Goal: Task Accomplishment & Management: Complete application form

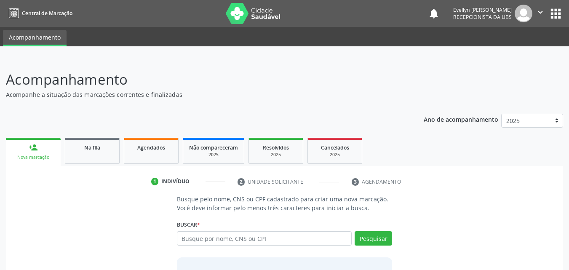
scroll to position [67, 0]
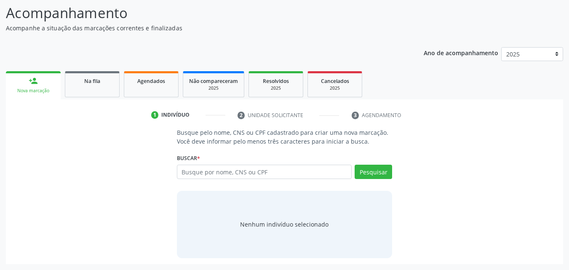
click at [247, 172] on input "text" at bounding box center [264, 172] width 175 height 14
click at [146, 88] on link "Agendados" at bounding box center [151, 84] width 55 height 26
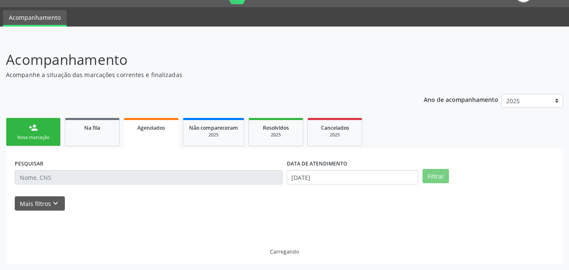
click at [96, 86] on div "Acompanhamento Acompanhe a situação das marcações correntes e finalizadas Relat…" at bounding box center [284, 156] width 557 height 215
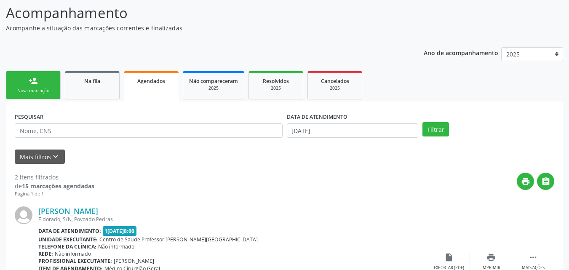
scroll to position [20, 0]
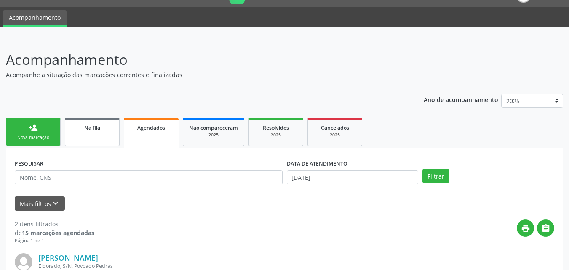
click at [93, 127] on span "Na fila" at bounding box center [92, 127] width 16 height 7
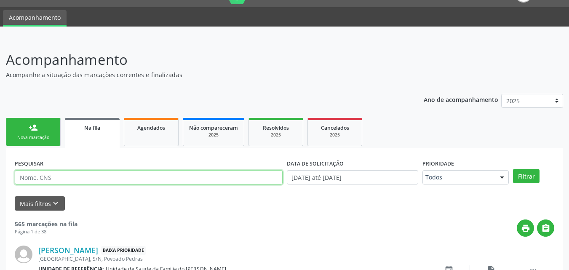
click at [69, 176] on input "text" at bounding box center [149, 177] width 268 height 14
type input "janaina dos"
click at [513, 169] on button "Filtrar" at bounding box center [526, 176] width 27 height 14
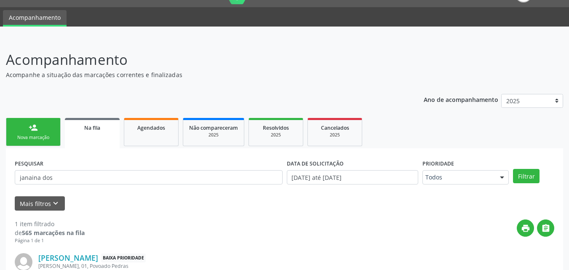
scroll to position [84, 0]
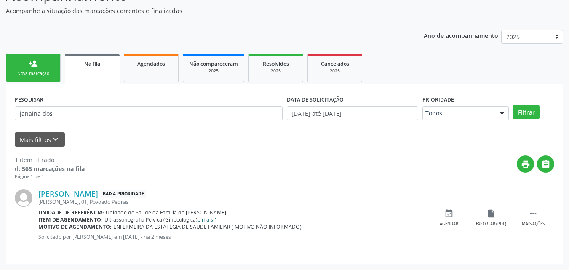
click at [205, 220] on link "e mais 1" at bounding box center [207, 219] width 20 height 7
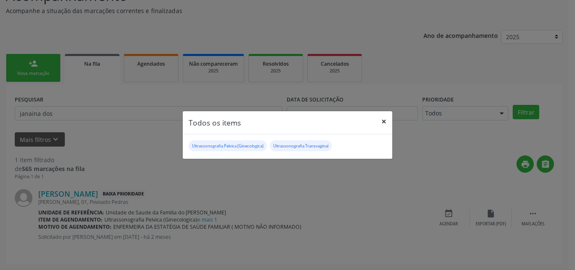
click at [382, 120] on button "×" at bounding box center [383, 121] width 17 height 21
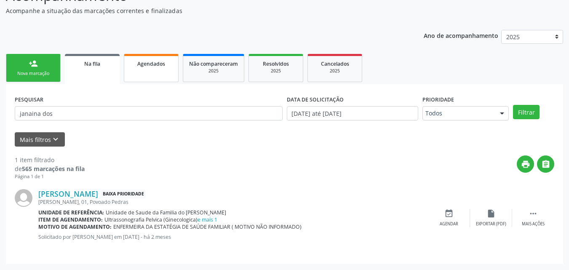
click at [160, 69] on link "Agendados" at bounding box center [151, 68] width 55 height 28
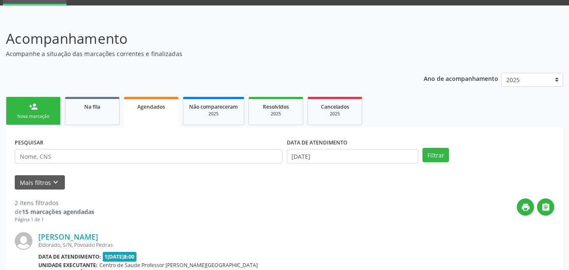
scroll to position [11, 0]
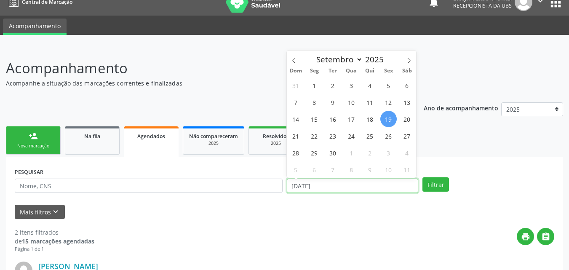
click at [343, 190] on input "[DATE]" at bounding box center [353, 185] width 132 height 14
click at [290, 62] on span at bounding box center [294, 58] width 14 height 14
select select "6"
click at [331, 88] on span "1" at bounding box center [333, 85] width 16 height 16
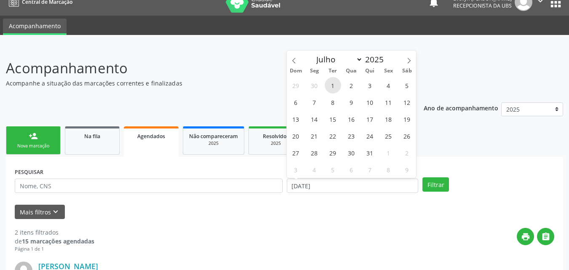
type input "01/07/2025"
click at [412, 56] on span at bounding box center [409, 58] width 14 height 14
select select "9"
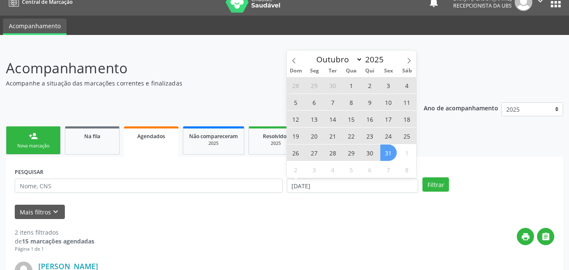
click at [387, 149] on span "31" at bounding box center [388, 152] width 16 height 16
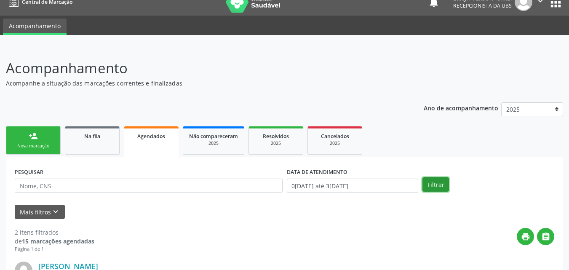
click at [442, 185] on button "Filtrar" at bounding box center [435, 184] width 27 height 14
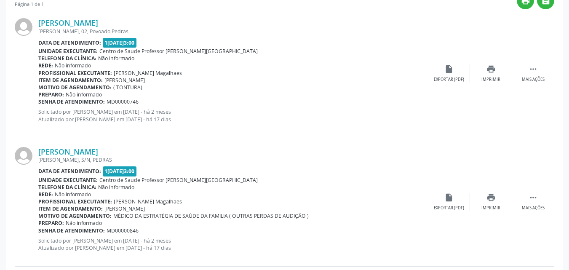
scroll to position [0, 0]
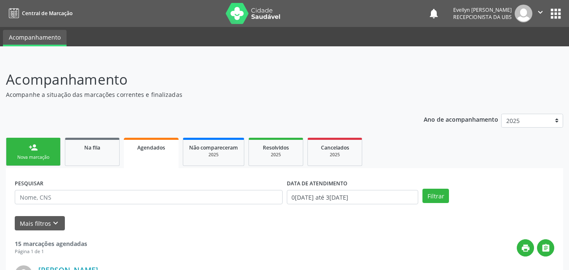
click at [45, 157] on div "Nova marcação" at bounding box center [33, 157] width 42 height 6
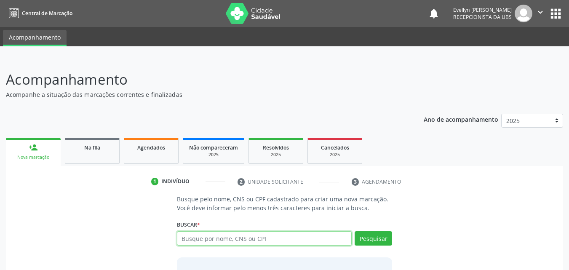
click at [186, 235] on input "text" at bounding box center [264, 238] width 175 height 14
type input "707000879761336"
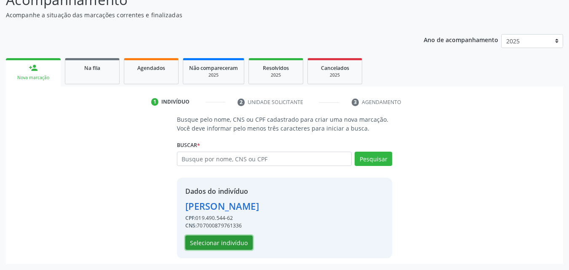
click at [246, 244] on button "Selecionar indivíduo" at bounding box center [218, 242] width 67 height 14
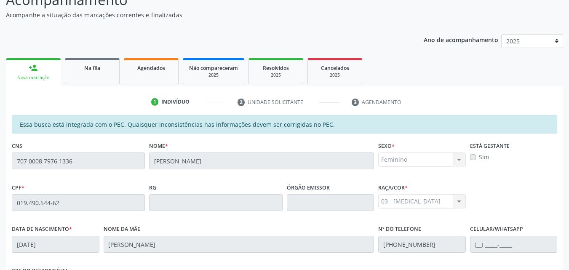
scroll to position [223, 0]
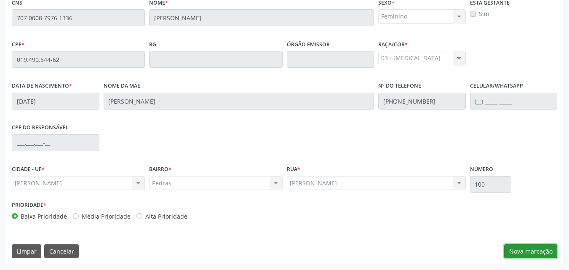
click at [532, 255] on button "Nova marcação" at bounding box center [530, 251] width 53 height 14
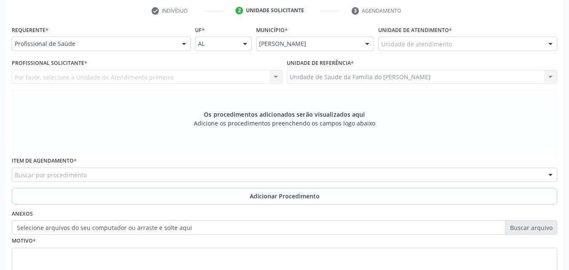
scroll to position [165, 0]
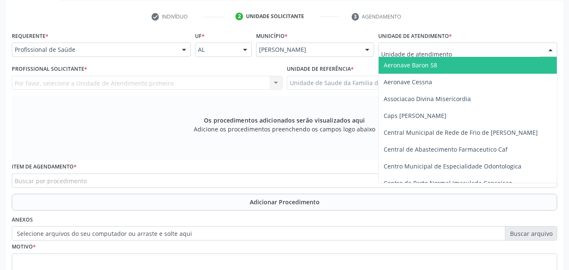
click at [451, 52] on div at bounding box center [467, 50] width 179 height 14
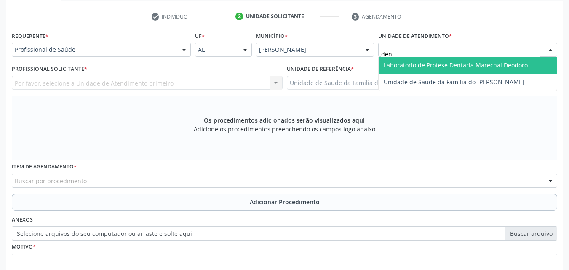
type input "deni"
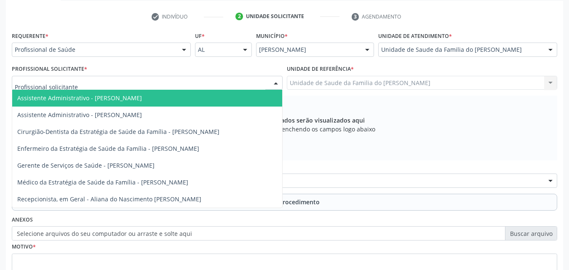
click at [168, 85] on div at bounding box center [147, 83] width 271 height 14
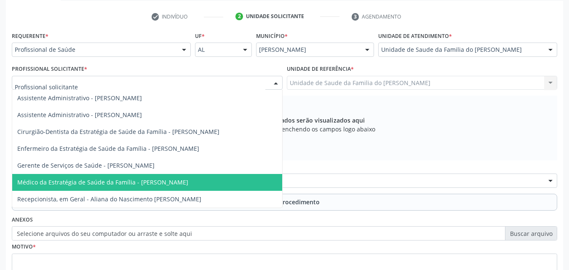
click at [148, 176] on span "Médico da Estratégia de Saúde da Família - [PERSON_NAME]" at bounding box center [147, 182] width 270 height 17
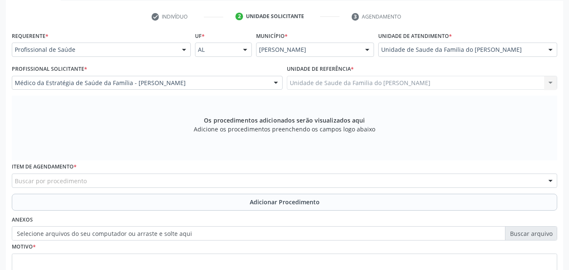
click at [148, 181] on div "Buscar por procedimento" at bounding box center [284, 180] width 545 height 14
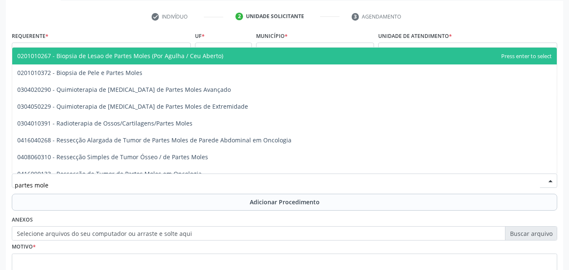
type input "partes moles"
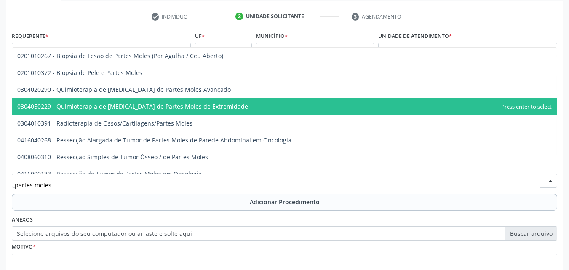
scroll to position [26, 0]
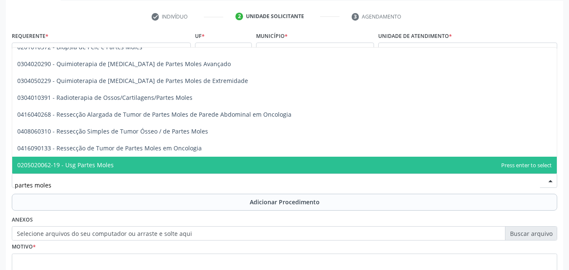
click at [458, 164] on span "0205020062-19 - Usg Partes Moles" at bounding box center [284, 165] width 544 height 17
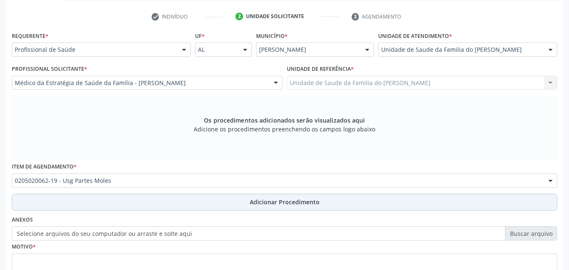
click at [418, 201] on button "Adicionar Procedimento" at bounding box center [284, 202] width 545 height 17
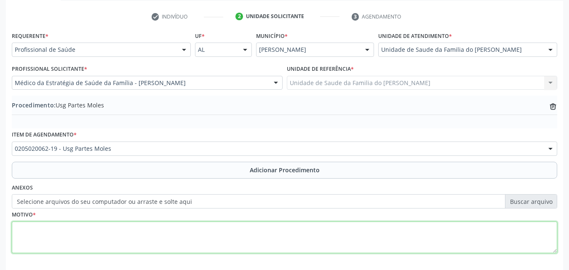
click at [346, 233] on textarea at bounding box center [284, 237] width 545 height 32
type textarea "p"
drag, startPoint x: 156, startPoint y: 233, endPoint x: 60, endPoint y: 220, distance: 96.5
click at [60, 220] on div "Motivo * PARTES MOLES ( REGIÃO AUXILIAR POSTURAL)" at bounding box center [284, 230] width 545 height 45
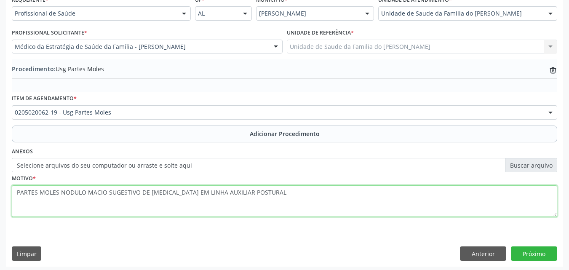
scroll to position [204, 0]
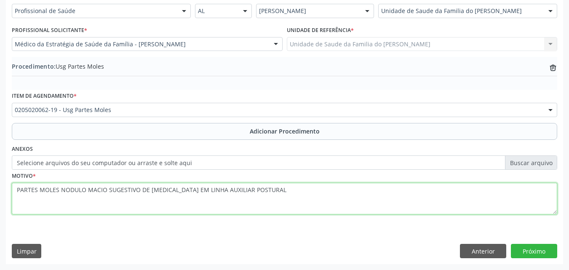
click at [60, 194] on textarea "PARTES MOLES NODULO MACIO SUGESTIVO DE LIPOMA EM LINHA AUXILIAR POSTURAL" at bounding box center [284, 199] width 545 height 32
type textarea "PARTES MOLES (REGIÃO AUXILIAR POSTURAL) NODULO MACIO SUGESTIVO DE LIPOMA EM LIN…"
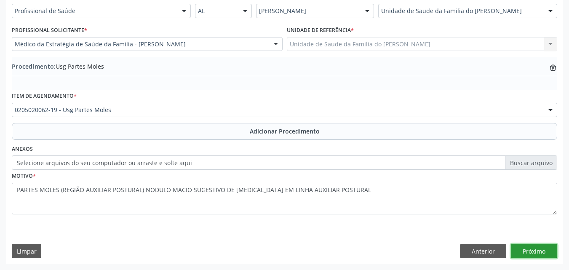
click at [527, 247] on button "Próximo" at bounding box center [534, 251] width 46 height 14
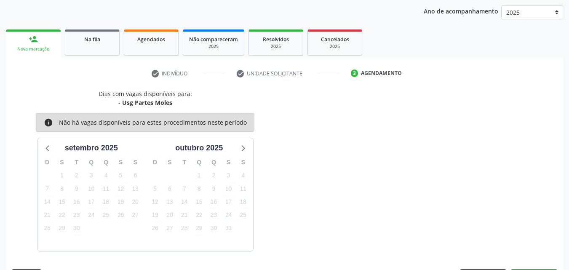
scroll to position [133, 0]
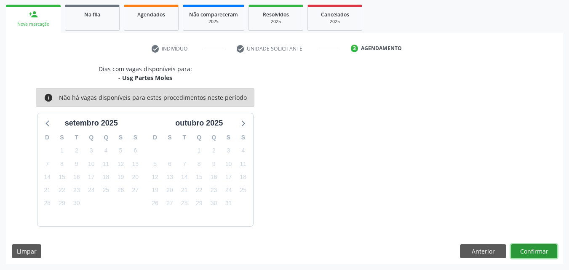
click at [527, 247] on button "Confirmar" at bounding box center [534, 251] width 46 height 14
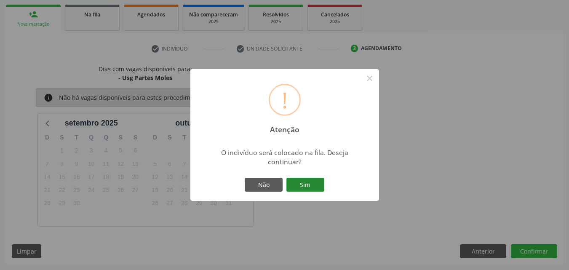
click at [322, 188] on button "Sim" at bounding box center [305, 185] width 38 height 14
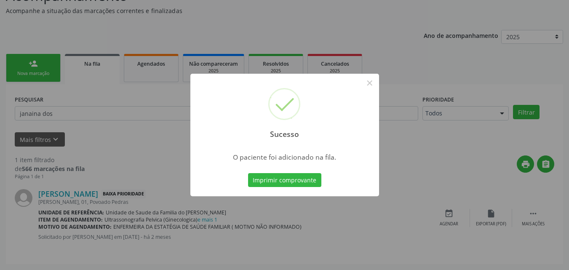
scroll to position [20, 0]
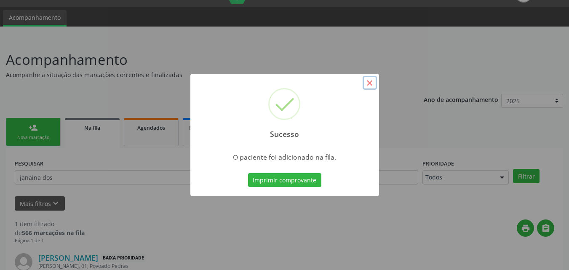
click at [368, 85] on button "×" at bounding box center [369, 83] width 14 height 14
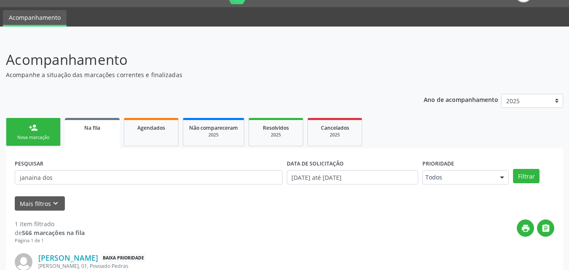
click at [36, 134] on link "person_add Nova marcação" at bounding box center [33, 132] width 55 height 28
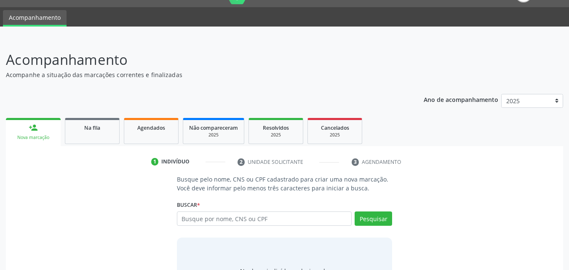
click at [210, 211] on div "Buscar * Busque por nome, CNS ou CPF Nenhum resultado encontrado para: " " Digi…" at bounding box center [285, 214] width 216 height 33
click at [210, 215] on div "Buscar * Busque por nome, CNS ou CPF Nenhum resultado encontrado para: " " Digi…" at bounding box center [285, 214] width 216 height 33
click at [210, 215] on input "text" at bounding box center [264, 218] width 175 height 14
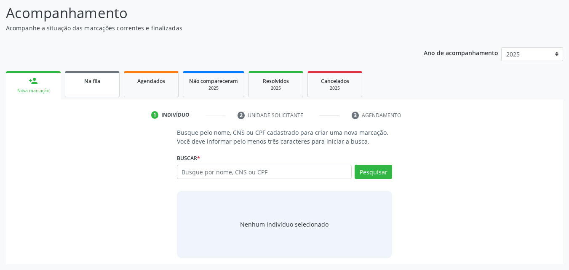
click at [106, 83] on div "Na fila" at bounding box center [92, 80] width 42 height 9
select select "8"
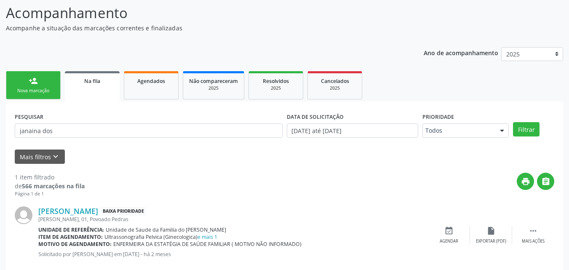
click at [106, 83] on div "Na fila" at bounding box center [92, 80] width 43 height 9
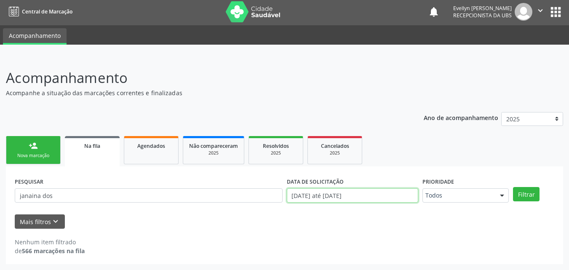
scroll to position [54, 0]
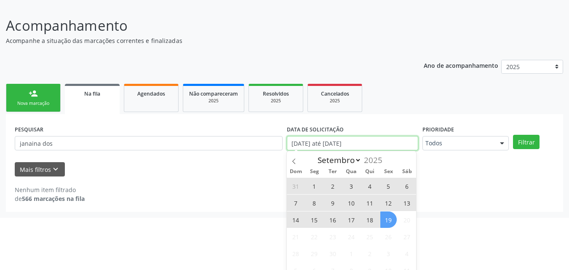
click at [360, 193] on body "Central de Marcação notifications Evellyn Suellem Santos Avelino da Silva Recep…" at bounding box center [284, 81] width 569 height 270
drag, startPoint x: 398, startPoint y: 227, endPoint x: 389, endPoint y: 221, distance: 11.6
click at [389, 221] on div "31 1 2 3 4 5 6 7 8 9 10 11 12 13 14 15 16 17 18 19 20 21 22 23 24 25 26 27 28 2…" at bounding box center [352, 227] width 130 height 101
click at [389, 221] on span "19" at bounding box center [388, 219] width 16 height 16
type input "[DATE]"
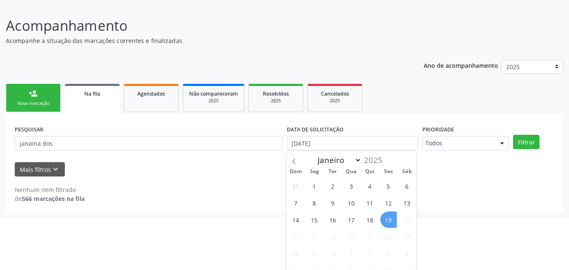
click at [389, 221] on span "19" at bounding box center [388, 219] width 16 height 16
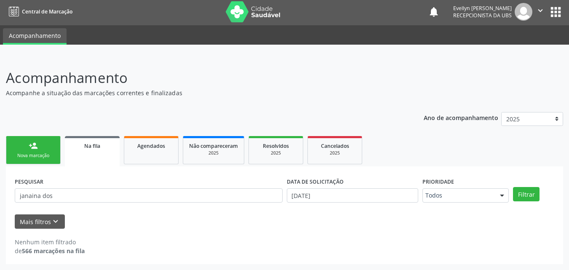
scroll to position [2, 0]
click at [531, 193] on button "Filtrar" at bounding box center [526, 194] width 27 height 14
click at [96, 149] on div "Na fila" at bounding box center [92, 145] width 43 height 9
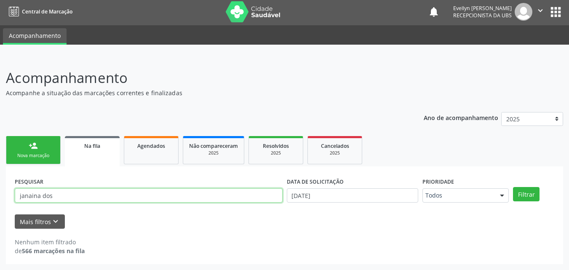
click at [69, 201] on input "janaina dos" at bounding box center [149, 195] width 268 height 14
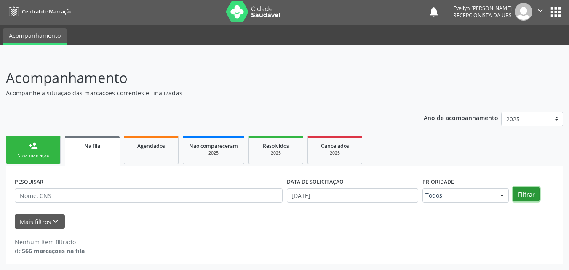
click at [517, 190] on button "Filtrar" at bounding box center [526, 194] width 27 height 14
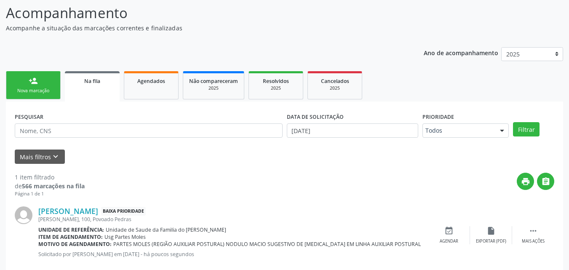
scroll to position [84, 0]
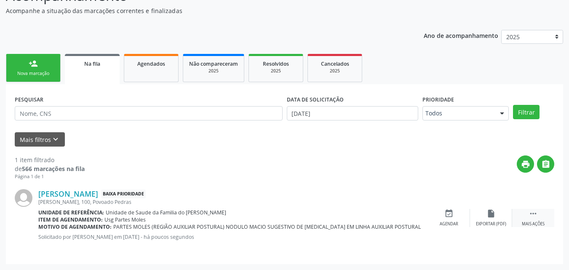
click at [532, 217] on icon "" at bounding box center [532, 213] width 9 height 9
click at [494, 219] on div "edit Editar" at bounding box center [491, 218] width 42 height 18
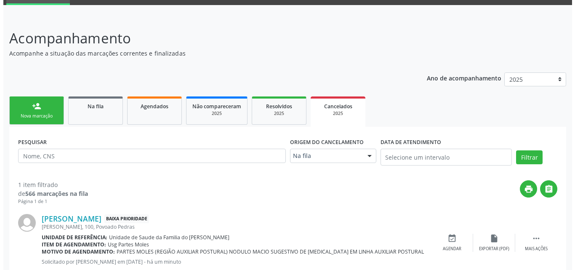
scroll to position [66, 0]
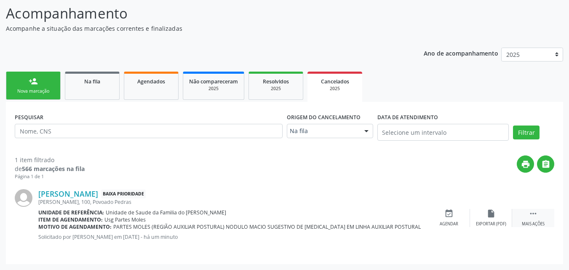
click at [532, 210] on icon "" at bounding box center [532, 213] width 9 height 9
click at [452, 211] on icon "cancel" at bounding box center [448, 213] width 9 height 9
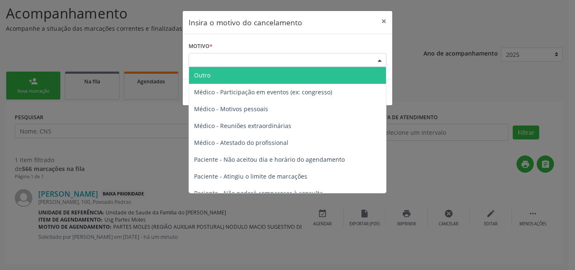
click at [357, 65] on div "Escolha o motivo" at bounding box center [288, 60] width 198 height 14
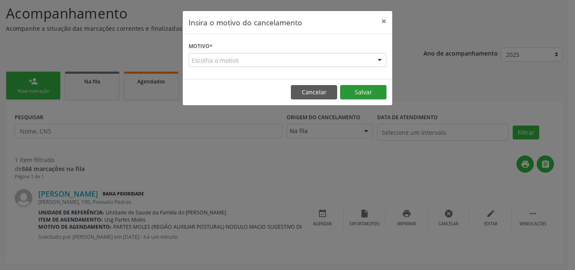
drag, startPoint x: 387, startPoint y: 160, endPoint x: 386, endPoint y: 98, distance: 61.9
click at [386, 98] on div "Insira o motivo do cancelamento × Motivo * Escolha o motivo Outro Médico - Part…" at bounding box center [287, 135] width 575 height 270
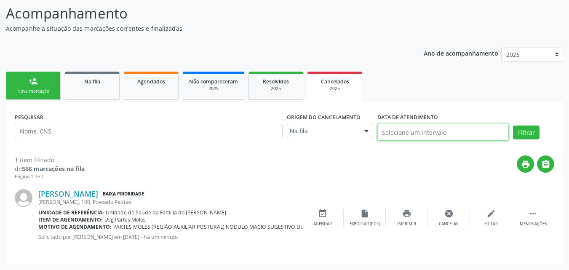
click at [401, 130] on input "text" at bounding box center [443, 132] width 132 height 17
click at [351, 201] on div "Almerinda Lucas de Sales Baixa Prioridade Denisson Amorim, 100, Povoado Pedras …" at bounding box center [284, 217] width 539 height 75
click at [450, 216] on icon "cancel" at bounding box center [448, 213] width 9 height 9
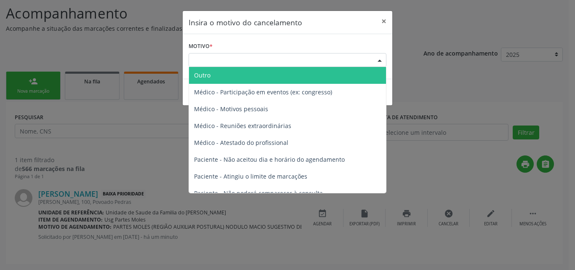
click at [354, 56] on div "Escolha o motivo" at bounding box center [288, 60] width 198 height 14
click at [336, 81] on span "Outro" at bounding box center [287, 75] width 197 height 17
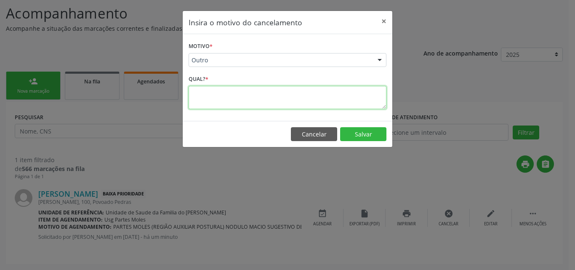
click at [298, 101] on textarea at bounding box center [288, 97] width 198 height 23
type textarea "ERRO NO PEDIDO MÉDICO"
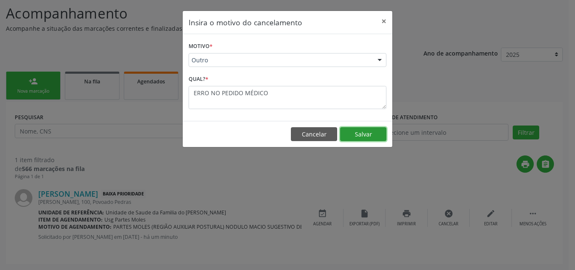
click at [343, 137] on button "Salvar" at bounding box center [363, 134] width 46 height 14
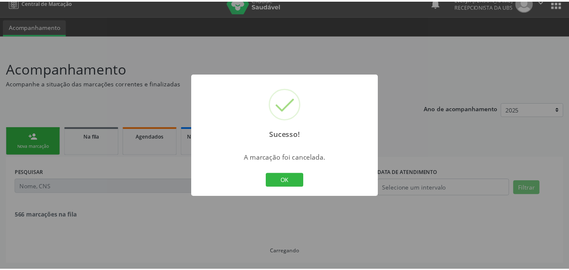
scroll to position [11, 0]
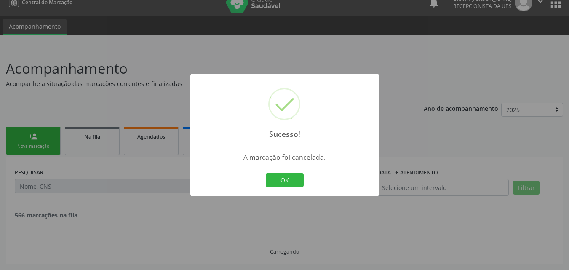
click at [88, 116] on div "Sucesso! × A marcação foi cancelada. OK Cancel" at bounding box center [284, 135] width 569 height 270
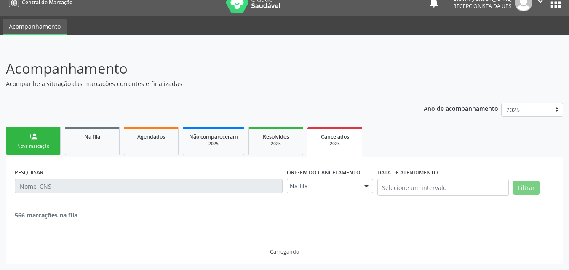
click at [41, 135] on link "person_add Nova marcação" at bounding box center [33, 141] width 55 height 28
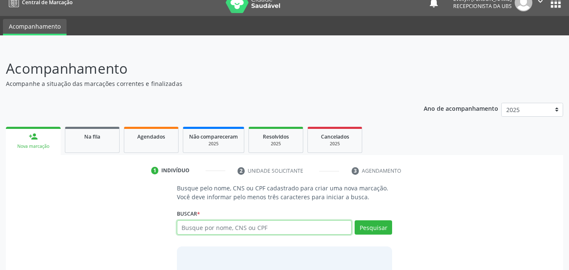
click at [222, 234] on input "text" at bounding box center [264, 227] width 175 height 14
type input "708905750362118"
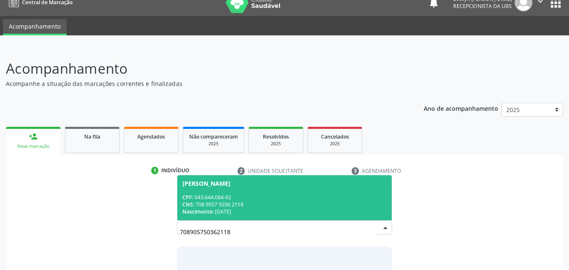
click at [269, 190] on span "Alda Luiza da Silva Melo CPF: 043.644.084-92 CNS: 708 9057 5036 2118 Nascimento…" at bounding box center [284, 197] width 215 height 45
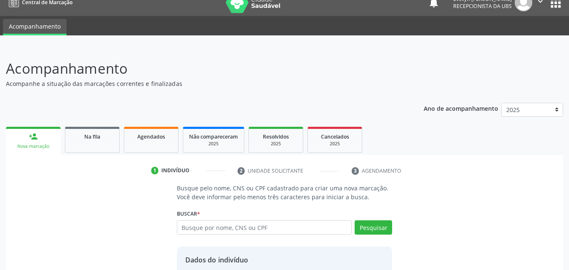
scroll to position [80, 0]
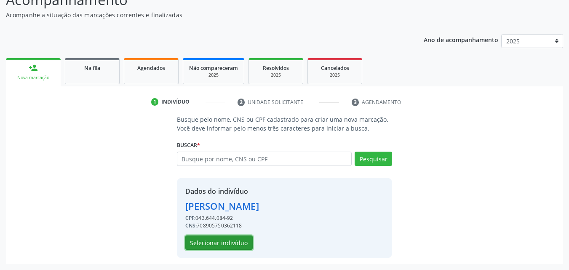
click at [229, 238] on button "Selecionar indivíduo" at bounding box center [218, 242] width 67 height 14
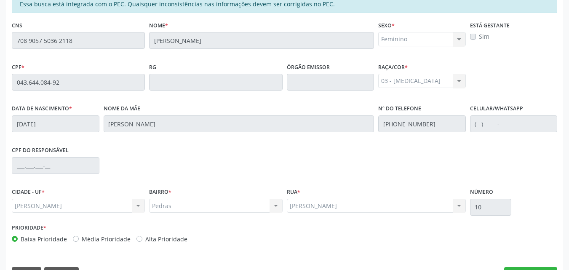
scroll to position [223, 0]
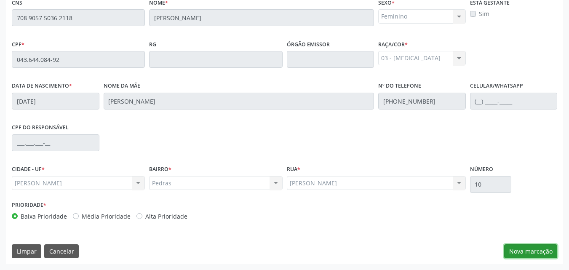
click at [547, 256] on button "Nova marcação" at bounding box center [530, 251] width 53 height 14
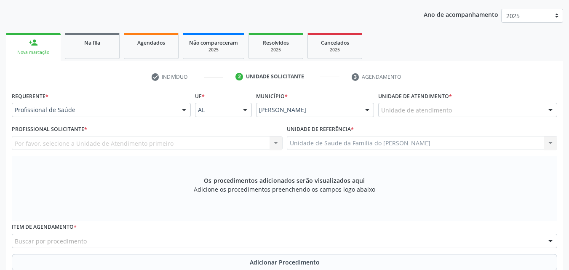
scroll to position [104, 0]
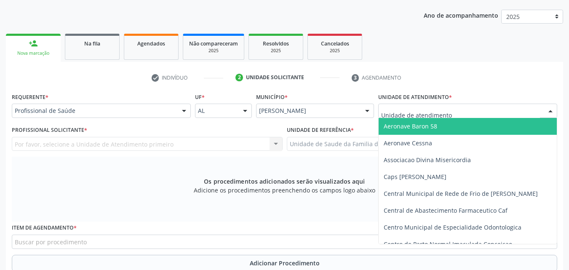
click at [483, 114] on div at bounding box center [467, 111] width 179 height 14
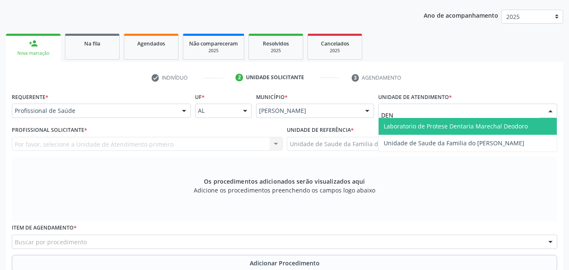
type input "DENI"
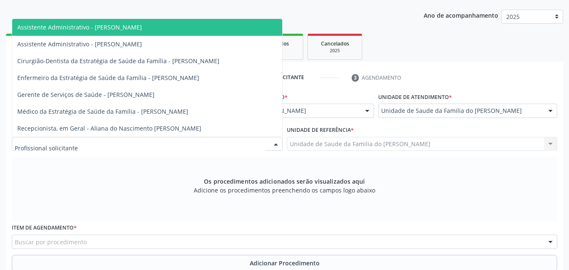
click at [146, 141] on div at bounding box center [147, 144] width 271 height 14
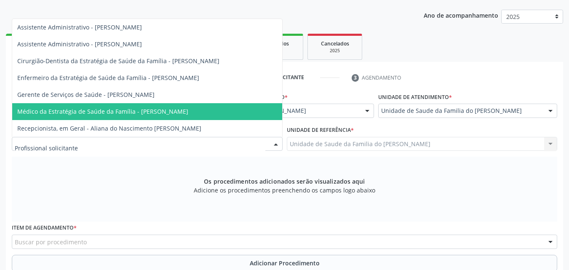
click at [221, 114] on span "Médico da Estratégia de Saúde da Família - [PERSON_NAME]" at bounding box center [147, 111] width 270 height 17
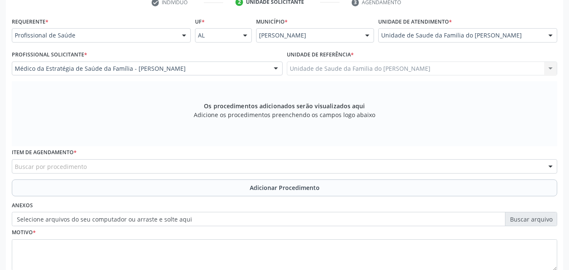
scroll to position [197, 0]
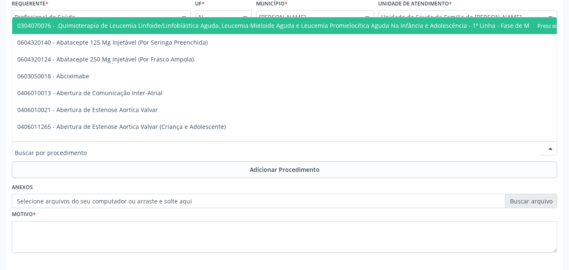
click at [498, 150] on div at bounding box center [284, 148] width 545 height 14
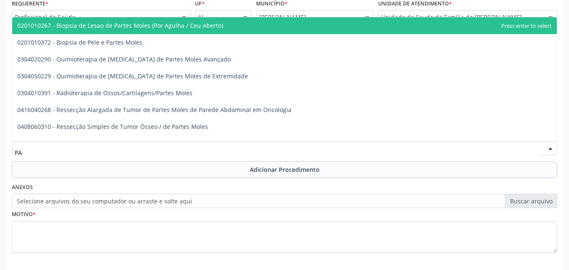
type input "P"
type input "PARTES MOLES"
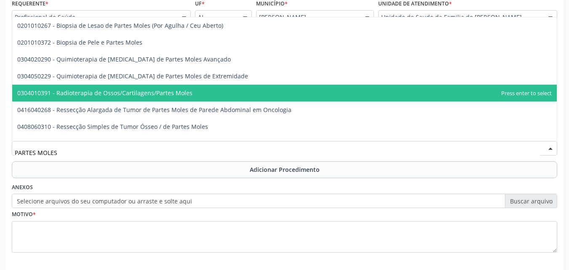
scroll to position [25, 0]
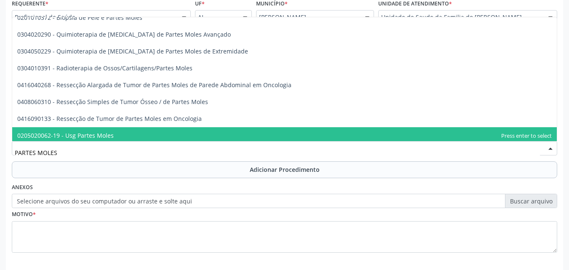
click at [338, 138] on span "0205020062-19 - Usg Partes Moles" at bounding box center [284, 135] width 544 height 17
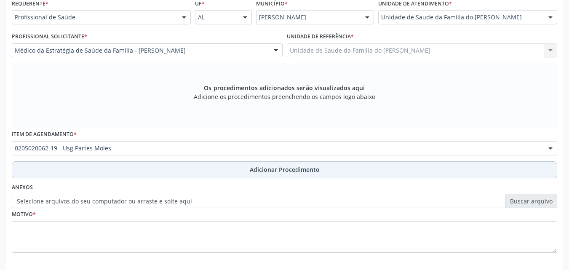
click at [326, 173] on button "Adicionar Procedimento" at bounding box center [284, 169] width 545 height 17
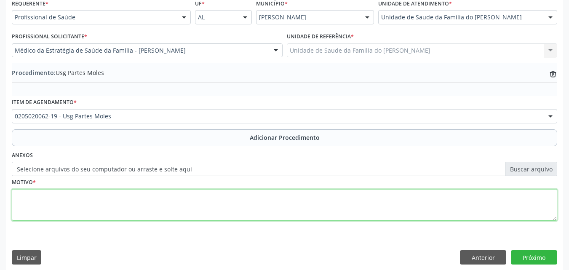
click at [118, 205] on textarea at bounding box center [284, 205] width 545 height 32
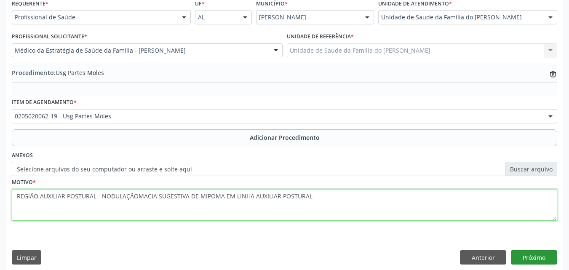
type textarea "REGIÃO AUXILIAR POSTURAL - NODULAÇÃOMACIA SUGESTIVA DE MIPOMA EM LINHA AUXILIAR…"
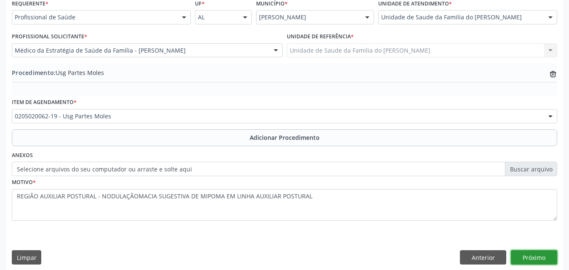
click at [535, 257] on button "Próximo" at bounding box center [534, 257] width 46 height 14
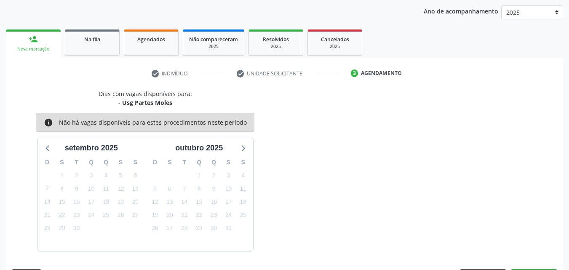
scroll to position [133, 0]
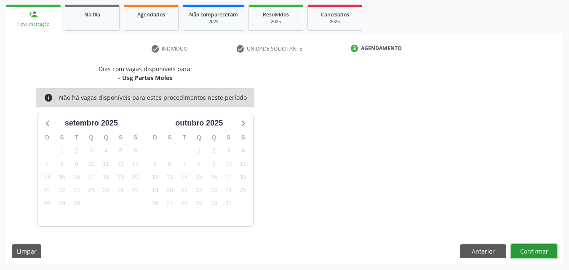
click at [538, 250] on button "Confirmar" at bounding box center [534, 251] width 46 height 14
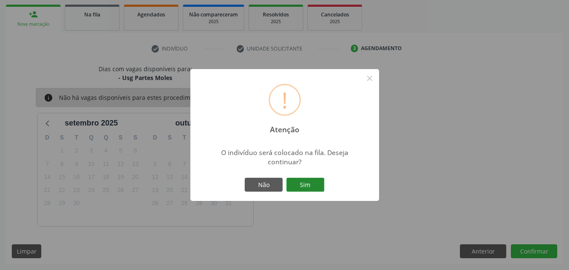
click at [301, 185] on button "Sim" at bounding box center [305, 185] width 38 height 14
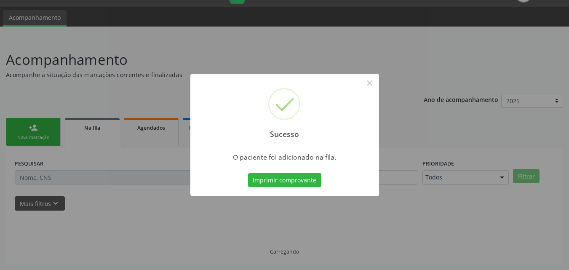
scroll to position [20, 0]
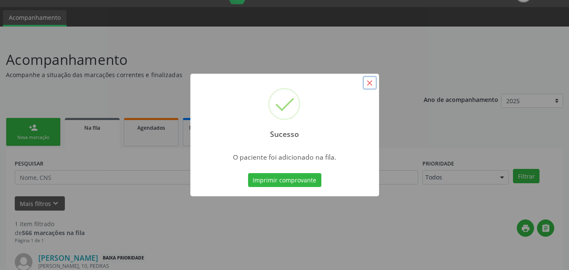
click at [368, 80] on button "×" at bounding box center [369, 83] width 14 height 14
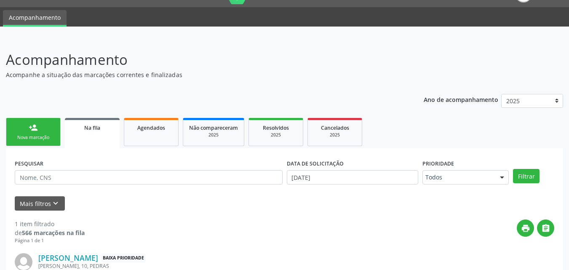
scroll to position [84, 0]
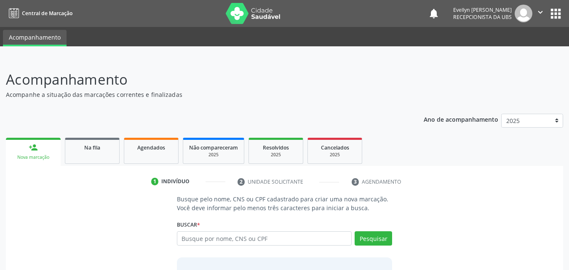
drag, startPoint x: 559, startPoint y: 132, endPoint x: 575, endPoint y: 141, distance: 18.1
click at [568, 141] on html "Central de Marcação notifications Evellyn Suellem Santos Avelino da Silva Recep…" at bounding box center [284, 135] width 569 height 270
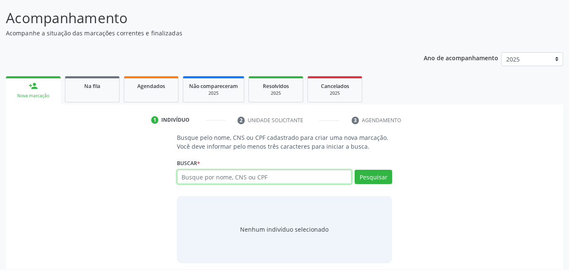
click at [221, 176] on input "text" at bounding box center [264, 177] width 175 height 14
click at [112, 97] on link "Na fila" at bounding box center [92, 89] width 55 height 26
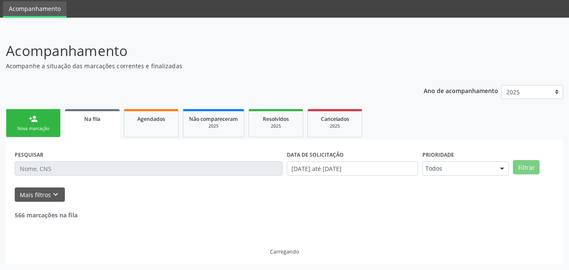
click at [100, 83] on div "Ano de acompanhamento 2025 person_add Nova marcação Na fila Agendados Não compa…" at bounding box center [284, 171] width 557 height 185
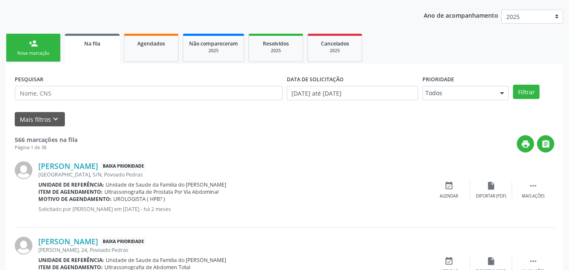
scroll to position [101, 0]
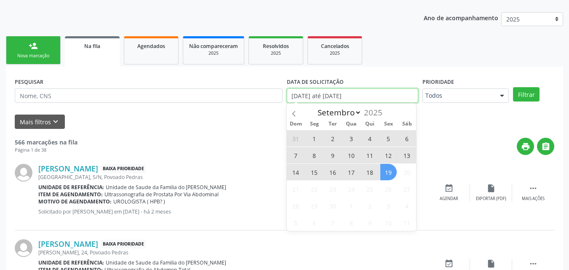
click at [333, 93] on input "[DATE] até [DATE]" at bounding box center [353, 95] width 132 height 14
click at [389, 168] on span "19" at bounding box center [388, 172] width 16 height 16
type input "[DATE]"
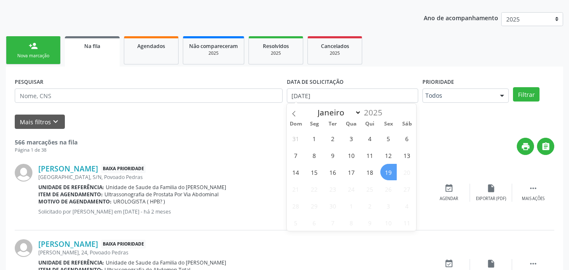
click at [389, 168] on span "19" at bounding box center [388, 172] width 16 height 16
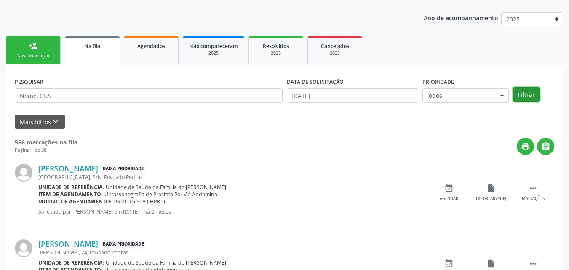
click at [525, 91] on button "Filtrar" at bounding box center [526, 94] width 27 height 14
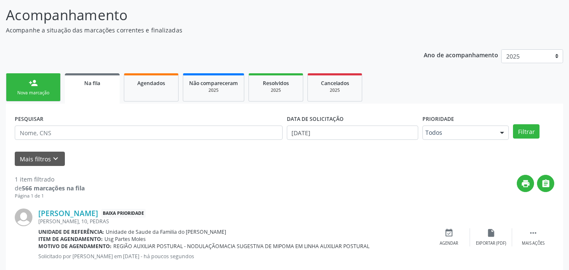
scroll to position [57, 0]
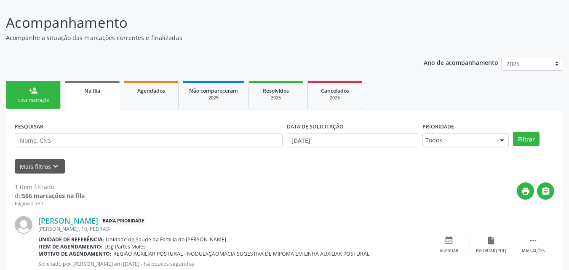
click at [37, 95] on div "person_add" at bounding box center [33, 90] width 9 height 9
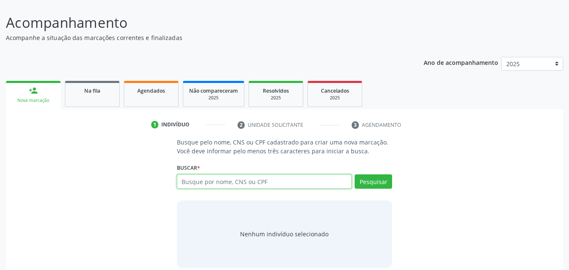
click at [248, 187] on input "text" at bounding box center [264, 181] width 175 height 14
type input "707000879761336"
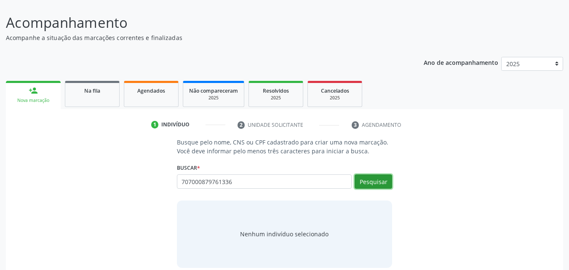
click at [368, 176] on button "Pesquisar" at bounding box center [372, 181] width 37 height 14
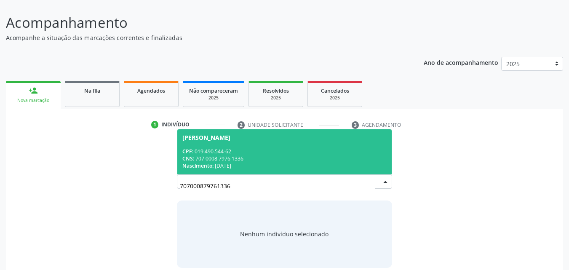
click at [255, 165] on div "Nascimento: 12/05/1938" at bounding box center [284, 165] width 205 height 7
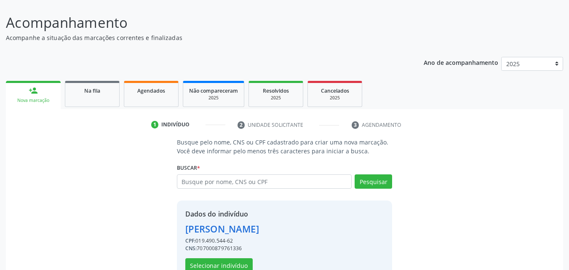
scroll to position [80, 0]
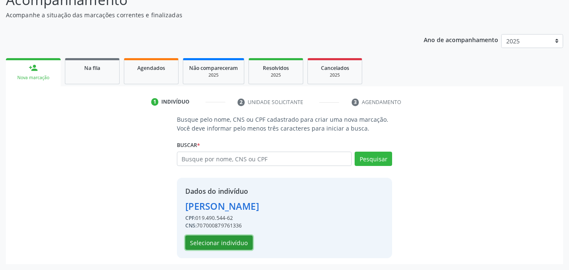
click at [226, 241] on button "Selecionar indivíduo" at bounding box center [218, 242] width 67 height 14
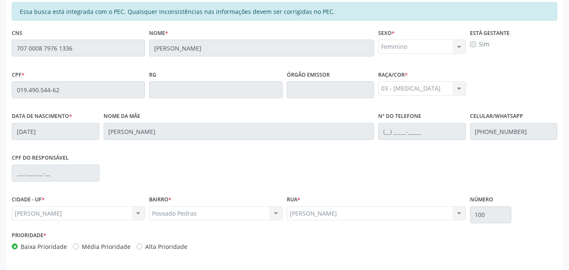
scroll to position [223, 0]
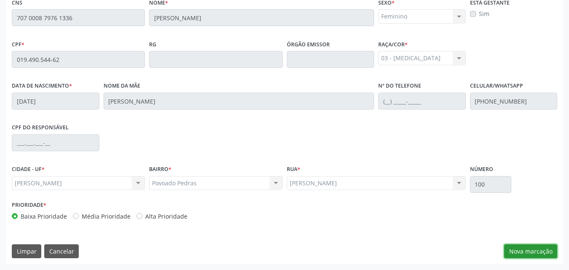
click at [525, 253] on button "Nova marcação" at bounding box center [530, 251] width 53 height 14
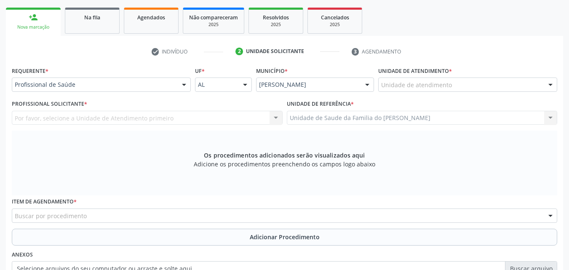
scroll to position [119, 0]
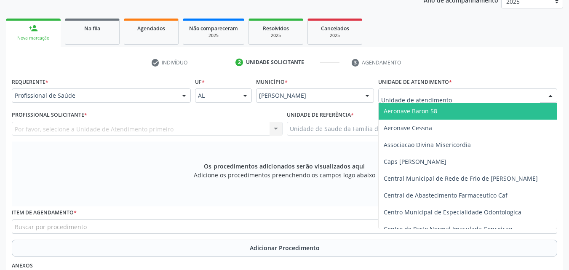
click at [457, 91] on div at bounding box center [467, 95] width 179 height 14
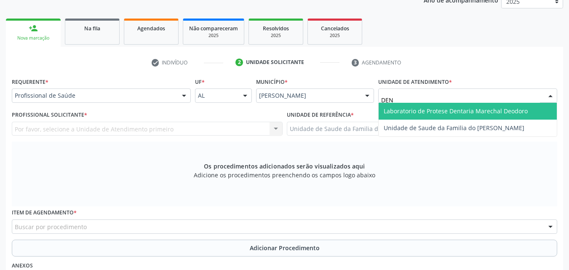
type input "DENI"
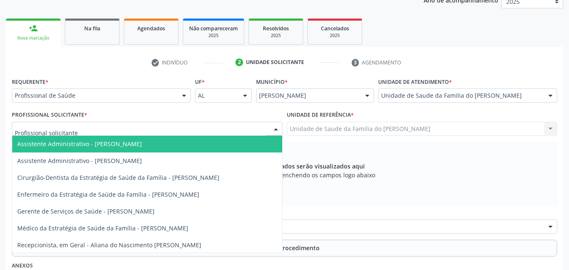
click at [242, 130] on div at bounding box center [147, 129] width 271 height 14
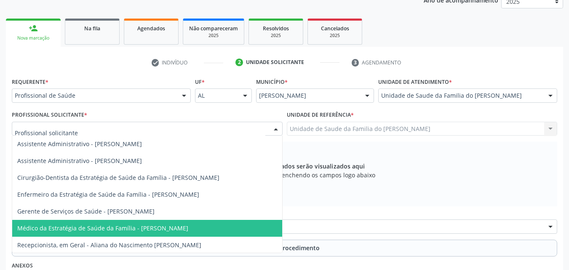
click at [230, 224] on span "Médico da Estratégia de Saúde da Família - [PERSON_NAME]" at bounding box center [147, 228] width 270 height 17
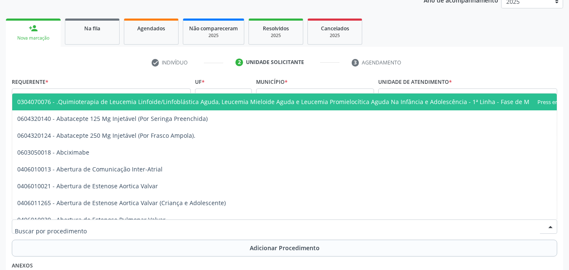
click at [232, 223] on div at bounding box center [284, 226] width 545 height 14
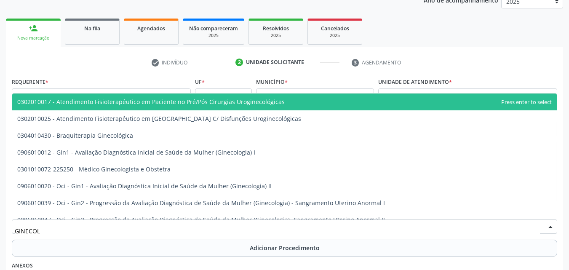
type input "GINECOLO"
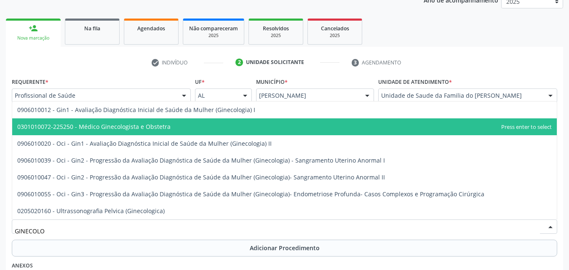
click at [224, 132] on span "0301010072-225250 - Médico Ginecologista e Obstetra" at bounding box center [284, 126] width 544 height 17
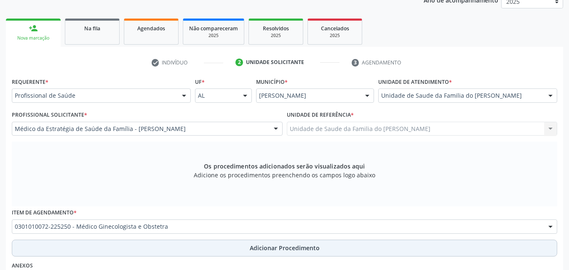
click at [282, 245] on span "Adicionar Procedimento" at bounding box center [285, 247] width 70 height 9
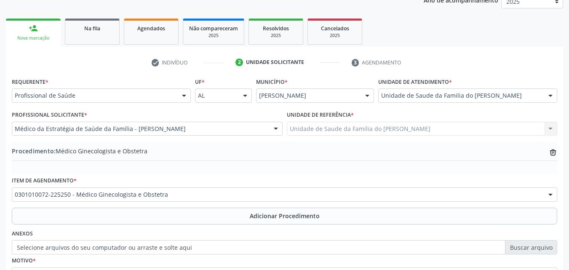
scroll to position [204, 0]
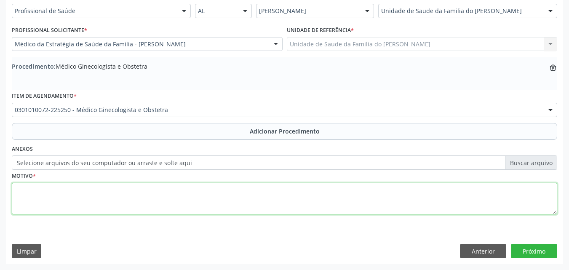
click at [401, 200] on textarea at bounding box center [284, 199] width 545 height 32
type textarea "PROLAPSO GENITAL"
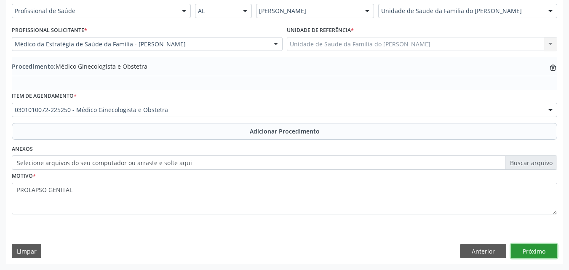
click at [544, 249] on button "Próximo" at bounding box center [534, 251] width 46 height 14
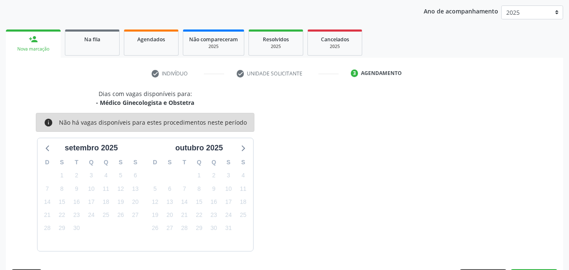
scroll to position [133, 0]
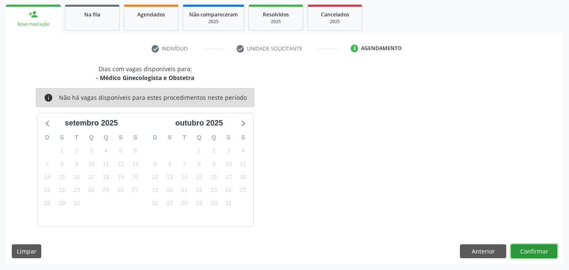
click at [525, 252] on button "Confirmar" at bounding box center [534, 251] width 46 height 14
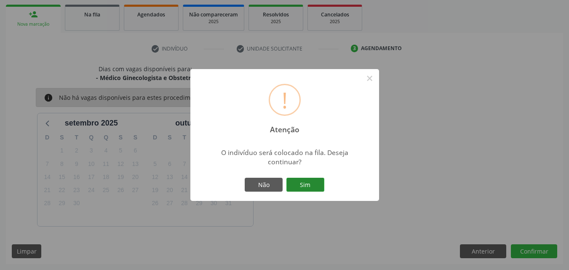
click at [314, 182] on button "Sim" at bounding box center [305, 185] width 38 height 14
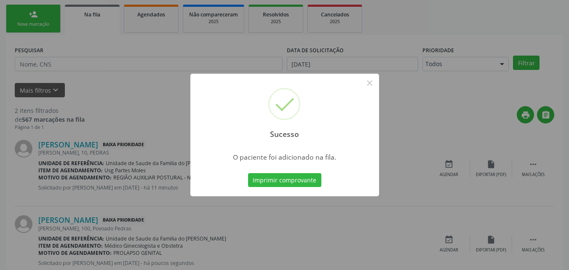
scroll to position [20, 0]
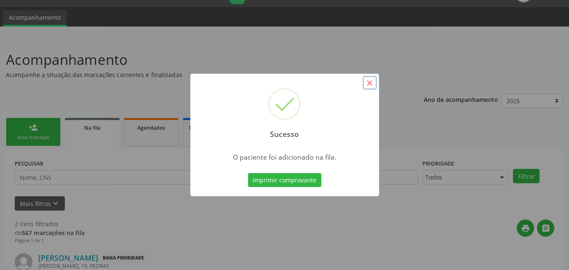
click at [370, 81] on button "×" at bounding box center [369, 83] width 14 height 14
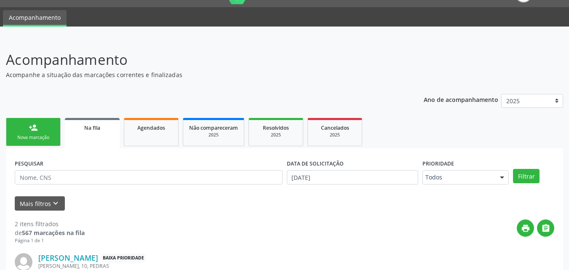
click at [20, 137] on div "Nova marcação" at bounding box center [33, 137] width 42 height 6
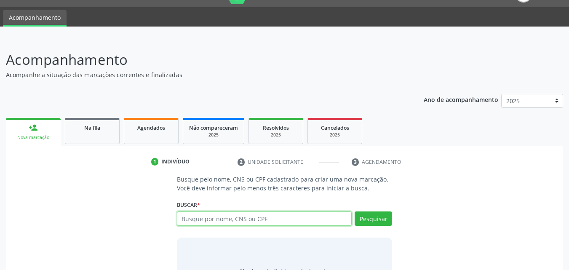
click at [219, 216] on input "text" at bounding box center [264, 218] width 175 height 14
type input "01949054462"
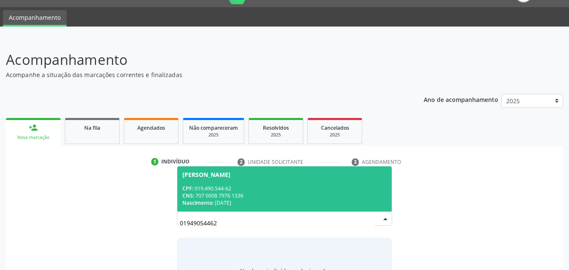
click at [295, 189] on div "CPF: 019.490.544-62" at bounding box center [284, 188] width 205 height 7
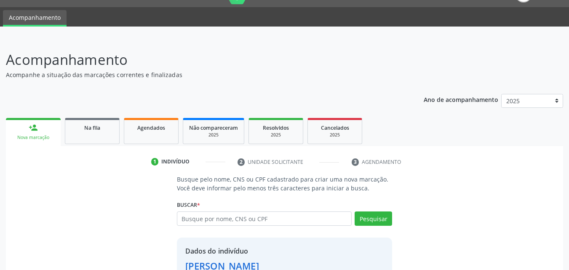
scroll to position [80, 0]
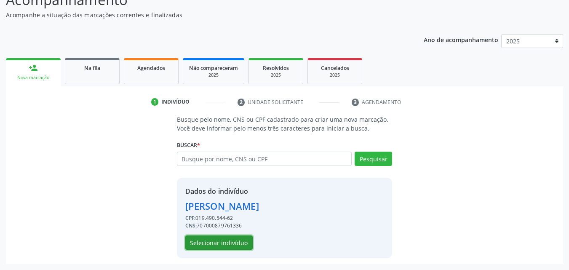
click at [228, 246] on button "Selecionar indivíduo" at bounding box center [218, 242] width 67 height 14
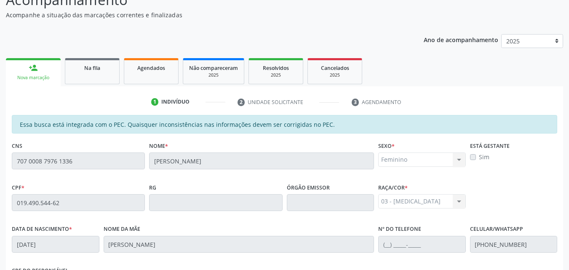
scroll to position [213, 0]
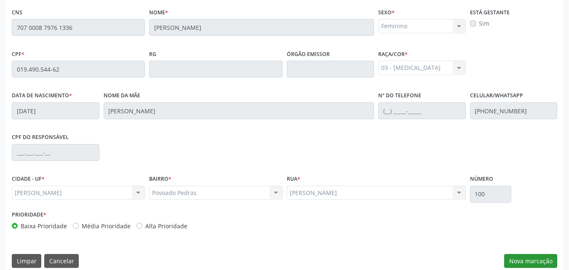
drag, startPoint x: 536, startPoint y: 241, endPoint x: 540, endPoint y: 260, distance: 19.7
click at [540, 260] on div "Essa busca está integrada com o PEC. Quaisquer inconsistências nas informações …" at bounding box center [284, 127] width 557 height 292
click at [540, 260] on button "Nova marcação" at bounding box center [530, 261] width 53 height 14
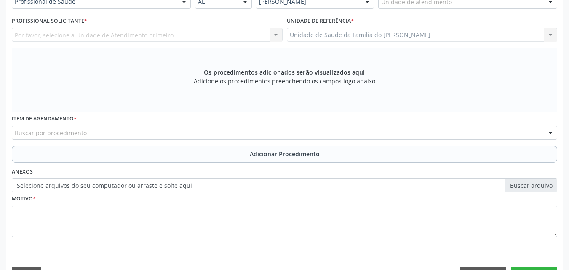
scroll to position [210, 0]
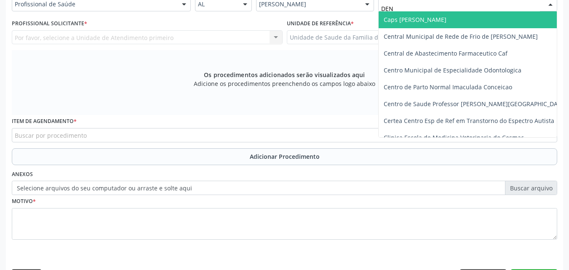
type input "DENI"
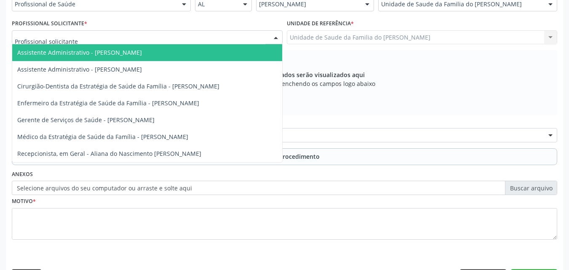
click at [196, 31] on div at bounding box center [147, 37] width 271 height 14
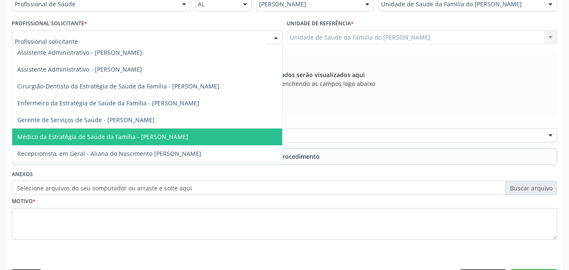
click at [137, 133] on span "Médico da Estratégia de Saúde da Família - [PERSON_NAME]" at bounding box center [102, 137] width 171 height 8
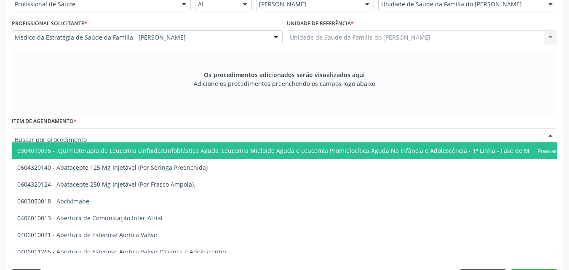
click at [137, 133] on div at bounding box center [284, 135] width 545 height 14
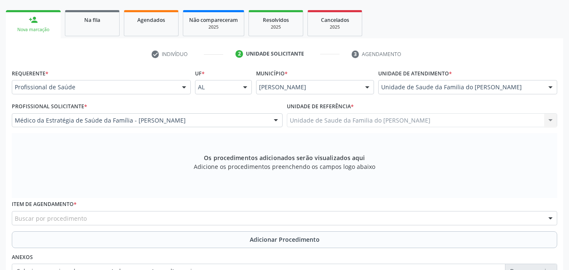
scroll to position [113, 0]
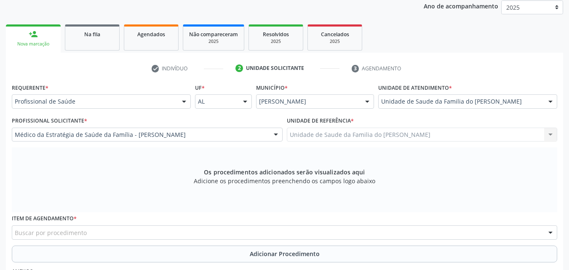
click at [44, 36] on link "person_add Nova marcação" at bounding box center [33, 38] width 55 height 28
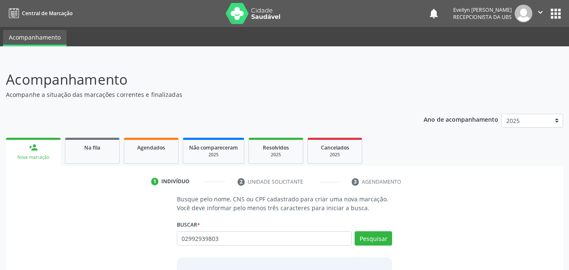
type input "02992939803"
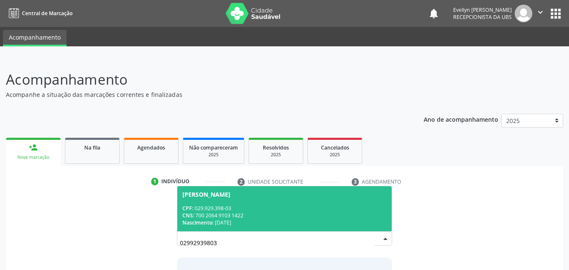
click at [351, 206] on div "CPF: 029.929.398-03" at bounding box center [284, 208] width 205 height 7
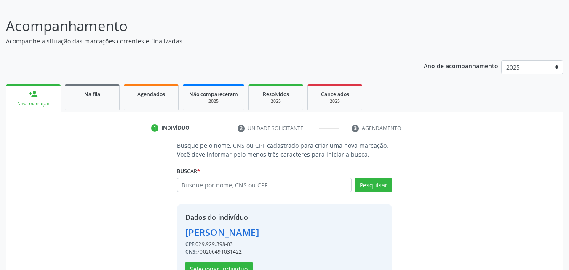
scroll to position [69, 0]
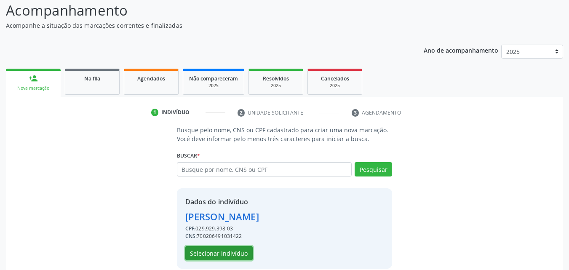
click at [243, 255] on button "Selecionar indivíduo" at bounding box center [218, 253] width 67 height 14
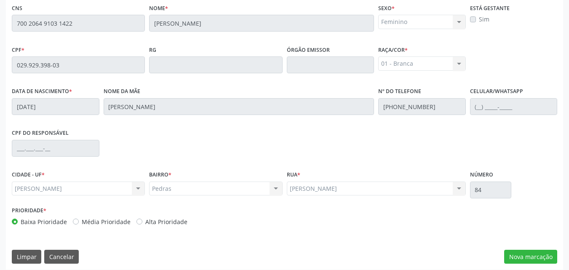
scroll to position [223, 0]
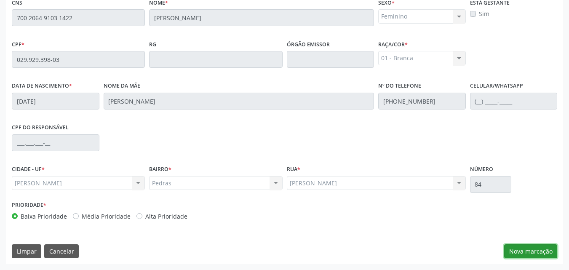
click at [536, 250] on button "Nova marcação" at bounding box center [530, 251] width 53 height 14
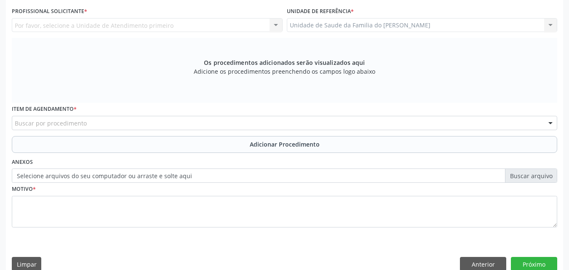
drag, startPoint x: 472, startPoint y: 33, endPoint x: 476, endPoint y: 29, distance: 5.7
click at [476, 29] on div "Unidade de referência * Unidade de Saude da Familia do Denison Amorim Unidade d…" at bounding box center [422, 21] width 275 height 33
click at [476, 29] on div "Unidade de Saude da Familia do Denison Amorim Unidade de Saude da Familia do De…" at bounding box center [422, 25] width 271 height 14
click at [479, 26] on div "Unidade de Saude da Familia do Denison Amorim Unidade de Saude da Familia do De…" at bounding box center [422, 25] width 271 height 14
click at [155, 25] on div "Por favor, selecione a Unidade de Atendimento primeiro Nenhum resultado encontr…" at bounding box center [147, 25] width 271 height 14
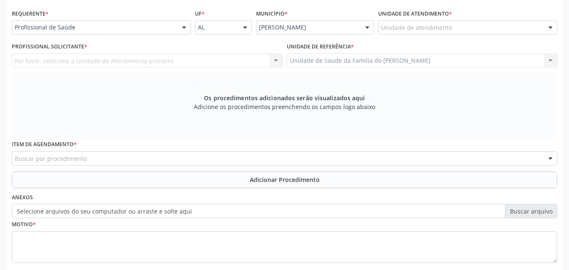
scroll to position [195, 0]
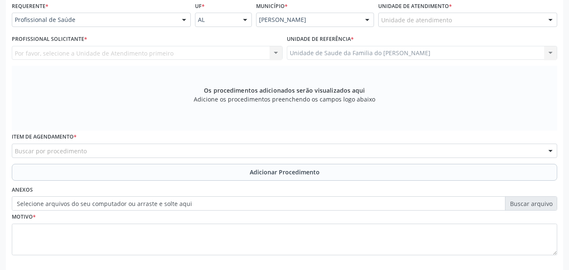
drag, startPoint x: 445, startPoint y: 31, endPoint x: 450, endPoint y: 27, distance: 6.3
click at [450, 27] on div "Unidade de atendimento * Unidade de atendimento Aeronave Baron 58 Aeronave Cess…" at bounding box center [467, 16] width 183 height 33
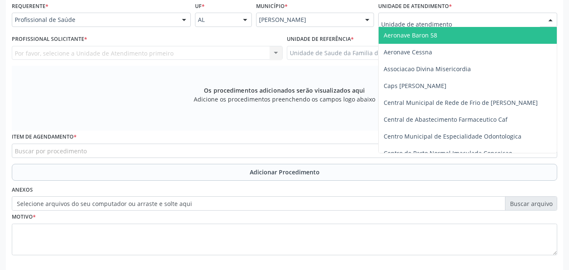
click at [451, 26] on div at bounding box center [467, 20] width 179 height 14
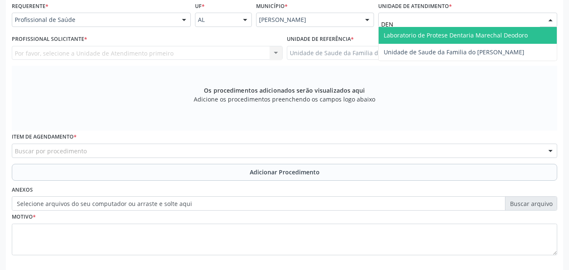
type input "DENI"
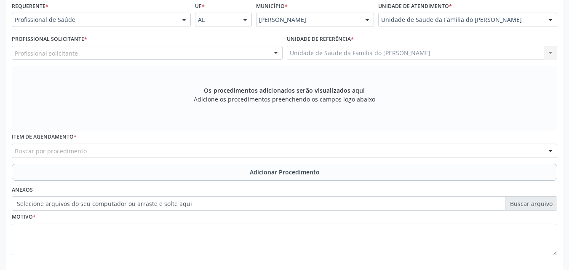
click at [234, 60] on div "Profissional Solicitante * Profissional solicitante Assistente Administrativo -…" at bounding box center [147, 49] width 275 height 33
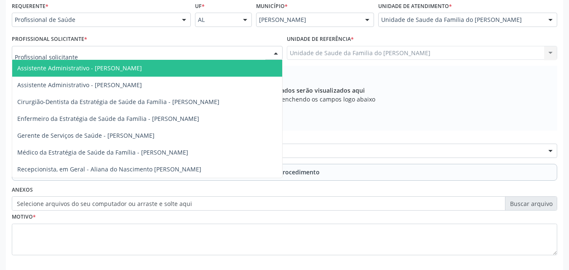
click at [225, 55] on div at bounding box center [147, 53] width 271 height 14
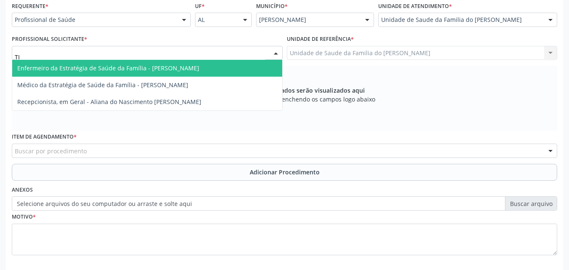
type input "TIA"
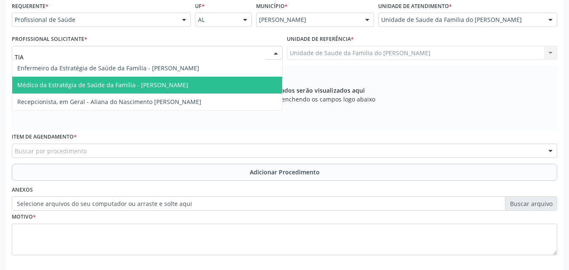
click at [200, 80] on span "Médico da Estratégia de Saúde da Família - [PERSON_NAME]" at bounding box center [147, 85] width 270 height 17
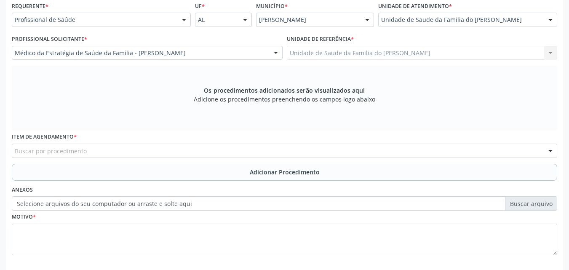
click at [182, 154] on div "Buscar por procedimento" at bounding box center [284, 151] width 545 height 14
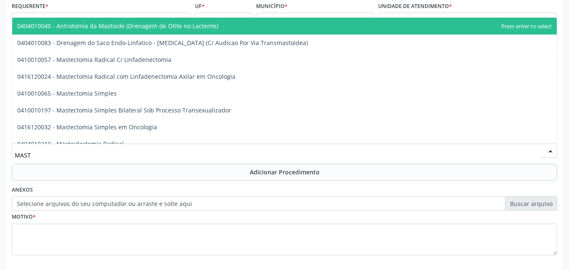
type input "MASTO"
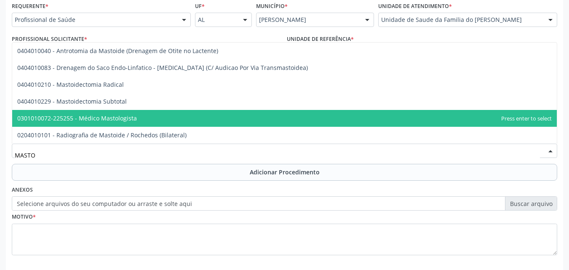
click at [179, 119] on span "0301010072-225255 - Médico Mastologista" at bounding box center [284, 118] width 544 height 17
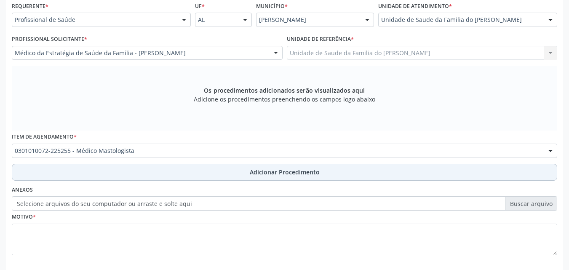
click at [164, 170] on button "Adicionar Procedimento" at bounding box center [284, 172] width 545 height 17
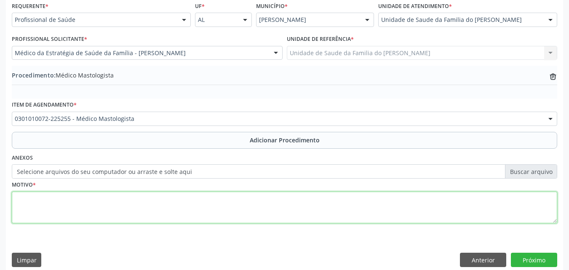
click at [148, 216] on textarea at bounding box center [284, 208] width 545 height 32
click at [66, 196] on textarea "HISTÓRICO DE SEERÇÃO" at bounding box center [284, 208] width 545 height 32
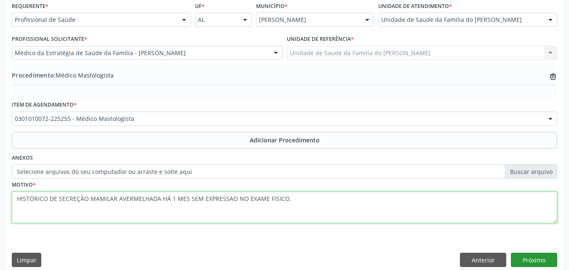
type textarea "HISTÓRICO DE SECREÇÃO MAMILAR AVERMELHADA HÁ 1 MES SEM EXPRESSAO NO EXAME FISIC…"
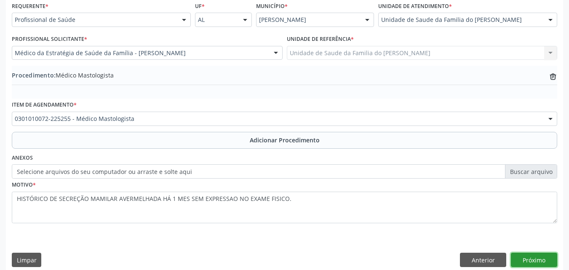
click at [539, 264] on button "Próximo" at bounding box center [534, 260] width 46 height 14
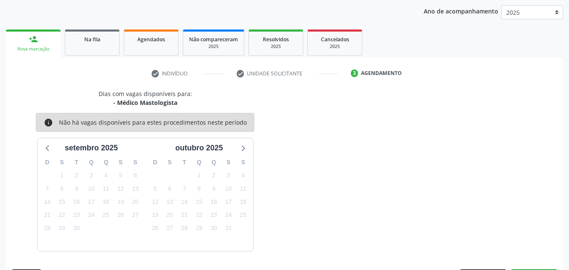
scroll to position [133, 0]
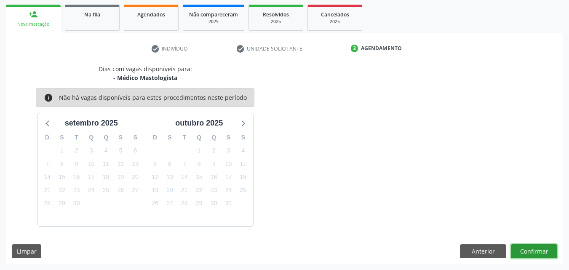
click at [531, 248] on button "Confirmar" at bounding box center [534, 251] width 46 height 14
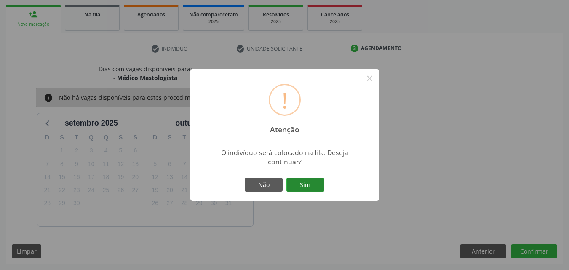
click at [314, 185] on button "Sim" at bounding box center [305, 185] width 38 height 14
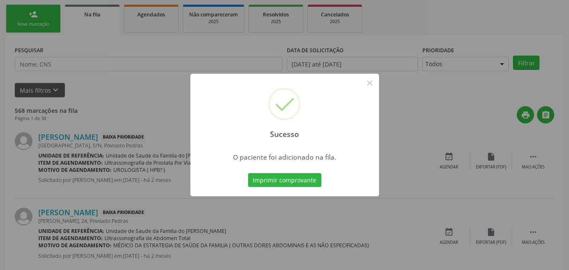
scroll to position [20, 0]
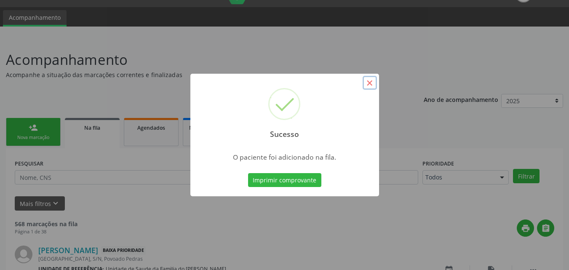
click at [374, 88] on button "×" at bounding box center [369, 83] width 14 height 14
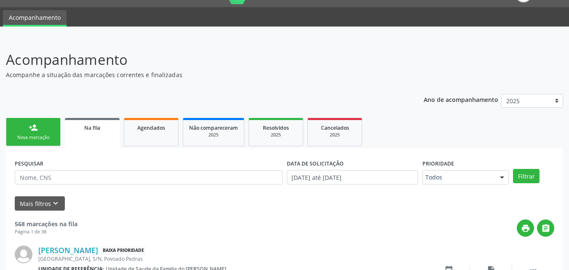
click at [41, 131] on link "person_add Nova marcação" at bounding box center [33, 132] width 55 height 28
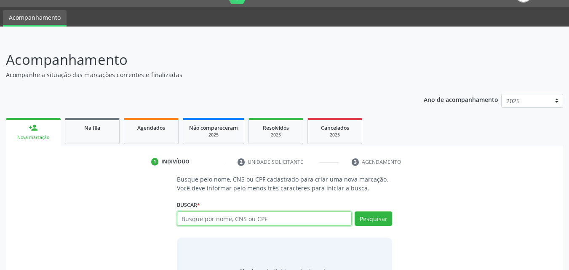
click at [202, 216] on input "text" at bounding box center [264, 218] width 175 height 14
type input "700206491031422"
click at [239, 199] on div "Buscar * 700206491031422 Maria Francisca da Silva do Nascimento CPF: 029.929.39…" at bounding box center [285, 214] width 216 height 33
click at [242, 214] on input "700206491031422" at bounding box center [264, 218] width 175 height 14
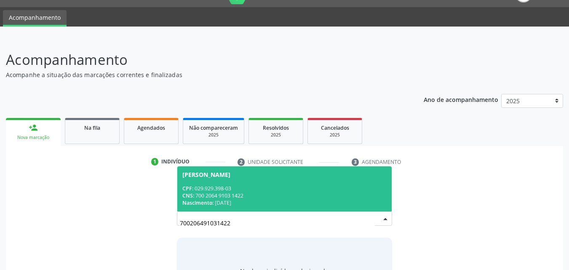
click at [362, 183] on span "Maria Francisca da Silva do Nascimento CPF: 029.929.398-03 CNS: 700 2064 9103 1…" at bounding box center [284, 188] width 215 height 45
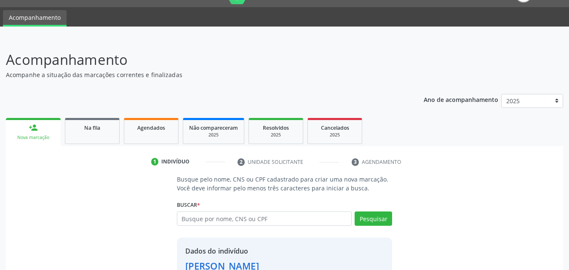
scroll to position [80, 0]
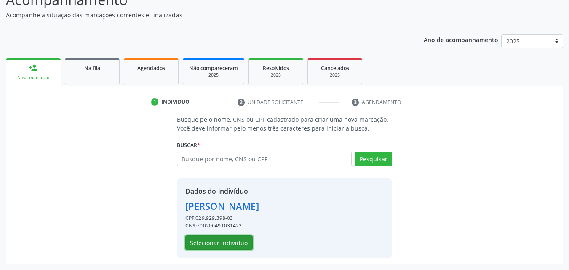
click at [209, 242] on button "Selecionar indivíduo" at bounding box center [218, 242] width 67 height 14
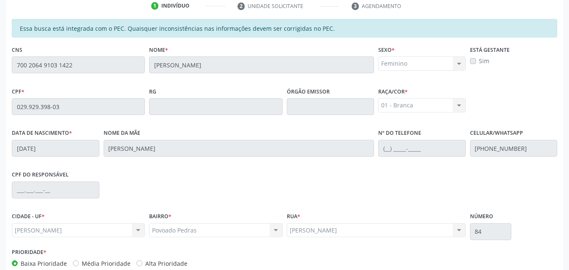
scroll to position [204, 0]
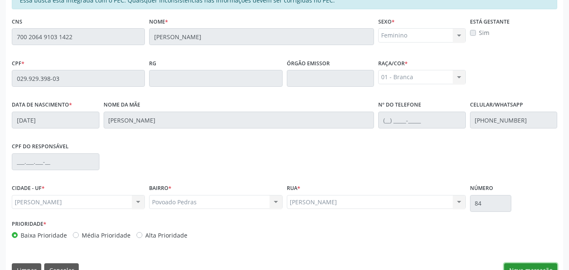
click at [529, 265] on button "Nova marcação" at bounding box center [530, 270] width 53 height 14
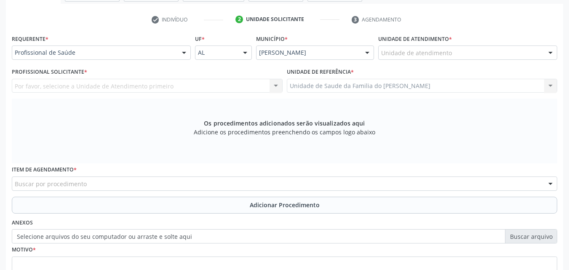
scroll to position [150, 0]
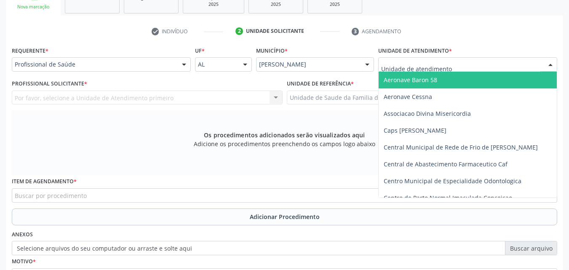
click at [478, 65] on div at bounding box center [467, 64] width 179 height 14
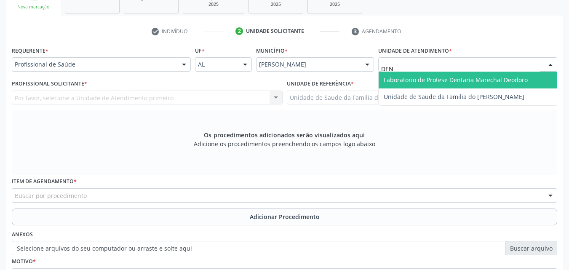
type input "DENI"
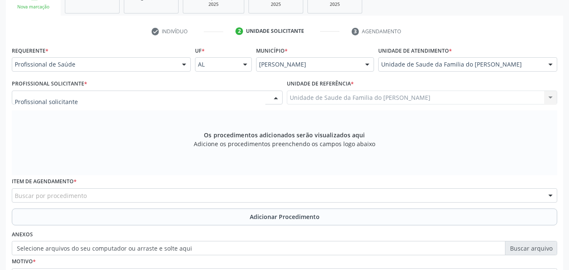
click at [223, 98] on div at bounding box center [147, 97] width 271 height 14
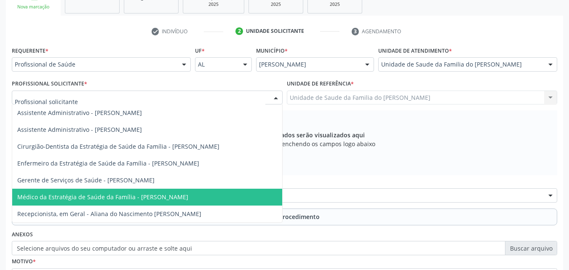
click at [220, 190] on span "Médico da Estratégia de Saúde da Família - [PERSON_NAME]" at bounding box center [147, 197] width 270 height 17
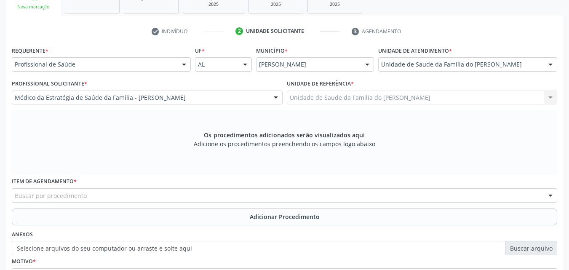
click at [220, 190] on div "Buscar por procedimento" at bounding box center [284, 195] width 545 height 14
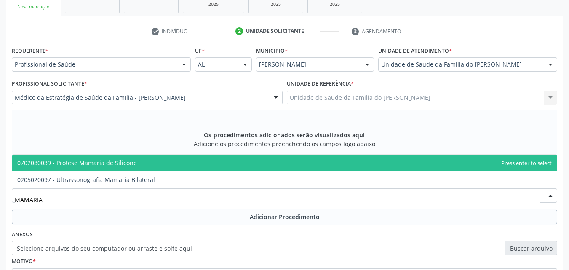
type input "MAMARIA"
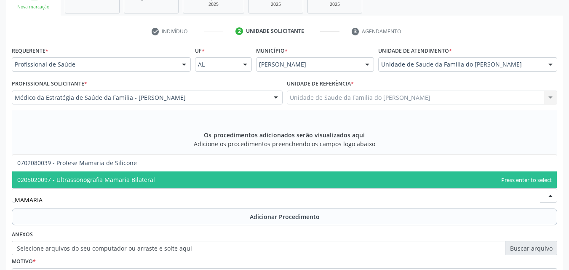
click at [231, 182] on span "0205020097 - Ultrassonografia Mamaria Bilateral" at bounding box center [284, 179] width 544 height 17
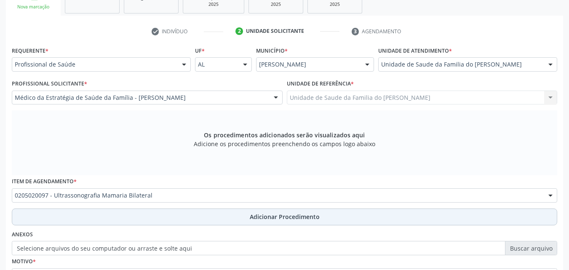
click at [233, 212] on button "Adicionar Procedimento" at bounding box center [284, 216] width 545 height 17
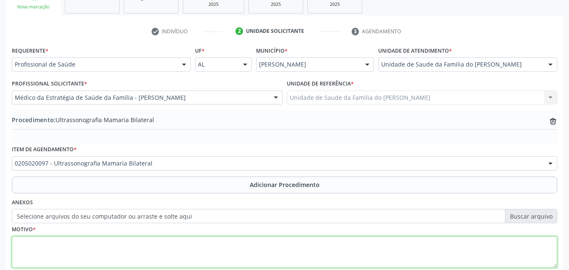
click at [224, 244] on textarea at bounding box center [284, 252] width 545 height 32
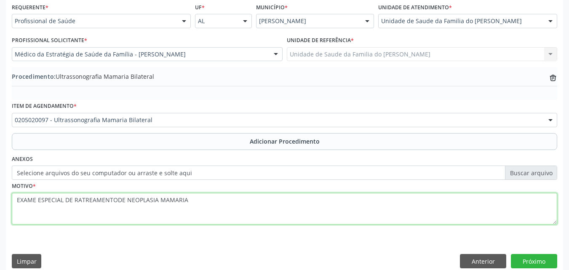
scroll to position [204, 0]
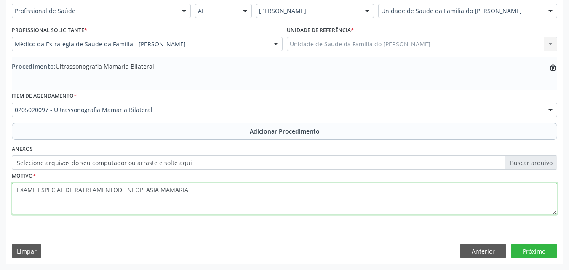
click at [116, 189] on textarea "EXAME ESPECIAL DE RATREAMENTODE NEOPLASIA MAMARIA" at bounding box center [284, 199] width 545 height 32
type textarea "EXAME ESPECIAL DE RATREAMENTO DE NEOPLASIA MAMARIA"
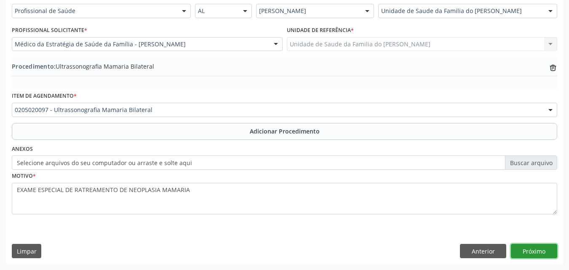
click at [542, 248] on button "Próximo" at bounding box center [534, 251] width 46 height 14
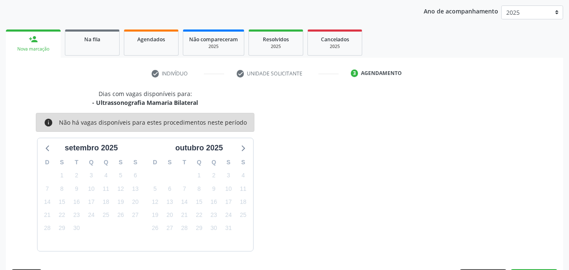
scroll to position [133, 0]
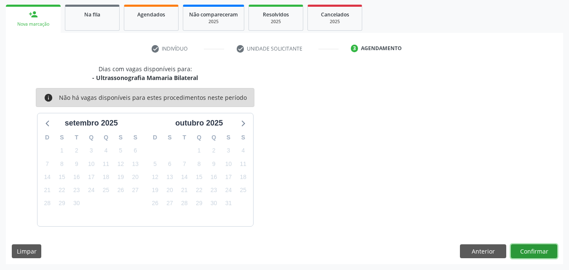
click at [530, 252] on button "Confirmar" at bounding box center [534, 251] width 46 height 14
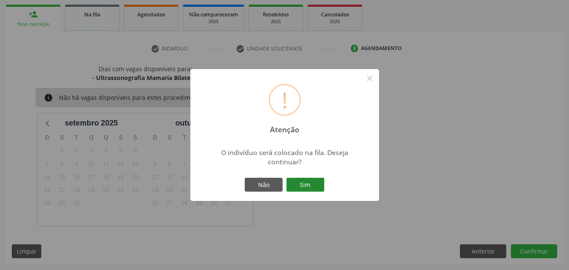
click at [319, 189] on button "Sim" at bounding box center [305, 185] width 38 height 14
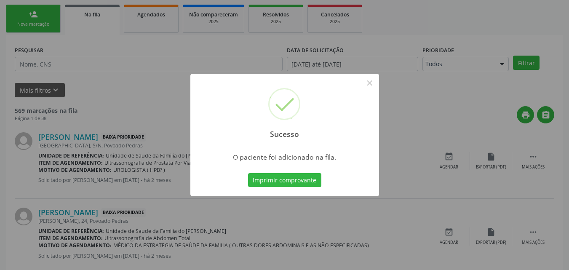
scroll to position [20, 0]
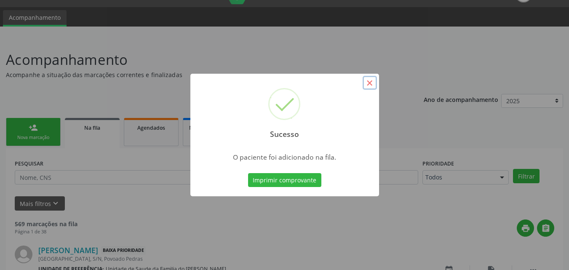
click at [368, 83] on button "×" at bounding box center [369, 83] width 14 height 14
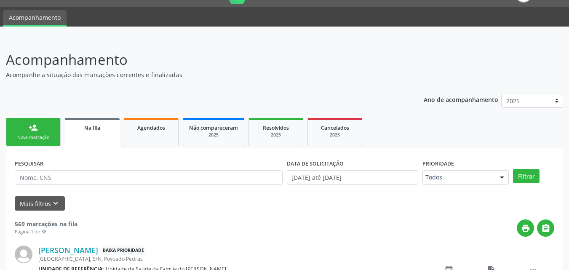
click at [43, 130] on link "person_add Nova marcação" at bounding box center [33, 132] width 55 height 28
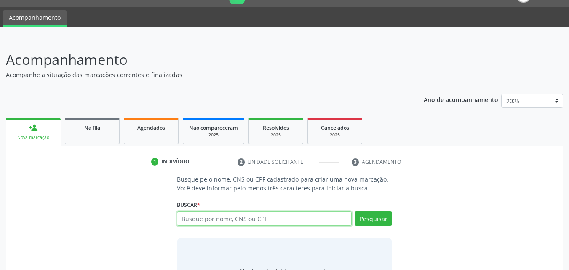
click at [274, 213] on input "text" at bounding box center [264, 218] width 175 height 14
type input "707001866917732]"
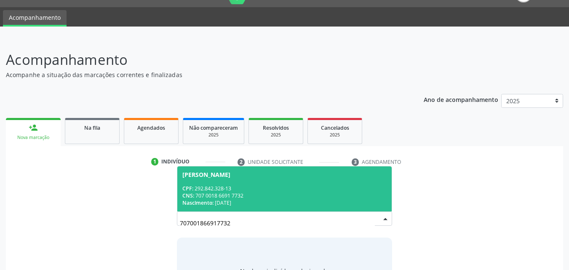
click at [249, 190] on div "CPF: 292.842.328-13" at bounding box center [284, 188] width 205 height 7
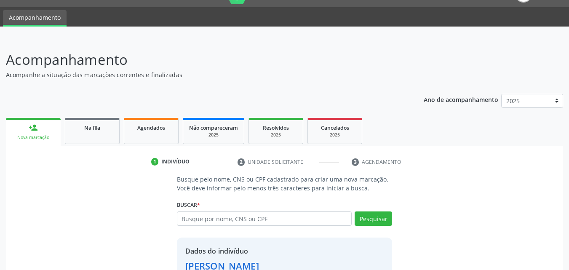
scroll to position [80, 0]
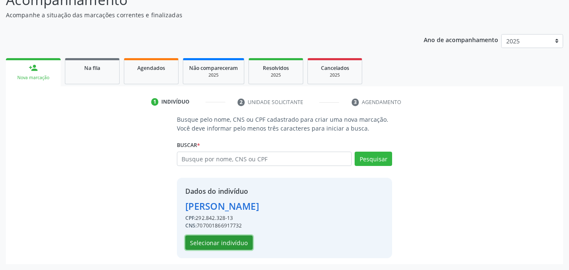
click at [236, 241] on button "Selecionar indivíduo" at bounding box center [218, 242] width 67 height 14
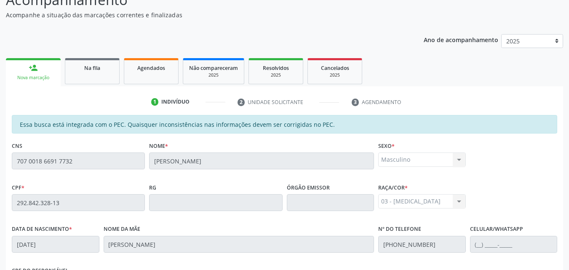
scroll to position [223, 0]
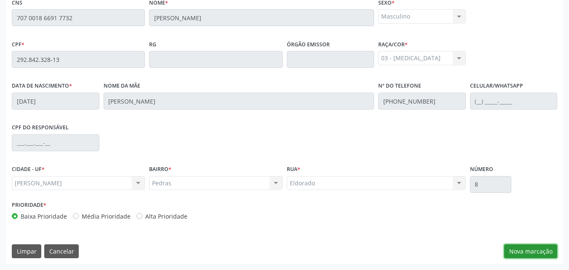
click at [524, 244] on button "Nova marcação" at bounding box center [530, 251] width 53 height 14
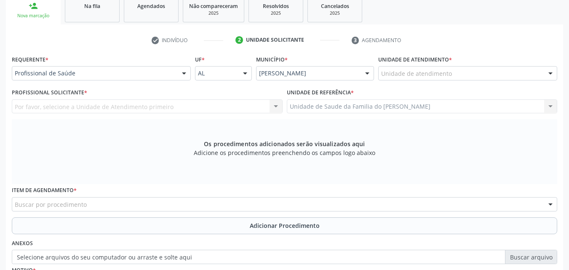
scroll to position [141, 0]
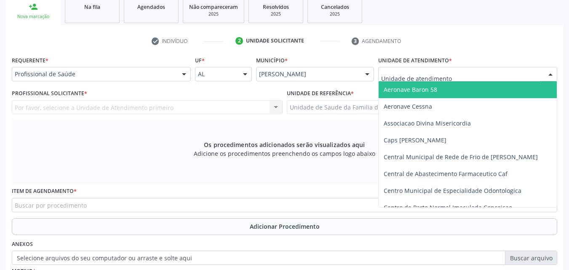
click at [492, 77] on div at bounding box center [467, 74] width 179 height 14
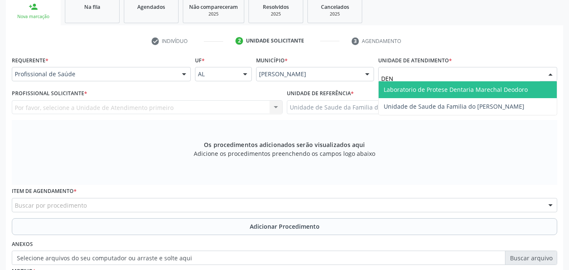
type input "DENI"
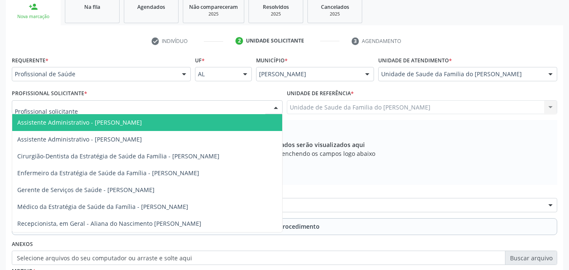
click at [265, 106] on div at bounding box center [147, 107] width 271 height 14
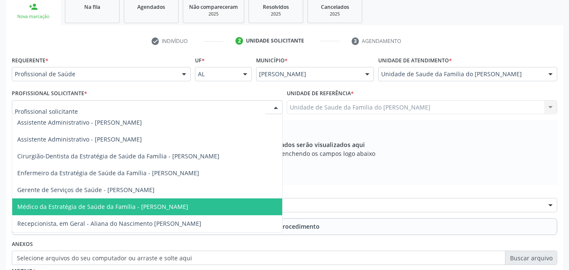
click at [232, 208] on span "Médico da Estratégia de Saúde da Família - [PERSON_NAME]" at bounding box center [147, 206] width 270 height 17
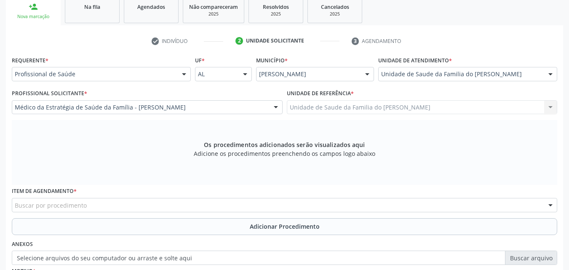
click at [232, 208] on div "Buscar por procedimento" at bounding box center [284, 205] width 545 height 14
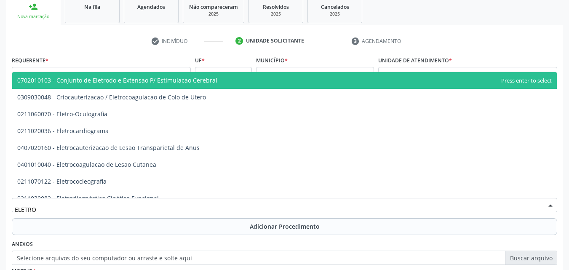
type input "ELETROC"
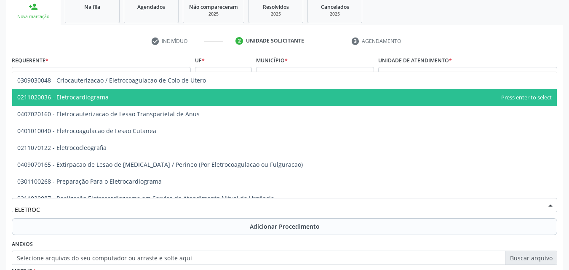
click at [202, 97] on span "0211020036 - Eletrocardiograma" at bounding box center [284, 97] width 544 height 17
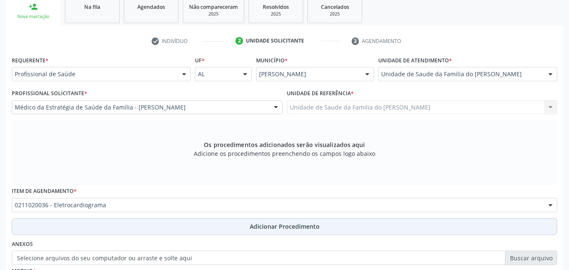
click at [200, 224] on button "Adicionar Procedimento" at bounding box center [284, 226] width 545 height 17
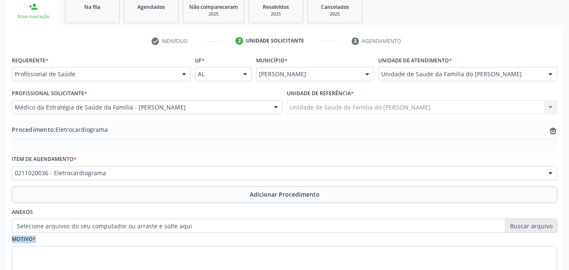
drag, startPoint x: 200, startPoint y: 224, endPoint x: 193, endPoint y: 261, distance: 37.7
click at [193, 261] on div "Requerente * Profissional de Saúde Profissional de Saúde Paciente Nenhum result…" at bounding box center [284, 171] width 545 height 235
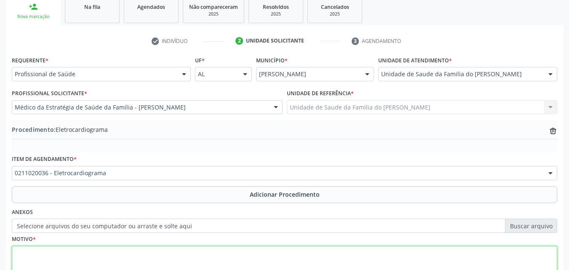
click at [193, 261] on textarea at bounding box center [284, 262] width 545 height 32
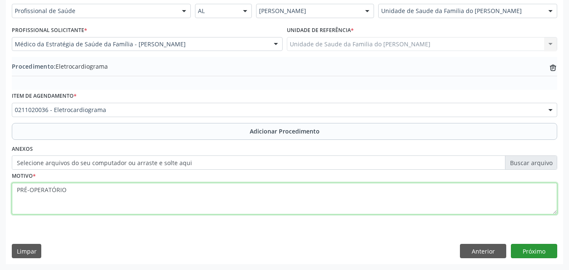
type textarea "PRÉ-OPERATÓRIO"
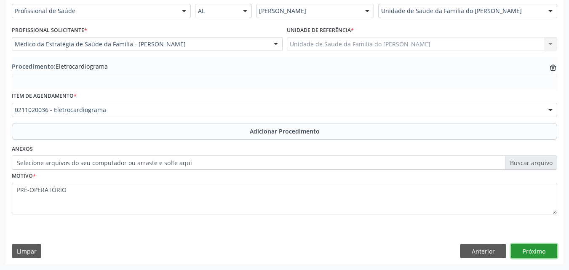
click at [542, 248] on button "Próximo" at bounding box center [534, 251] width 46 height 14
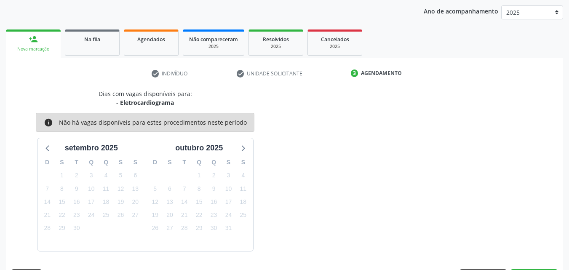
scroll to position [133, 0]
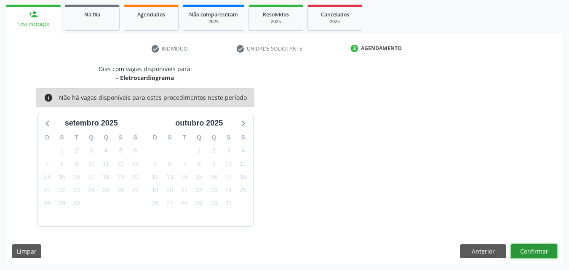
click at [524, 252] on button "Confirmar" at bounding box center [534, 251] width 46 height 14
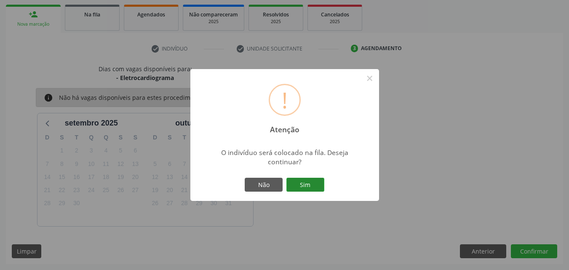
click at [293, 187] on button "Sim" at bounding box center [305, 185] width 38 height 14
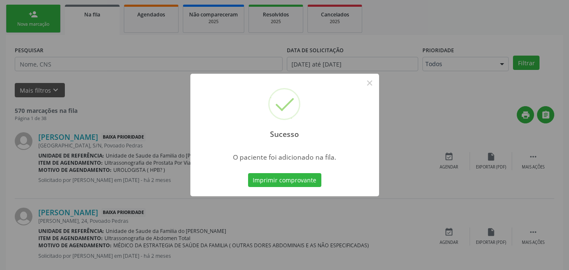
scroll to position [20, 0]
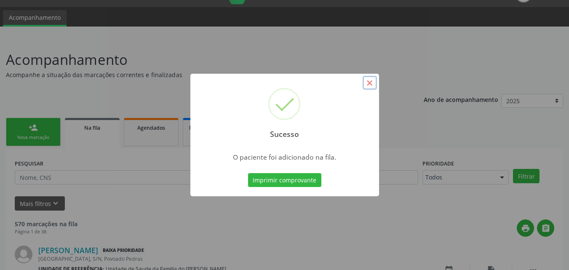
click at [368, 88] on button "×" at bounding box center [369, 83] width 14 height 14
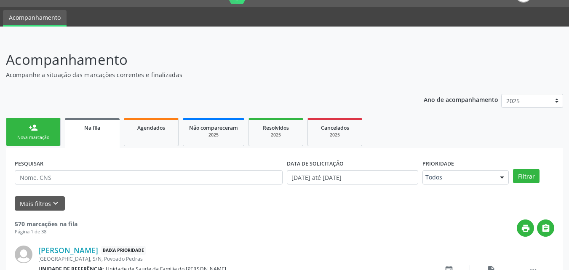
click at [57, 137] on link "person_add Nova marcação" at bounding box center [33, 132] width 55 height 28
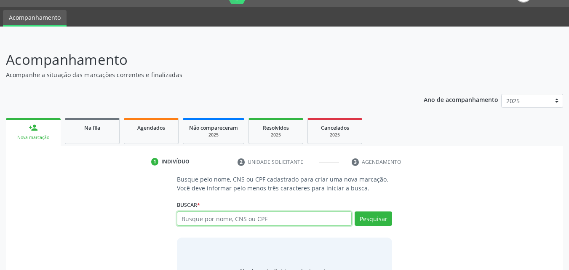
click at [215, 218] on input "text" at bounding box center [264, 218] width 175 height 14
type input "29284232813"
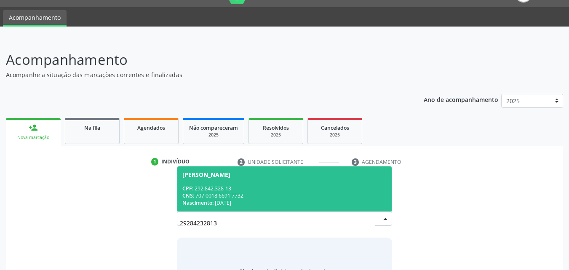
click at [362, 170] on span "Mario Barbosa de Lima CPF: 292.842.328-13 CNS: 707 0018 6691 7732 Nascimento: 1…" at bounding box center [284, 188] width 215 height 45
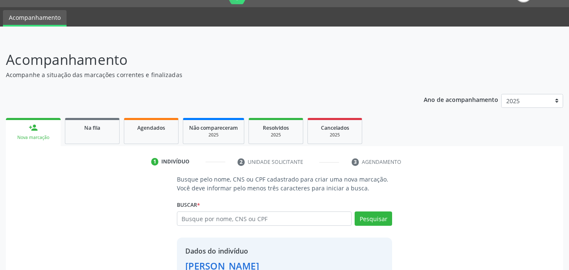
scroll to position [80, 0]
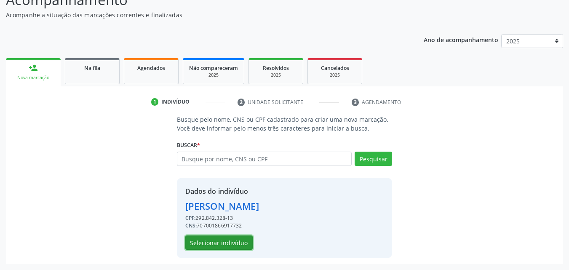
click at [226, 247] on button "Selecionar indivíduo" at bounding box center [218, 242] width 67 height 14
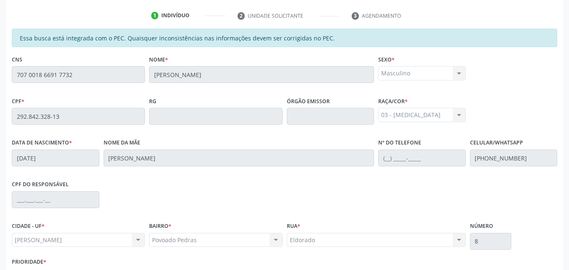
scroll to position [223, 0]
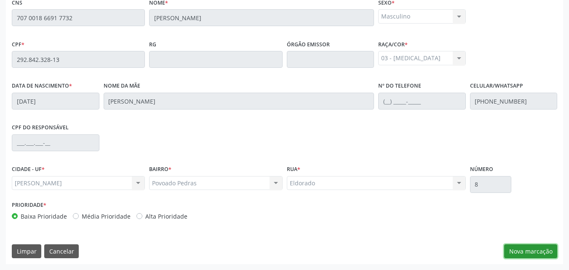
click at [542, 250] on button "Nova marcação" at bounding box center [530, 251] width 53 height 14
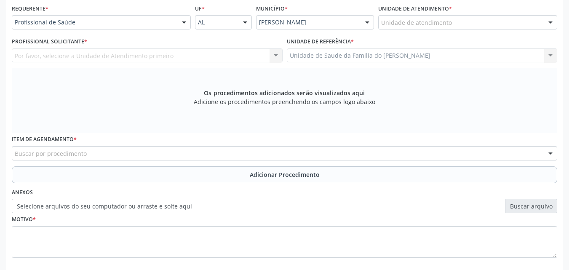
scroll to position [189, 0]
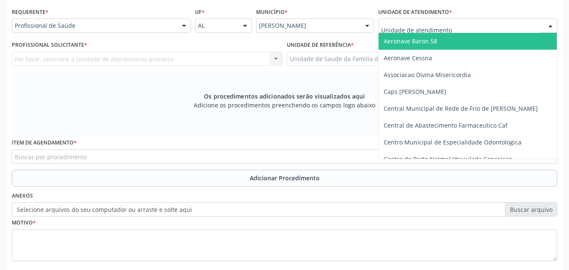
click at [474, 23] on div at bounding box center [467, 26] width 179 height 14
type input "W"
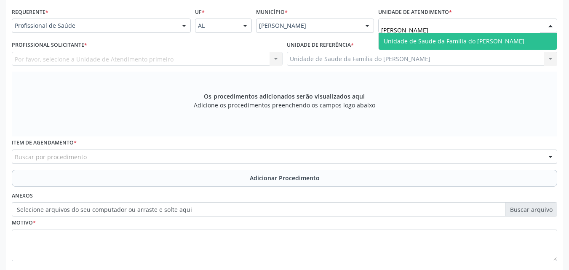
type input "DENISO"
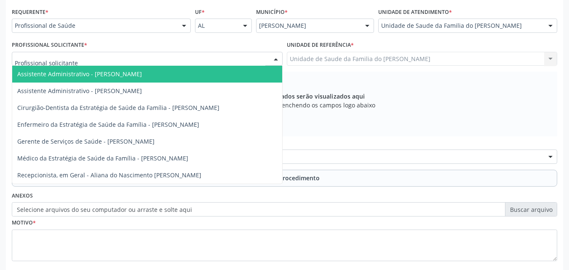
click at [164, 59] on div at bounding box center [147, 59] width 271 height 14
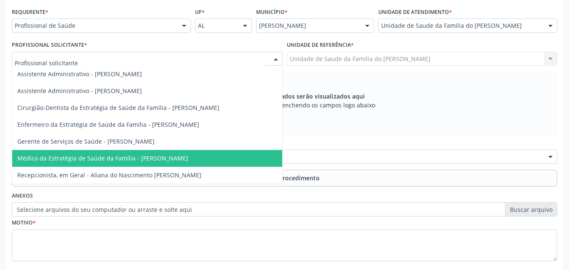
click at [146, 159] on span "Médico da Estratégia de Saúde da Família - [PERSON_NAME]" at bounding box center [102, 158] width 171 height 8
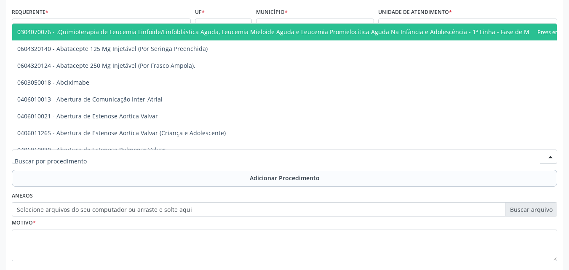
click at [146, 159] on div at bounding box center [284, 156] width 545 height 14
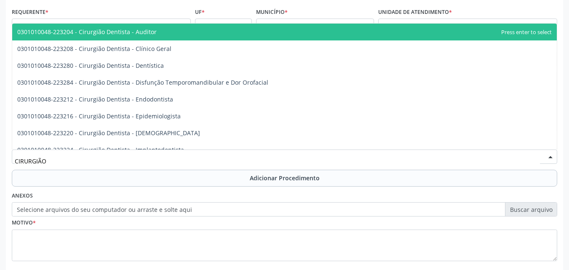
type input "CIRURGIÃO G"
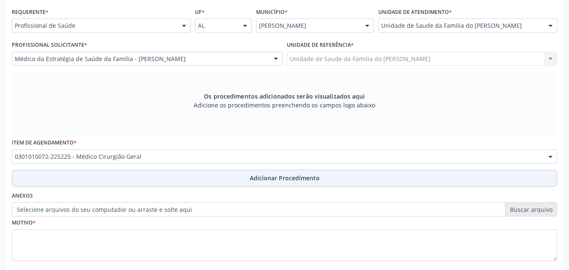
click at [149, 180] on button "Adicionar Procedimento" at bounding box center [284, 178] width 545 height 17
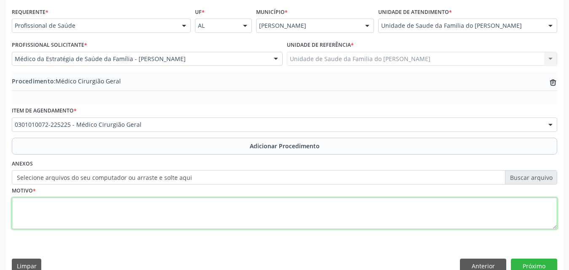
click at [133, 219] on textarea at bounding box center [284, 213] width 545 height 32
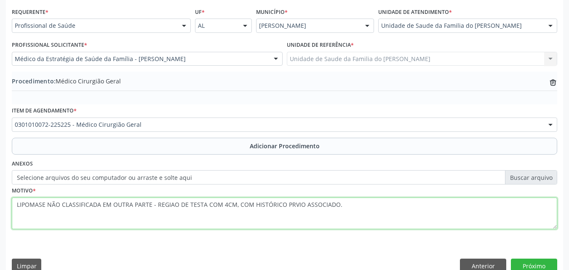
click at [290, 204] on textarea "LIPOMASE NÃO CLASSIFICADA EM OUTRA PARTE - REGIAO DE TESTA COM 4CM, COM HISTÓRI…" at bounding box center [284, 213] width 545 height 32
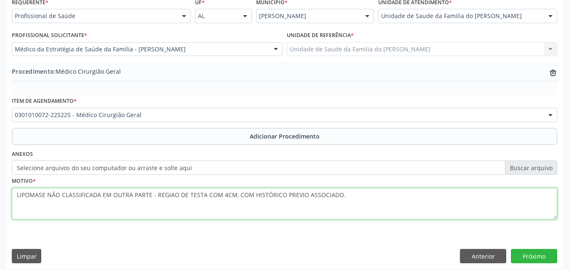
scroll to position [204, 0]
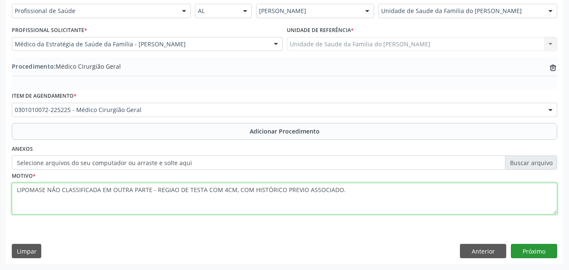
type textarea "LIPOMASE NÃO CLASSIFICADA EM OUTRA PARTE - REGIAO DE TESTA COM 4CM, COM HISTÓRI…"
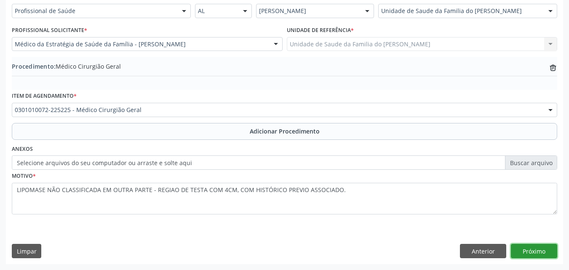
click at [523, 246] on button "Próximo" at bounding box center [534, 251] width 46 height 14
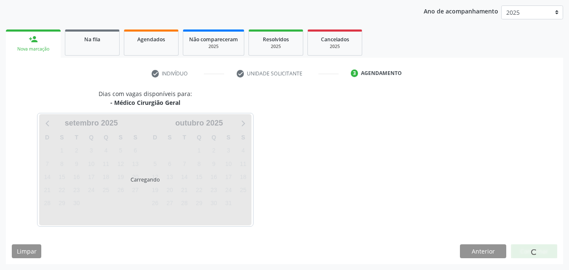
scroll to position [133, 0]
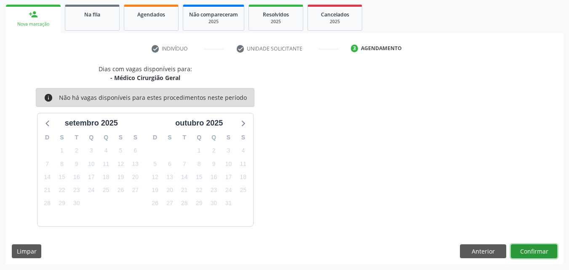
click at [535, 248] on button "Confirmar" at bounding box center [534, 251] width 46 height 14
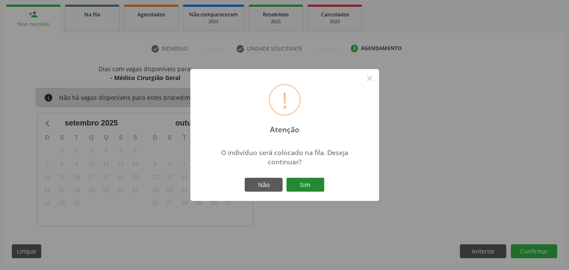
click at [310, 192] on button "Sim" at bounding box center [305, 185] width 38 height 14
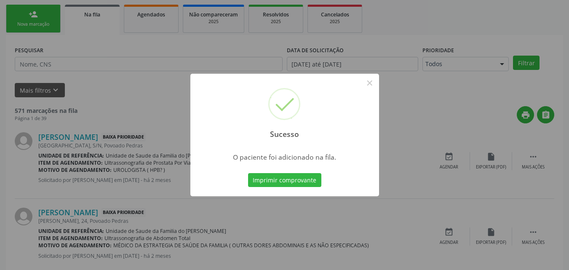
scroll to position [20, 0]
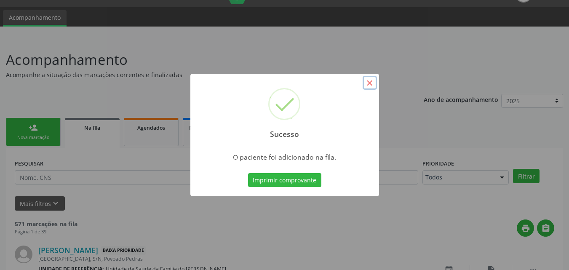
click at [371, 86] on button "×" at bounding box center [369, 83] width 14 height 14
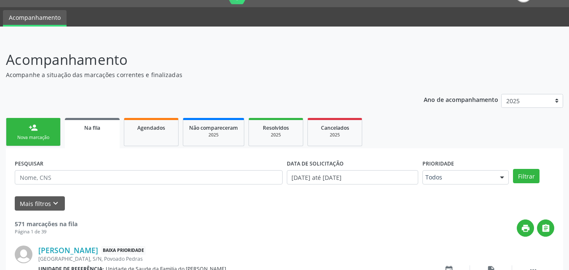
click at [56, 139] on link "person_add Nova marcação" at bounding box center [33, 132] width 55 height 28
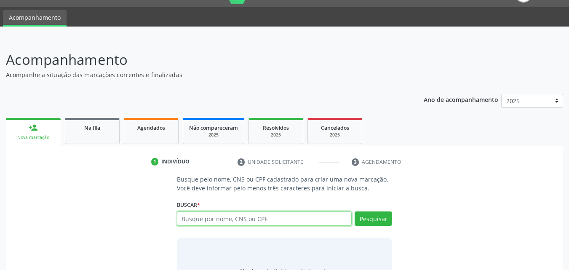
click at [221, 222] on input "text" at bounding box center [264, 218] width 175 height 14
type input "O"
type input "706709504966419"
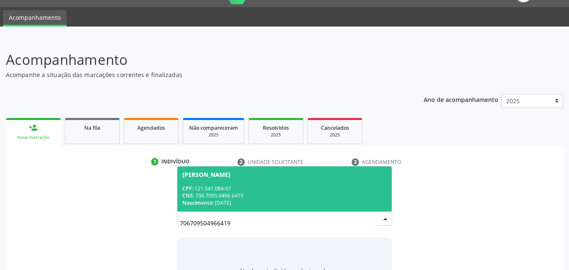
click at [303, 191] on div "CPF: 121.541.084-07" at bounding box center [284, 188] width 205 height 7
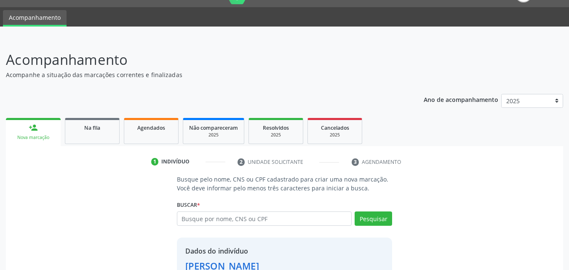
scroll to position [80, 0]
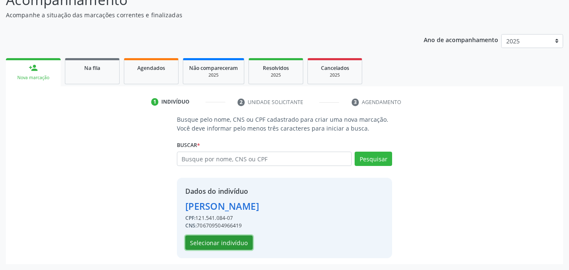
click at [226, 242] on button "Selecionar indivíduo" at bounding box center [218, 242] width 67 height 14
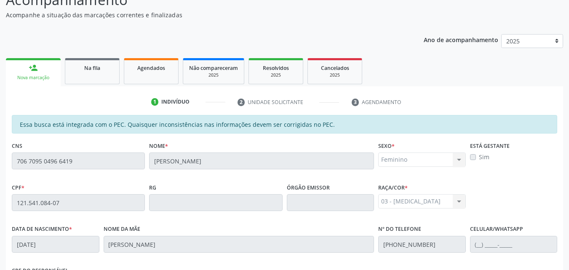
scroll to position [223, 0]
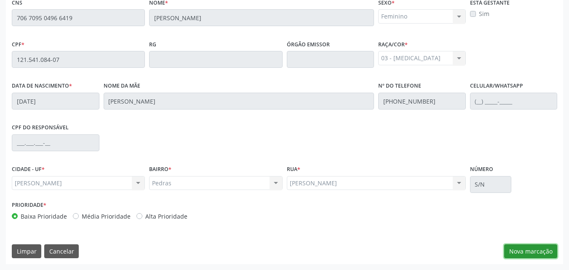
click at [542, 250] on button "Nova marcação" at bounding box center [530, 251] width 53 height 14
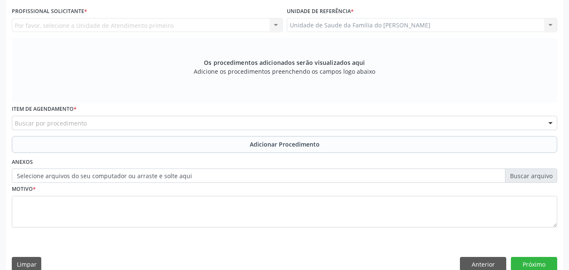
scroll to position [186, 0]
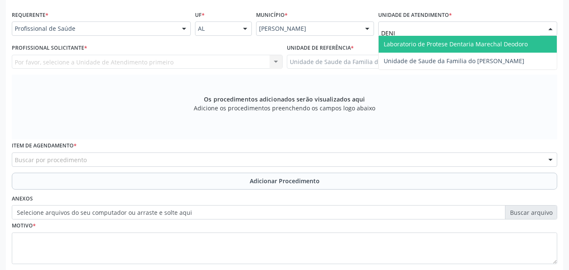
type input "[PERSON_NAME]"
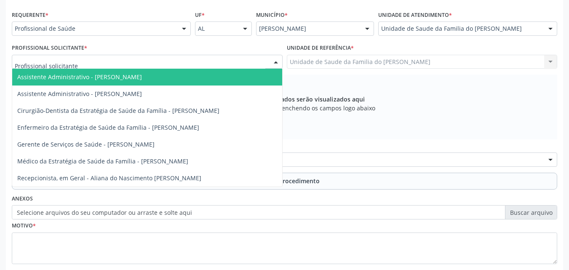
click at [181, 64] on div at bounding box center [147, 62] width 271 height 14
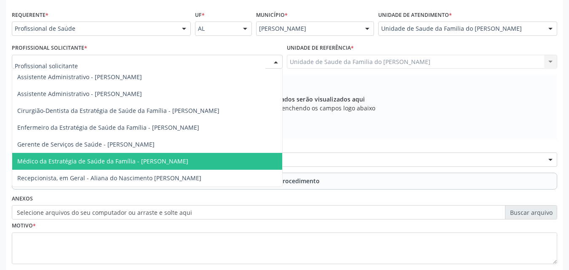
click at [146, 160] on span "Médico da Estratégia de Saúde da Família - [PERSON_NAME]" at bounding box center [102, 161] width 171 height 8
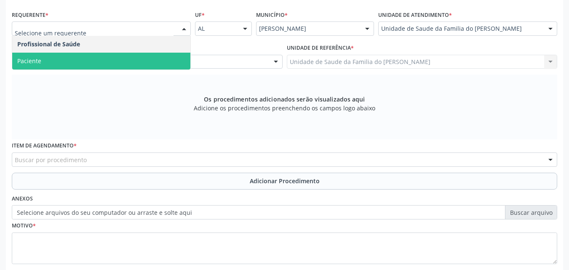
click at [146, 59] on span "Paciente" at bounding box center [101, 61] width 178 height 17
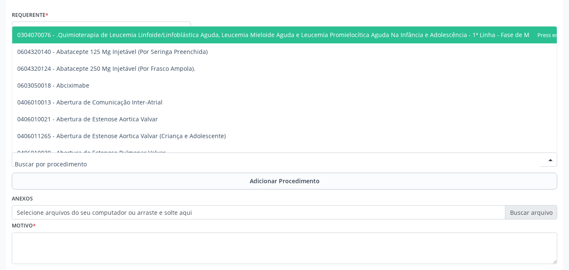
click at [121, 160] on div at bounding box center [284, 159] width 545 height 14
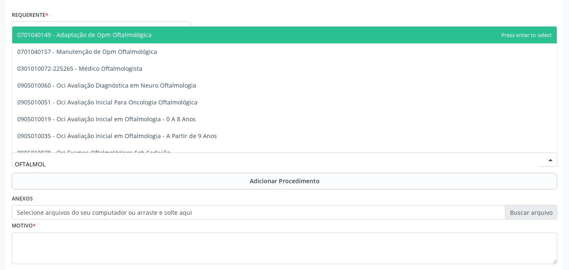
type input "OFTALMOLO"
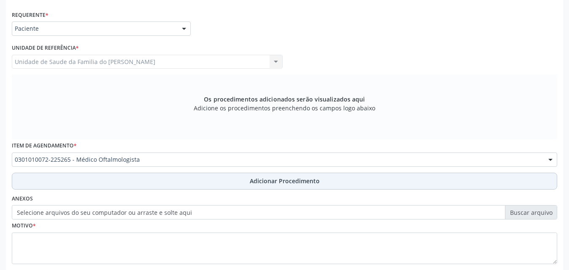
click at [138, 181] on button "Adicionar Procedimento" at bounding box center [284, 181] width 545 height 17
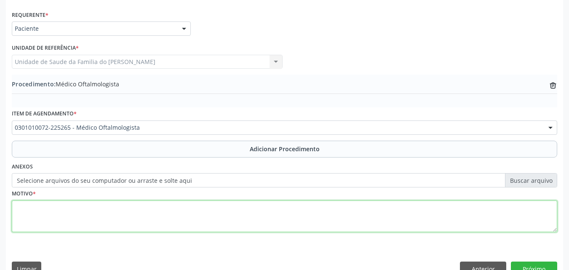
click at [132, 223] on textarea at bounding box center [284, 216] width 545 height 32
type textarea "PTIRÍGIO"
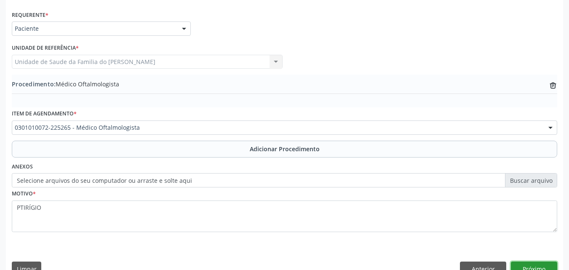
click at [530, 266] on button "Próximo" at bounding box center [534, 268] width 46 height 14
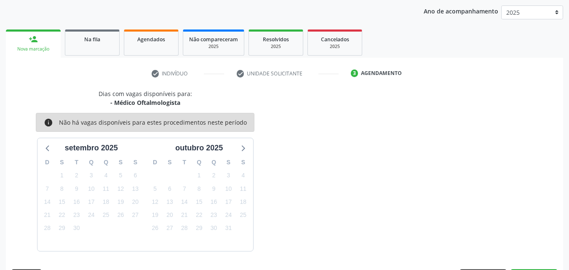
scroll to position [133, 0]
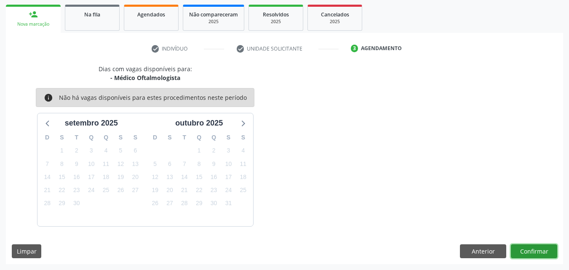
click at [533, 249] on button "Confirmar" at bounding box center [534, 251] width 46 height 14
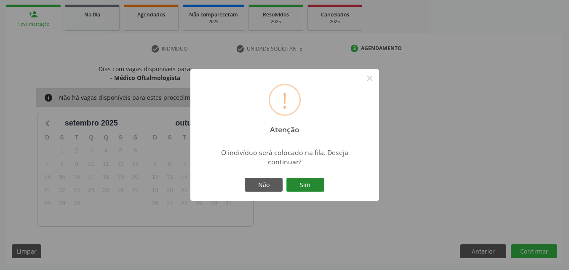
click at [303, 181] on button "Sim" at bounding box center [305, 185] width 38 height 14
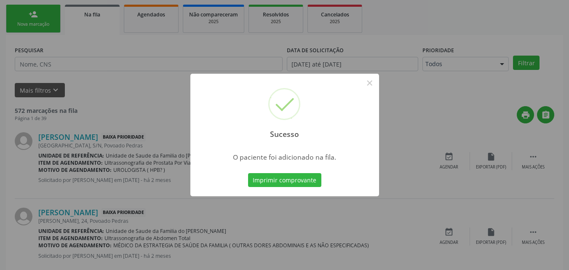
scroll to position [0, 0]
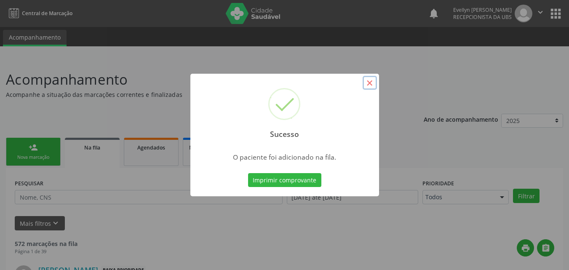
click at [375, 80] on button "×" at bounding box center [369, 83] width 14 height 14
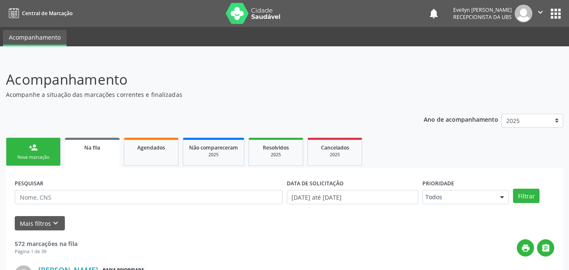
click at [51, 160] on div "Nova marcação" at bounding box center [33, 157] width 42 height 6
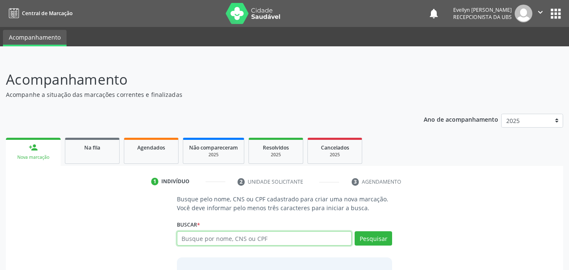
click at [189, 236] on input "text" at bounding box center [264, 238] width 175 height 14
type input "7005099373885759"
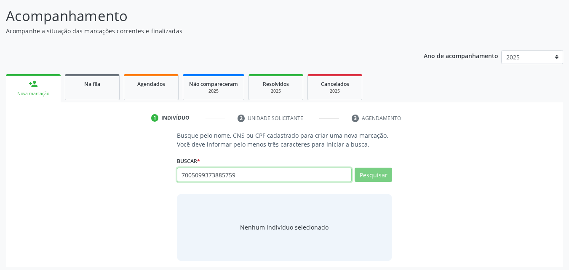
scroll to position [67, 0]
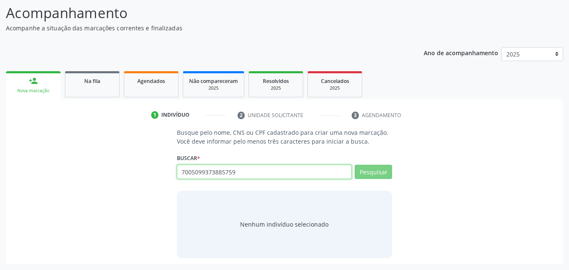
click at [285, 176] on input "7005099373885759" at bounding box center [264, 172] width 175 height 14
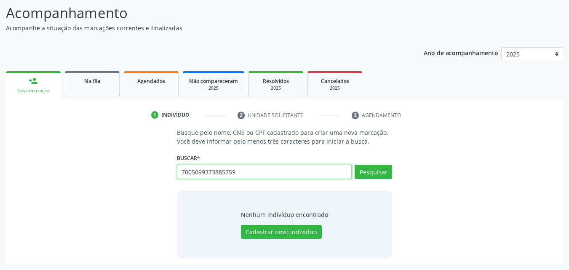
click at [196, 173] on input "7005099373885759" at bounding box center [264, 172] width 175 height 14
click at [209, 172] on input "7005099373885759" at bounding box center [264, 172] width 175 height 14
click at [226, 173] on input "7005099373885759" at bounding box center [264, 172] width 175 height 14
type input "700509937388759"
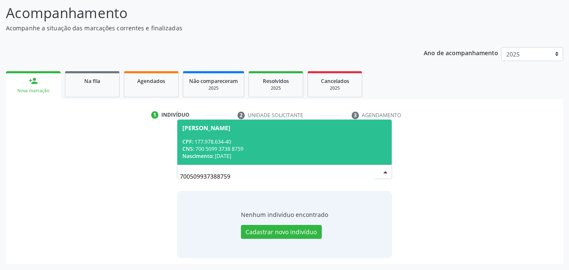
click at [304, 136] on span "Anthony Samuel Silva do Nascimento CPF: 177.978.634-40 CNS: 700 5099 3738 8759 …" at bounding box center [284, 142] width 215 height 45
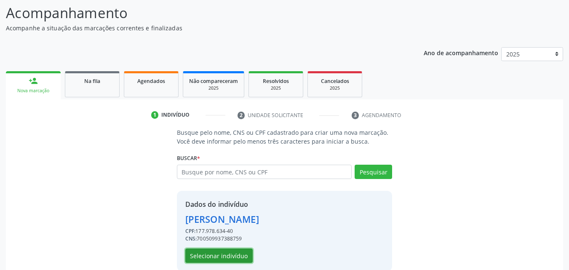
click at [234, 256] on button "Selecionar indivíduo" at bounding box center [218, 255] width 67 height 14
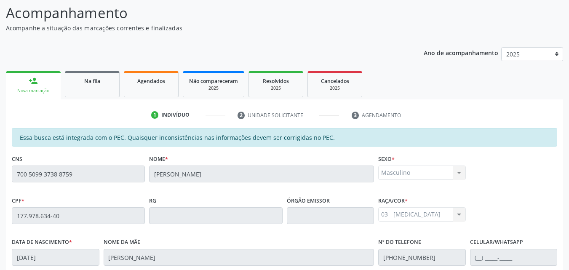
click at [557, 137] on div "Essa busca está integrada com o PEC. Quaisquer inconsistências nas informações …" at bounding box center [284, 274] width 557 height 292
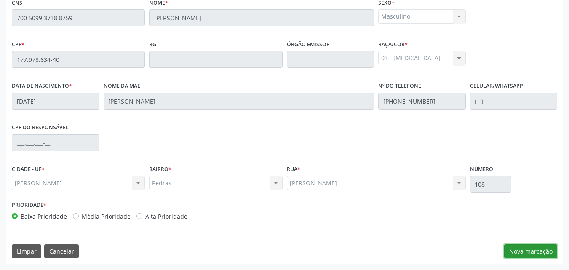
click at [535, 253] on button "Nova marcação" at bounding box center [530, 251] width 53 height 14
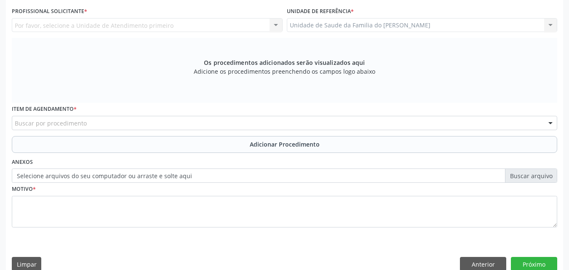
scroll to position [163, 0]
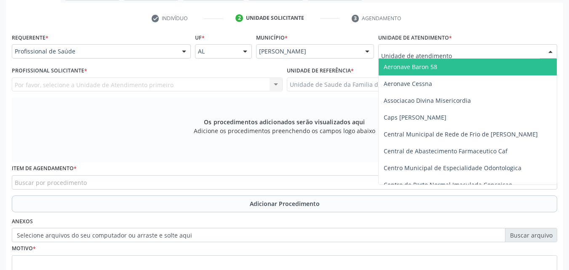
click at [475, 49] on div at bounding box center [467, 51] width 179 height 14
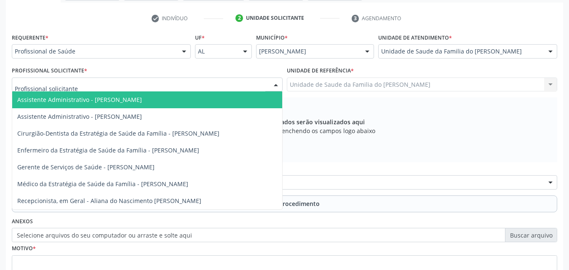
click at [222, 85] on div at bounding box center [147, 84] width 271 height 14
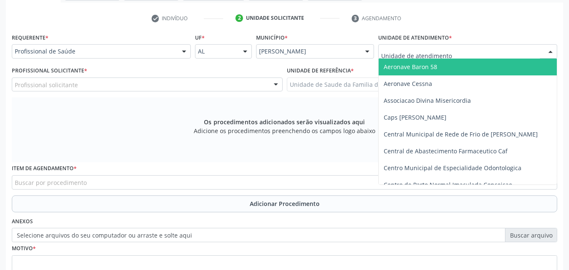
click at [410, 52] on input "text" at bounding box center [460, 55] width 159 height 17
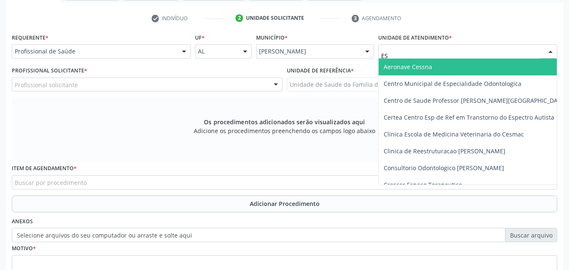
type input "EST"
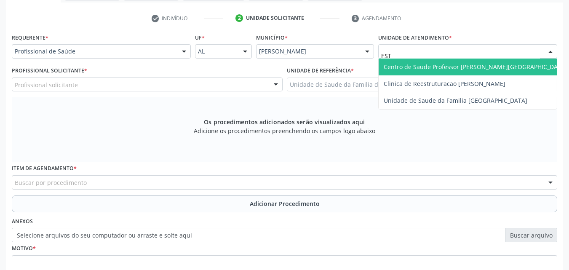
click at [410, 52] on input "EST" at bounding box center [460, 55] width 159 height 17
click at [413, 63] on span "Centro de Saude Professor [PERSON_NAME][GEOGRAPHIC_DATA]" at bounding box center [474, 67] width 183 height 8
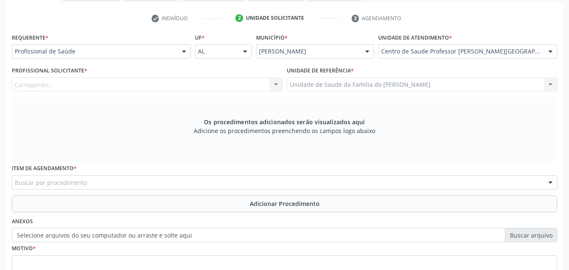
click at [186, 86] on div "Carregando... Assistente Administrativo - Evellyn Suellem Santos Avelino da Sil…" at bounding box center [147, 84] width 271 height 14
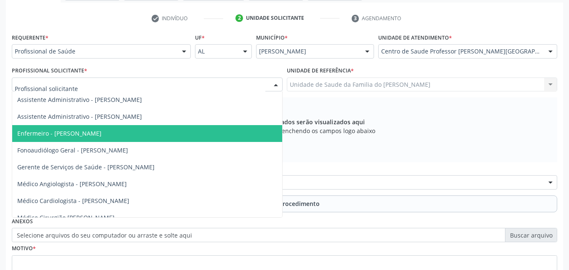
click at [186, 86] on div at bounding box center [147, 84] width 271 height 14
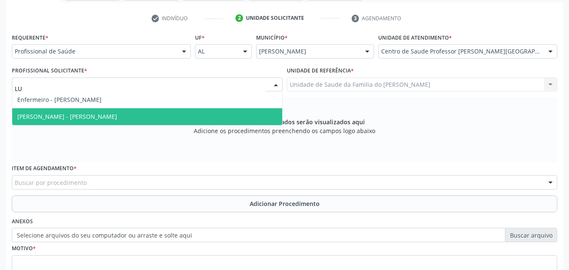
type input "LUA"
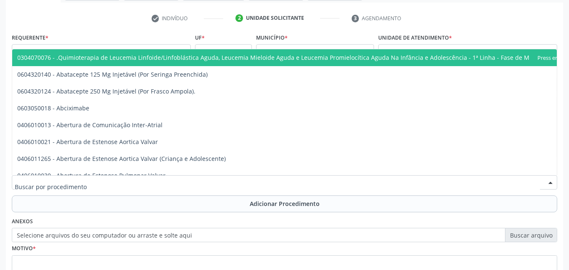
click at [186, 185] on div at bounding box center [284, 182] width 545 height 14
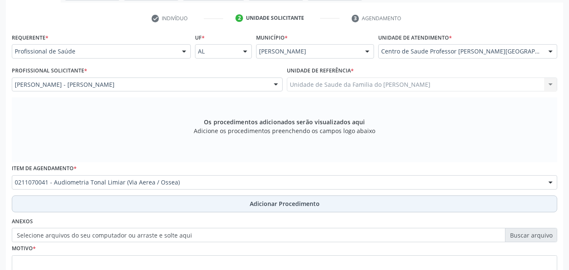
click at [191, 209] on button "Adicionar Procedimento" at bounding box center [284, 203] width 545 height 17
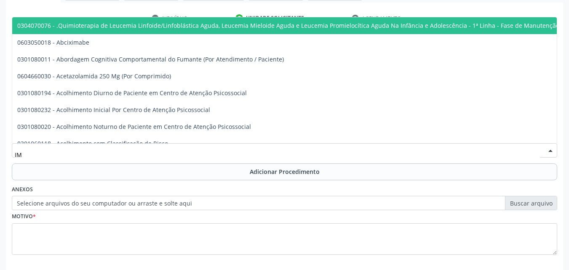
type input "I"
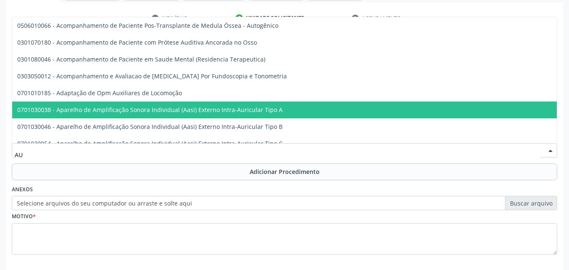
type input "A"
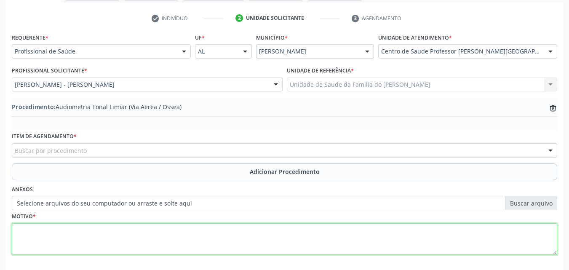
click at [175, 240] on textarea at bounding box center [284, 239] width 545 height 32
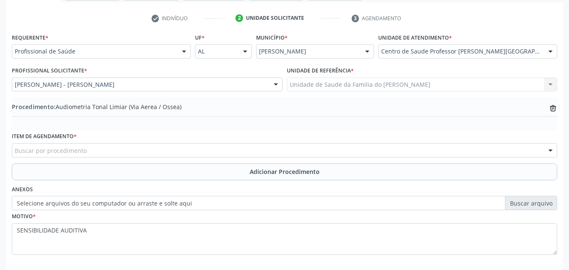
drag, startPoint x: 563, startPoint y: 153, endPoint x: 575, endPoint y: 155, distance: 12.0
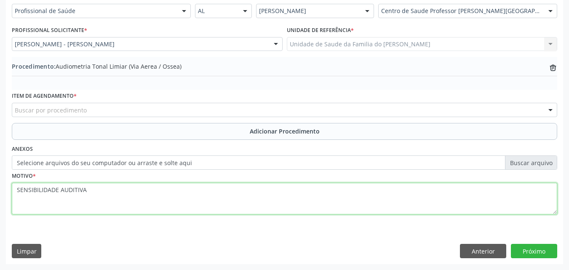
click at [245, 189] on textarea "SENSIBILIDADE AUDITIVA" at bounding box center [284, 199] width 545 height 32
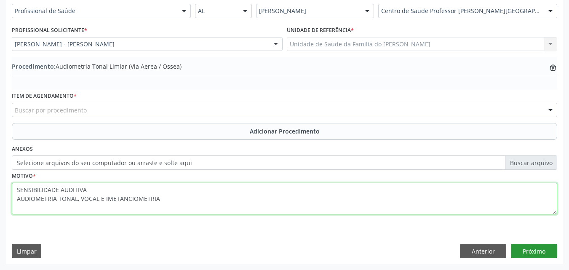
type textarea "SENSIBILIDADE AUDITIVA AUDIOMETRIA TONAL, VOCAL E IMETANCIOMETRIA"
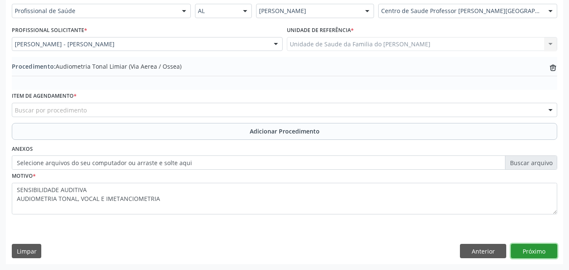
click at [538, 250] on button "Próximo" at bounding box center [534, 251] width 46 height 14
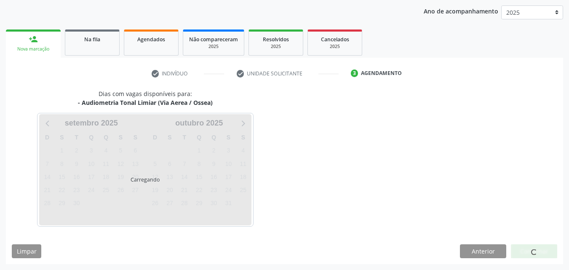
scroll to position [133, 0]
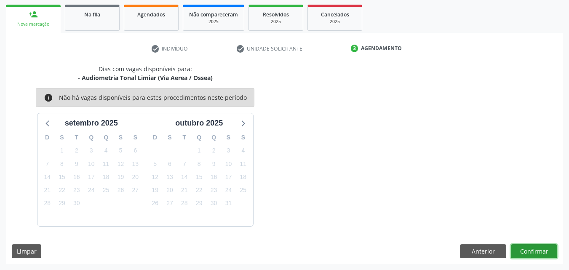
click at [540, 245] on button "Confirmar" at bounding box center [534, 251] width 46 height 14
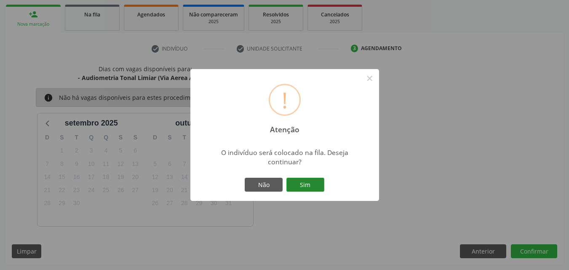
drag, startPoint x: 305, startPoint y: 177, endPoint x: 307, endPoint y: 181, distance: 5.1
click at [307, 181] on div "Não Sim" at bounding box center [284, 185] width 83 height 18
click at [307, 181] on button "Sim" at bounding box center [305, 185] width 38 height 14
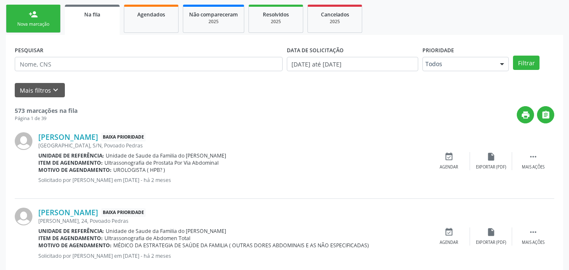
scroll to position [20, 0]
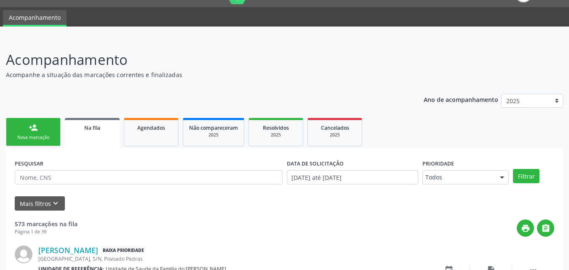
click at [46, 138] on div "Nova marcação" at bounding box center [33, 137] width 42 height 6
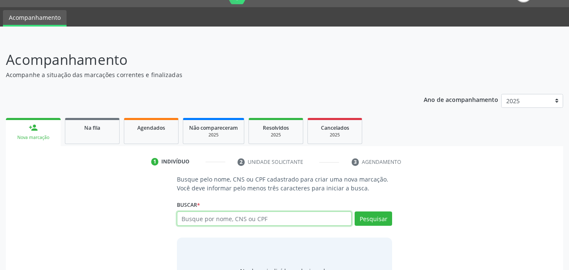
click at [259, 220] on input "text" at bounding box center [264, 218] width 175 height 14
type input "7005099373388759"
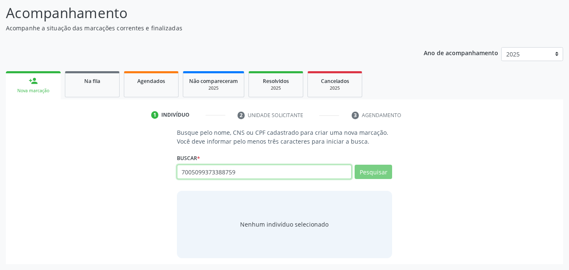
click at [314, 171] on input "7005099373388759" at bounding box center [264, 172] width 175 height 14
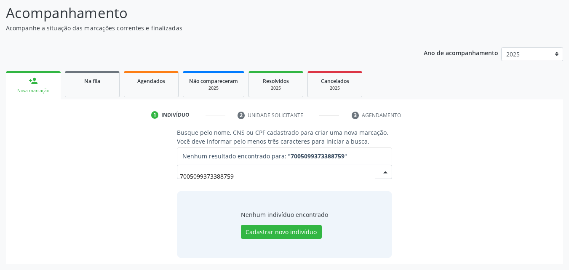
click at [194, 176] on input "7005099373388759" at bounding box center [277, 176] width 195 height 17
click at [205, 178] on input "7005099373388759" at bounding box center [277, 176] width 195 height 17
click at [212, 178] on input "7005099373388759" at bounding box center [277, 176] width 195 height 17
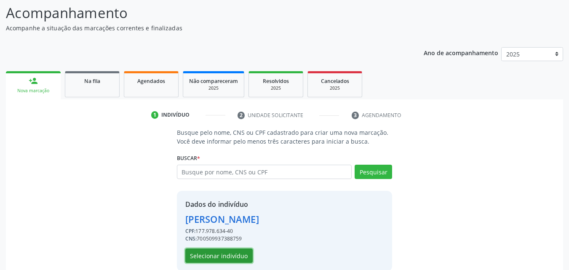
click at [234, 260] on button "Selecionar indivíduo" at bounding box center [218, 255] width 67 height 14
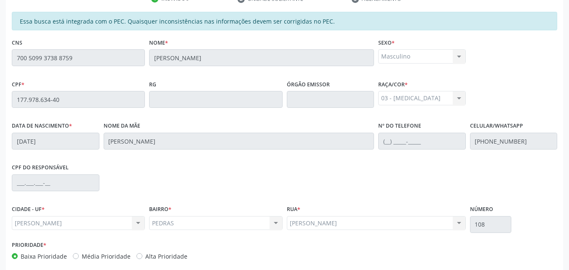
scroll to position [223, 0]
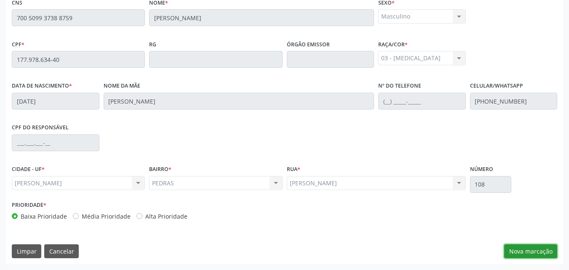
click at [521, 250] on button "Nova marcação" at bounding box center [530, 251] width 53 height 14
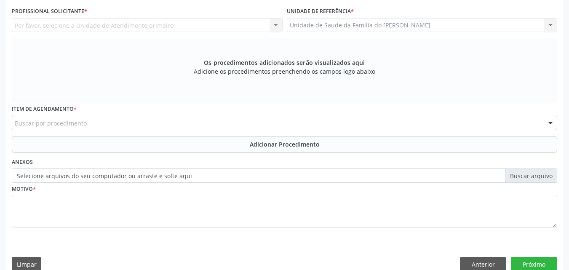
scroll to position [190, 0]
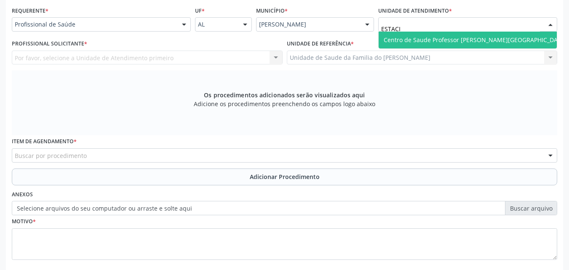
type input "ESTACIO"
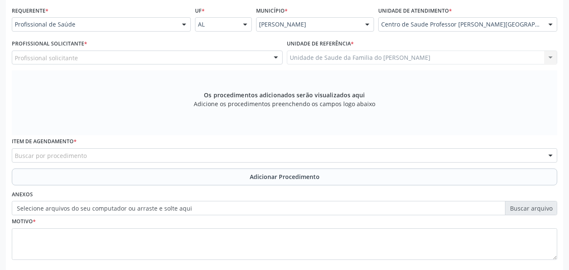
click at [228, 67] on div "Profissional Solicitante * Profissional solicitante Assistente Administrativo -…" at bounding box center [147, 53] width 275 height 33
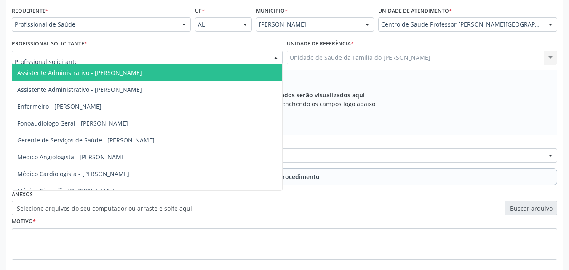
click at [229, 63] on div at bounding box center [147, 58] width 271 height 14
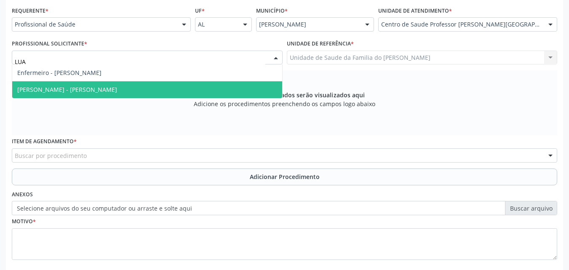
type input "LUAN"
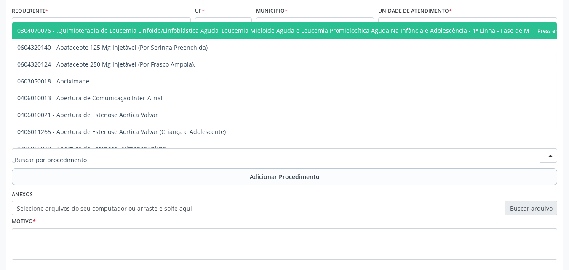
click at [201, 155] on div at bounding box center [284, 155] width 545 height 14
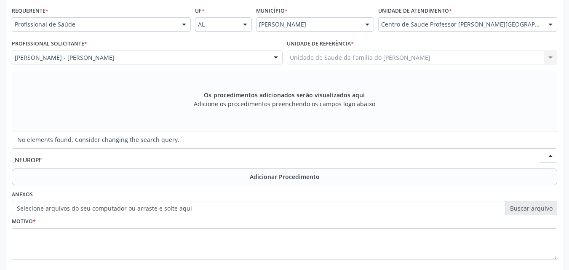
type input "NEUROP"
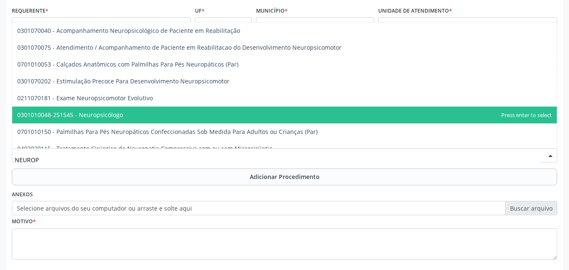
click at [181, 114] on span "0301010048-251545 - Neuropsicólogo" at bounding box center [284, 114] width 544 height 17
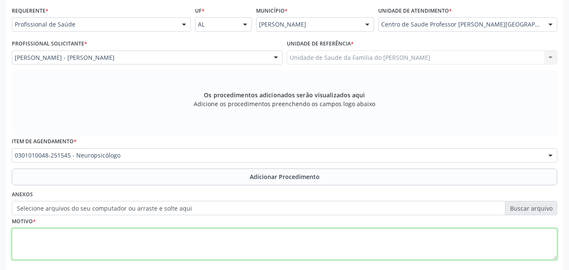
click at [160, 229] on textarea at bounding box center [284, 244] width 545 height 32
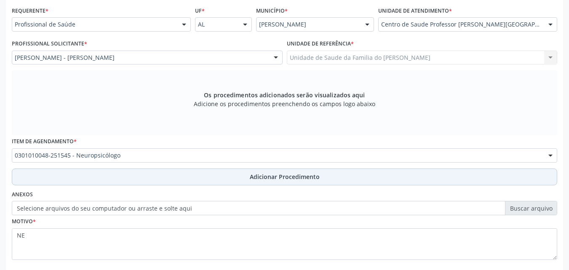
click at [191, 176] on button "Adicionar Procedimento" at bounding box center [284, 176] width 545 height 17
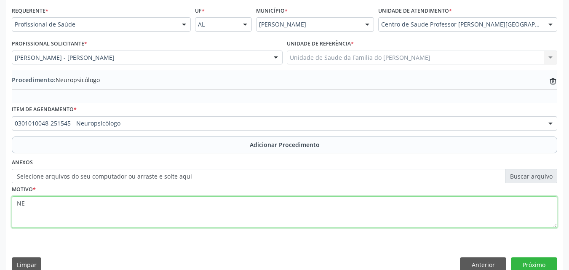
click at [181, 217] on textarea "NE" at bounding box center [284, 212] width 545 height 32
type textarea "NEUROPEDIATRIA TDAH?"
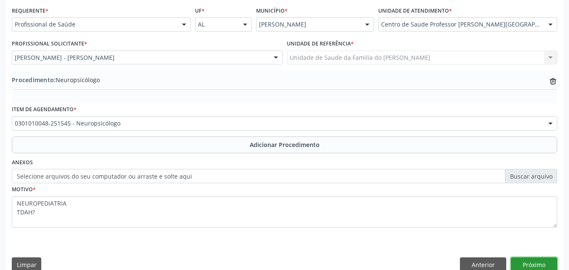
click at [524, 261] on button "Próximo" at bounding box center [534, 264] width 46 height 14
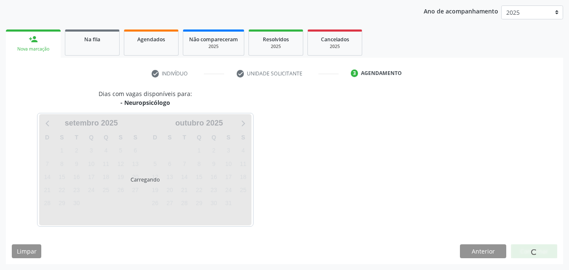
scroll to position [133, 0]
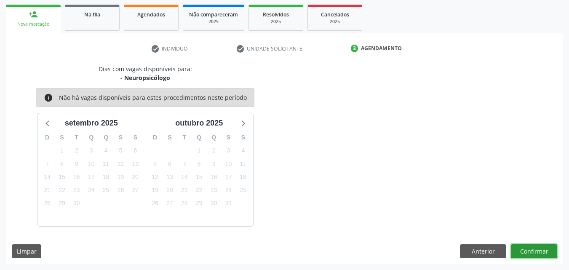
click at [534, 256] on button "Confirmar" at bounding box center [534, 251] width 46 height 14
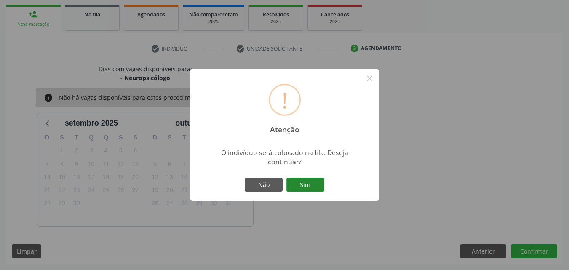
click at [311, 184] on button "Sim" at bounding box center [305, 185] width 38 height 14
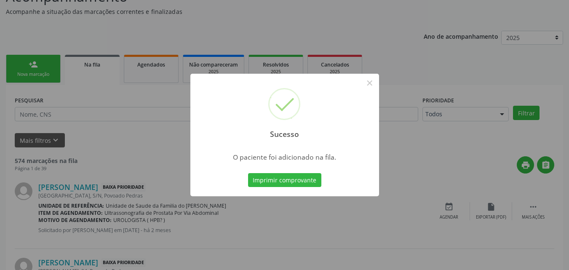
scroll to position [20, 0]
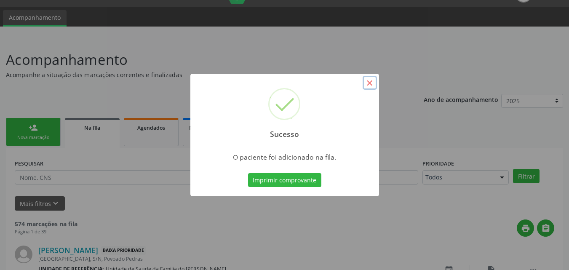
click at [367, 79] on button "×" at bounding box center [369, 83] width 14 height 14
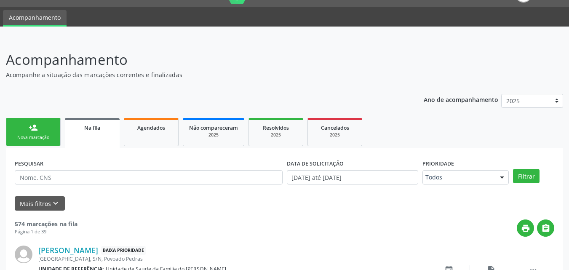
click at [47, 126] on link "person_add Nova marcação" at bounding box center [33, 132] width 55 height 28
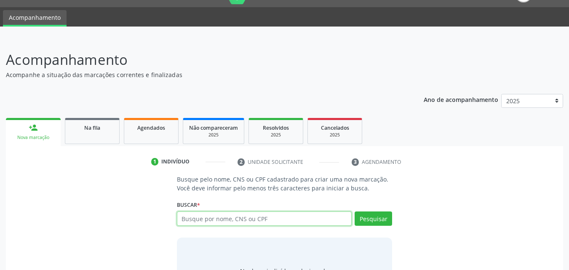
click at [286, 218] on input "text" at bounding box center [264, 218] width 175 height 14
click at [109, 77] on p "Acompanhe a situação das marcações correntes e finalizadas" at bounding box center [201, 74] width 390 height 9
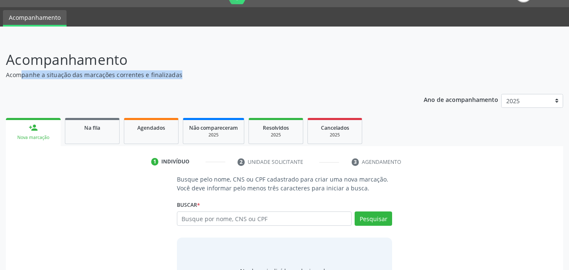
click at [109, 77] on p "Acompanhe a situação das marcações correntes e finalizadas" at bounding box center [201, 74] width 390 height 9
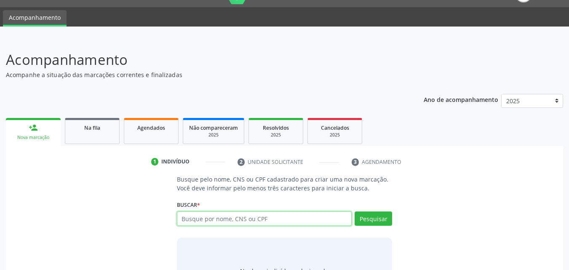
click at [215, 224] on input "text" at bounding box center [264, 218] width 175 height 14
type input "700509937388759"
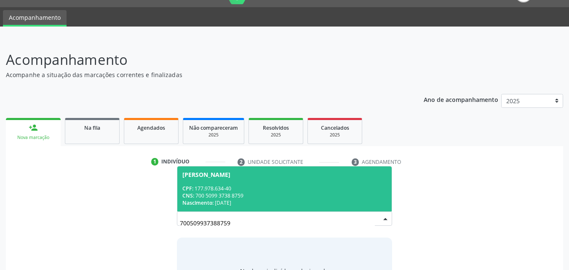
click at [253, 186] on div "CPF: 177.978.634-40" at bounding box center [284, 188] width 205 height 7
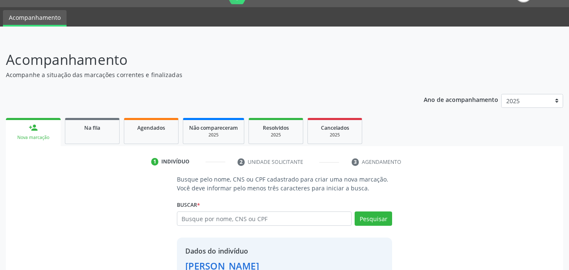
scroll to position [80, 0]
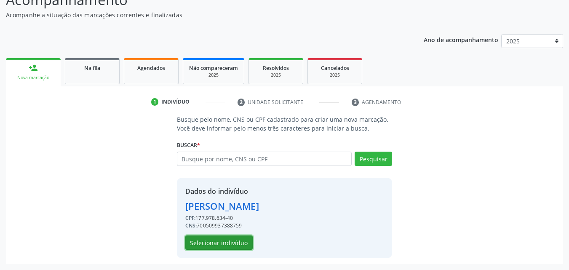
click at [231, 245] on button "Selecionar indivíduo" at bounding box center [218, 242] width 67 height 14
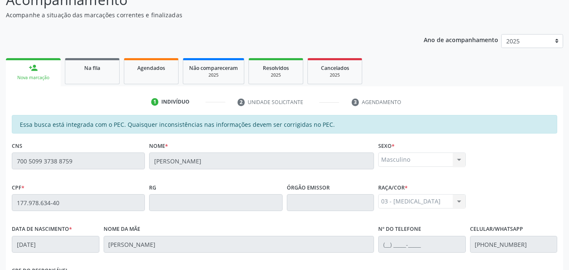
scroll to position [223, 0]
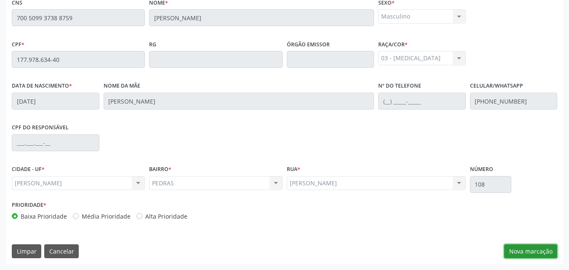
click at [540, 256] on button "Nova marcação" at bounding box center [530, 251] width 53 height 14
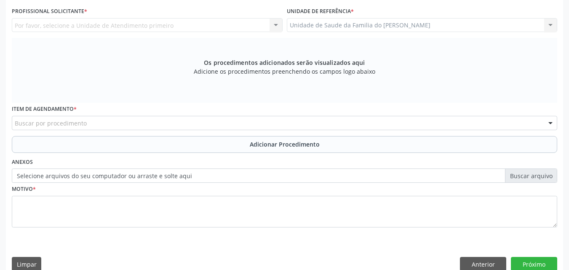
scroll to position [0, 0]
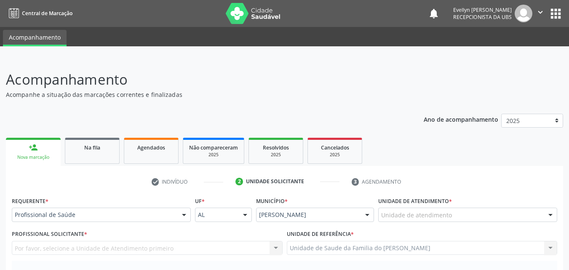
click at [410, 206] on label "Unidade de atendimento *" at bounding box center [415, 200] width 74 height 13
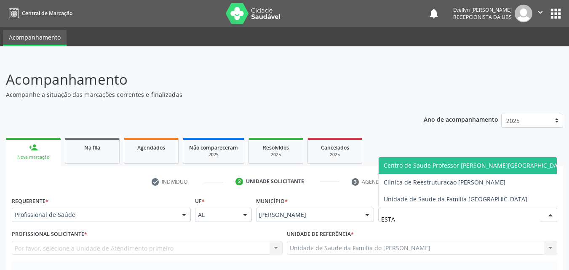
type input "ESTAC"
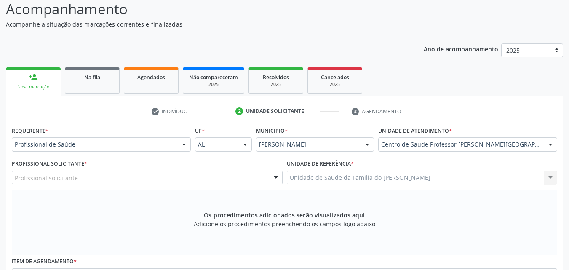
scroll to position [98, 0]
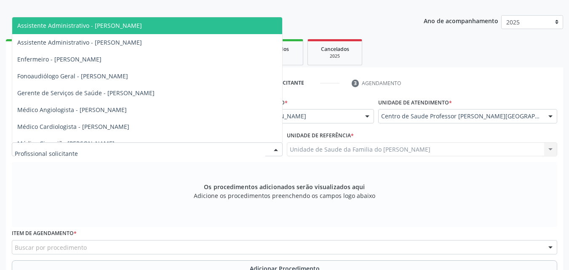
click at [102, 148] on div at bounding box center [147, 149] width 271 height 14
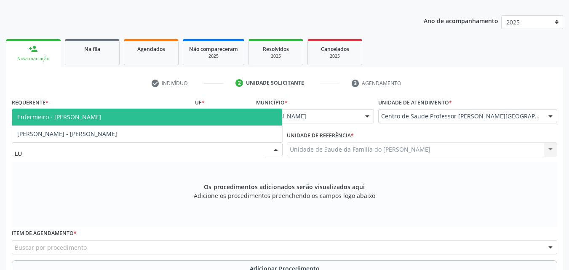
type input "LUA"
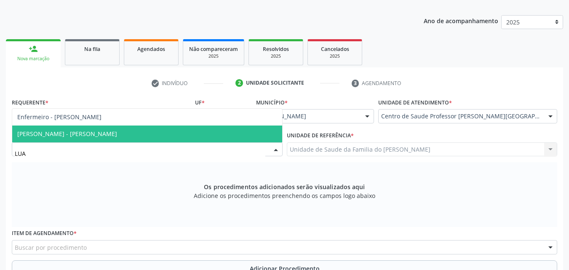
click at [106, 138] on span "Médico Otorrinolaringologista - Luane Cristine Correia" at bounding box center [147, 133] width 270 height 17
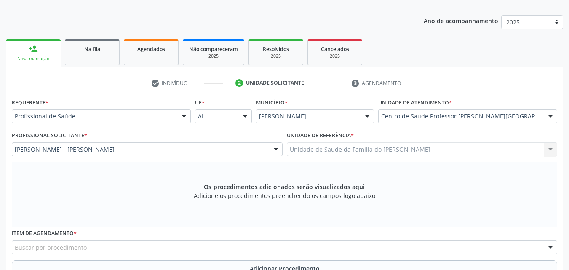
scroll to position [179, 0]
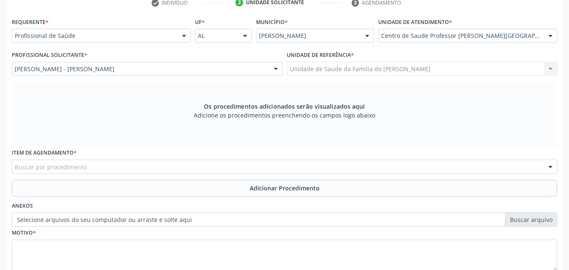
click at [402, 170] on div "Buscar por procedimento" at bounding box center [284, 167] width 545 height 14
type input "R"
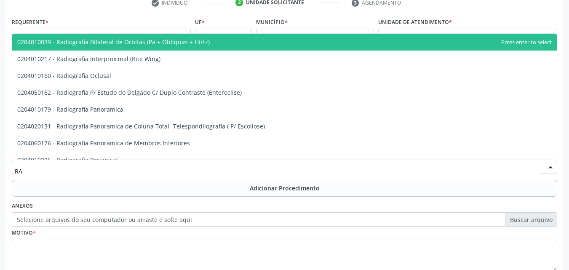
type input "R"
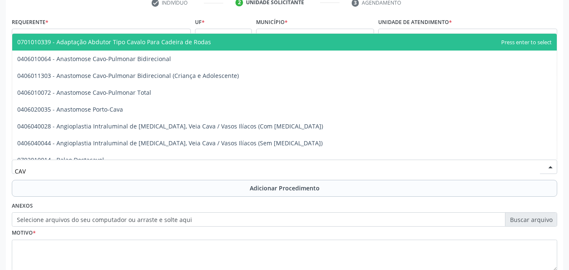
type input "CAVU"
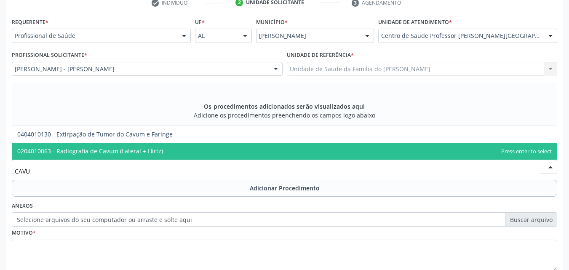
click at [421, 155] on span "0204010063 - Radiografia de Cavum (Lateral + Hirtz)" at bounding box center [284, 151] width 544 height 17
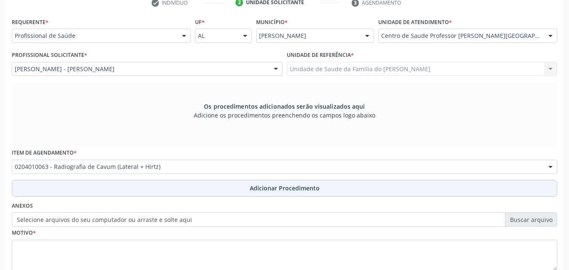
click at [414, 192] on button "Adicionar Procedimento" at bounding box center [284, 188] width 545 height 17
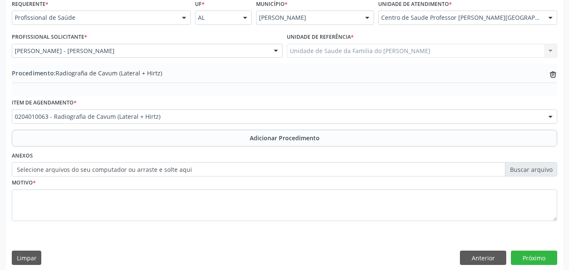
scroll to position [204, 0]
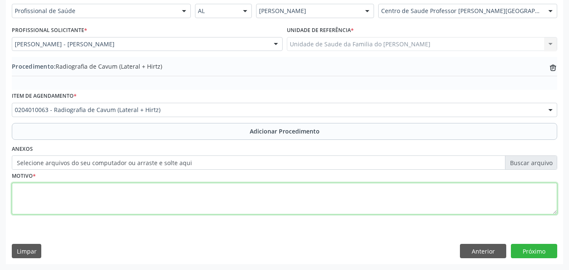
click at [271, 192] on textarea at bounding box center [284, 199] width 545 height 32
type textarea "RONCO AS VEZES"
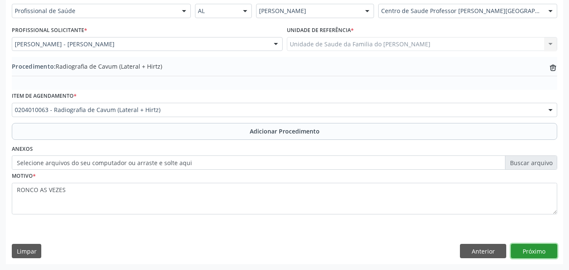
click at [543, 248] on button "Próximo" at bounding box center [534, 251] width 46 height 14
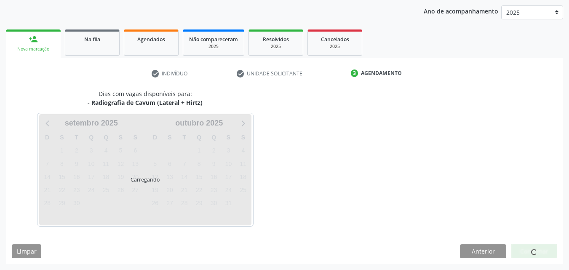
scroll to position [133, 0]
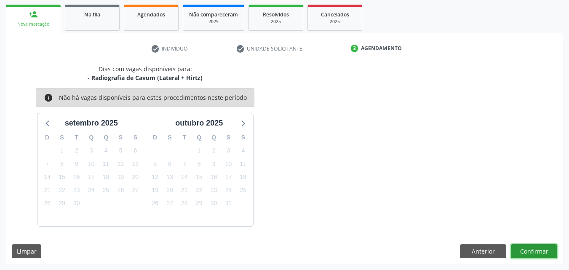
click at [540, 251] on button "Confirmar" at bounding box center [534, 251] width 46 height 14
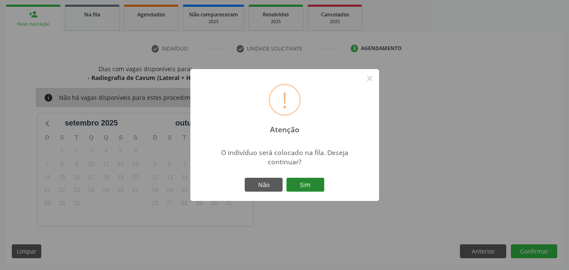
click at [301, 186] on button "Sim" at bounding box center [305, 185] width 38 height 14
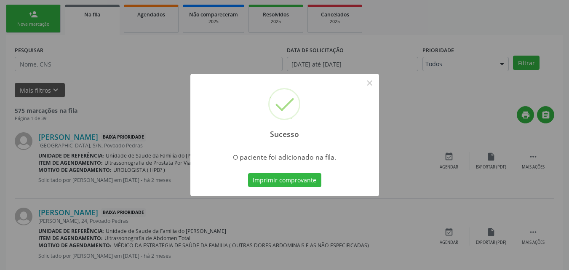
scroll to position [20, 0]
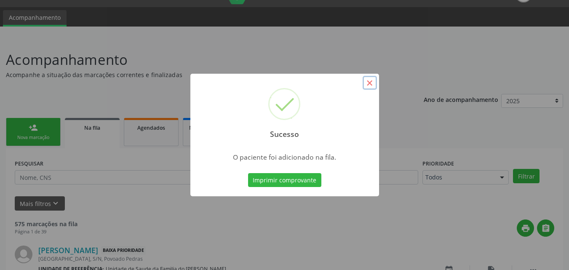
click at [368, 87] on button "×" at bounding box center [369, 83] width 14 height 14
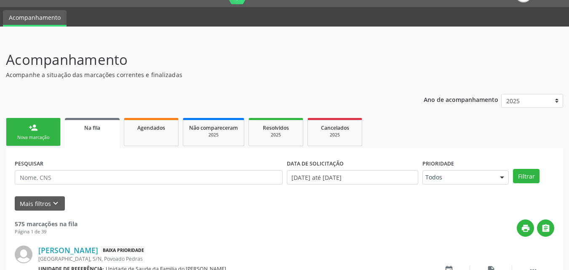
click at [46, 141] on link "person_add Nova marcação" at bounding box center [33, 132] width 55 height 28
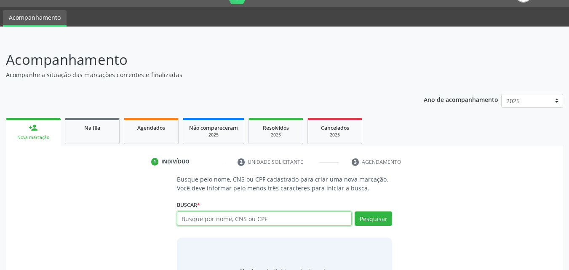
click at [241, 221] on input "text" at bounding box center [264, 218] width 175 height 14
type input "60492694400"
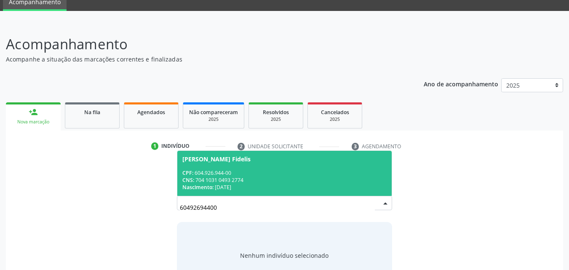
scroll to position [59, 0]
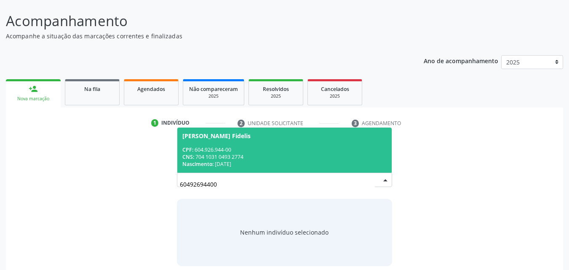
click at [296, 136] on div "José Cícero Cavalcante Fidelis" at bounding box center [284, 136] width 205 height 7
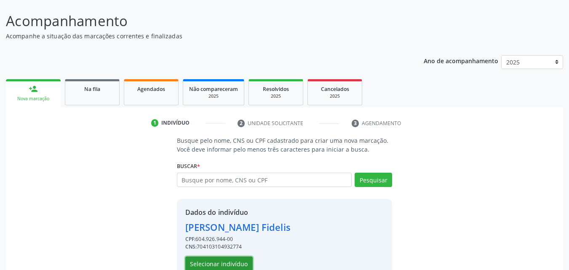
click at [239, 265] on button "Selecionar indivíduo" at bounding box center [218, 263] width 67 height 14
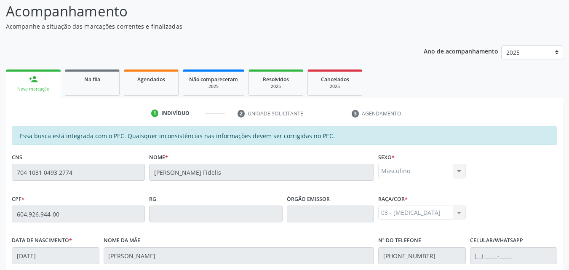
scroll to position [0, 0]
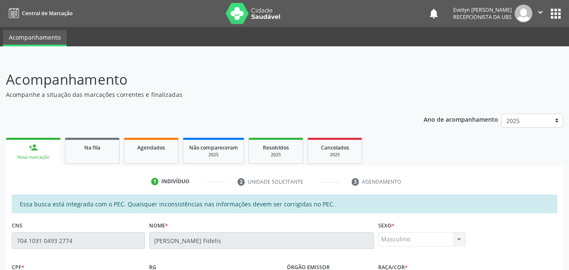
click at [4, 230] on div "Acompanhamento Acompanhe a situação das marcações correntes e finalizadas Relat…" at bounding box center [284, 275] width 569 height 434
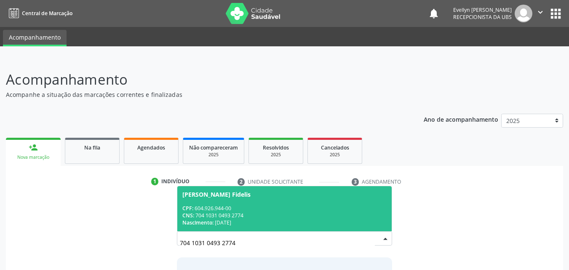
click at [284, 194] on div "José Cícero Cavalcante Fidelis" at bounding box center [284, 194] width 205 height 7
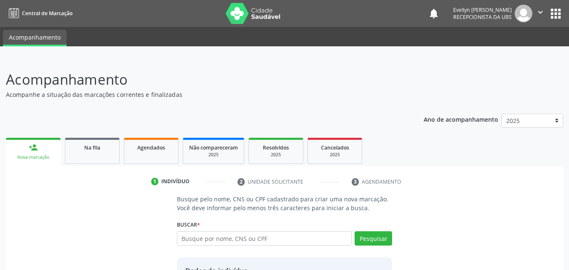
scroll to position [80, 0]
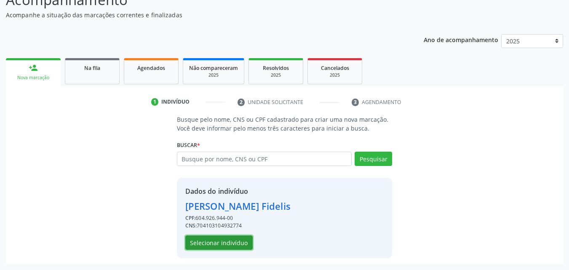
click at [235, 239] on button "Selecionar indivíduo" at bounding box center [218, 242] width 67 height 14
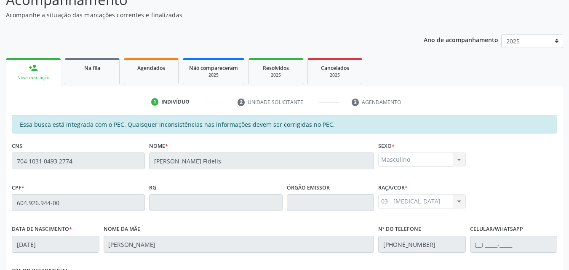
scroll to position [223, 0]
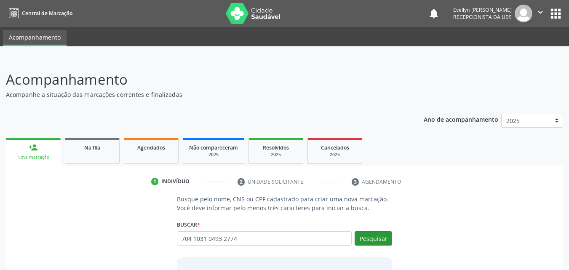
type input "704 1031 0493 2774"
click at [388, 243] on button "Pesquisar" at bounding box center [372, 238] width 37 height 14
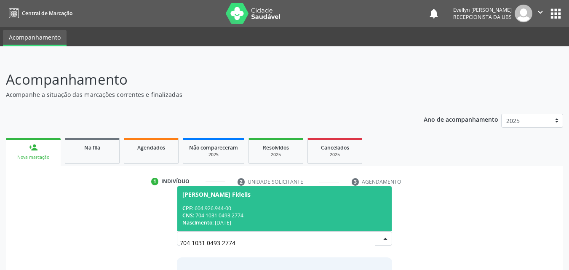
click at [336, 221] on div "Nascimento: 08/06/1962" at bounding box center [284, 222] width 205 height 7
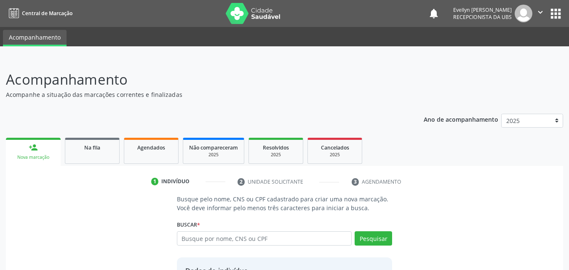
click at [221, 267] on div "Dados do indivíduo" at bounding box center [237, 271] width 105 height 10
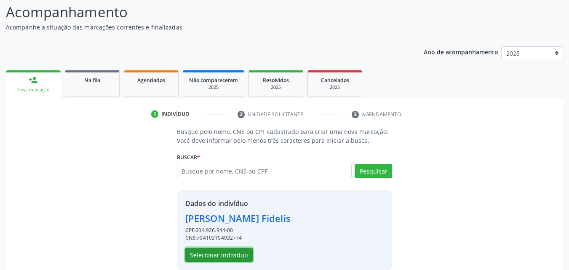
click at [235, 258] on button "Selecionar indivíduo" at bounding box center [218, 255] width 67 height 14
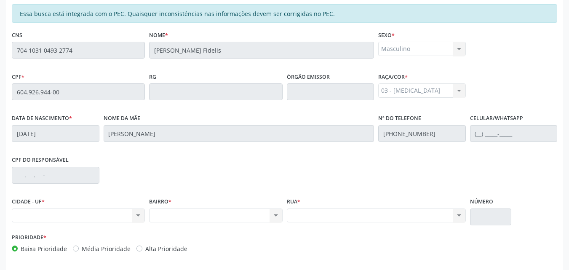
scroll to position [223, 0]
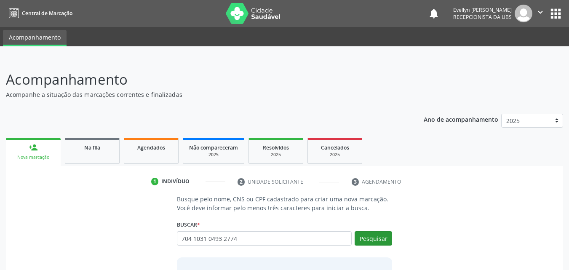
type input "704 1031 0493 2774"
click at [378, 248] on div "Pesquisar" at bounding box center [371, 241] width 40 height 20
click at [380, 234] on button "Pesquisar" at bounding box center [372, 238] width 37 height 14
type input "704 1031 0493 2774"
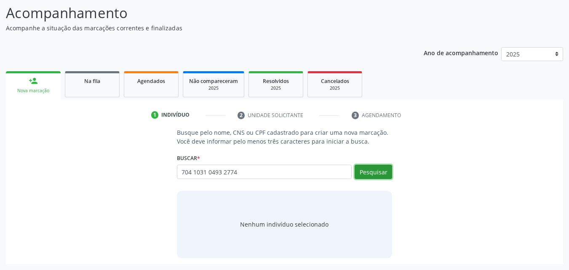
click at [382, 170] on button "Pesquisar" at bounding box center [372, 172] width 37 height 14
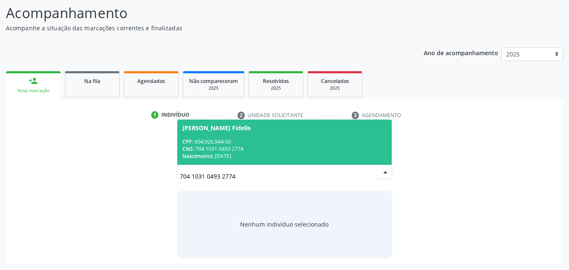
click at [308, 141] on div "CPF: 604.926.944-00" at bounding box center [284, 141] width 205 height 7
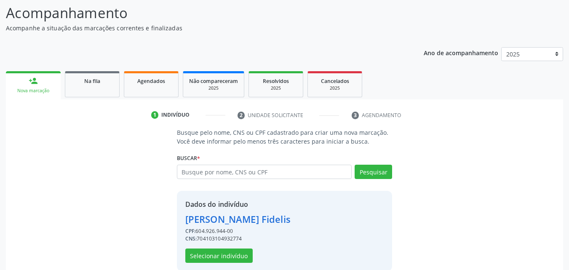
scroll to position [80, 0]
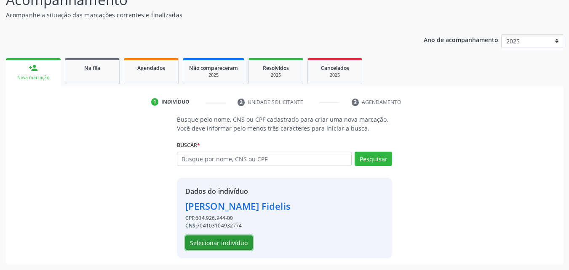
click at [228, 240] on button "Selecionar indivíduo" at bounding box center [218, 242] width 67 height 14
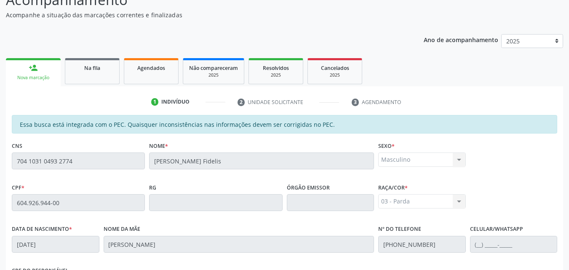
scroll to position [223, 0]
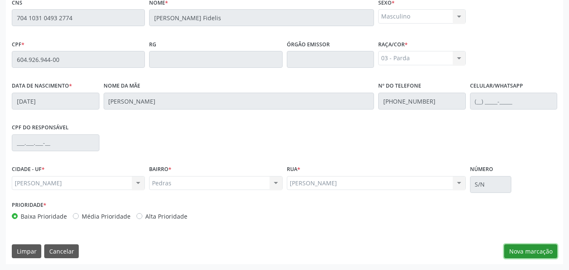
click at [519, 250] on button "Nova marcação" at bounding box center [530, 251] width 53 height 14
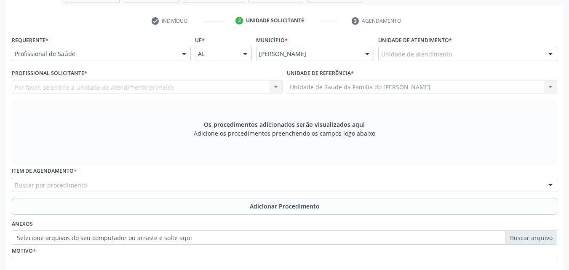
scroll to position [160, 0]
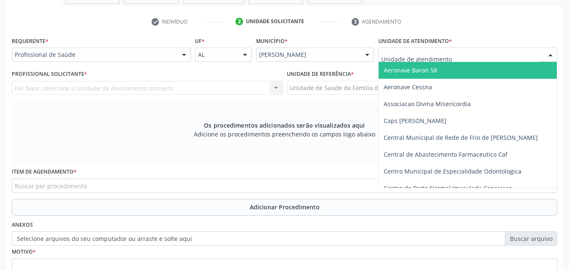
click at [420, 49] on div at bounding box center [467, 55] width 179 height 14
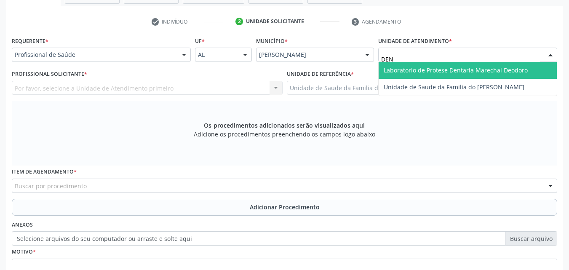
type input "DENI"
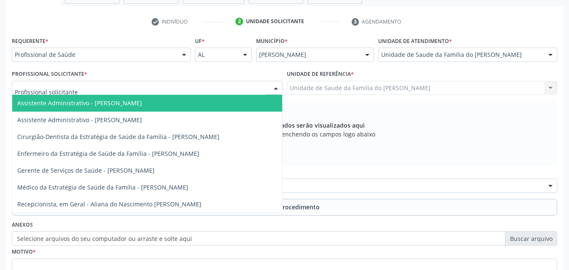
click at [113, 90] on div at bounding box center [147, 88] width 271 height 14
type input "TI"
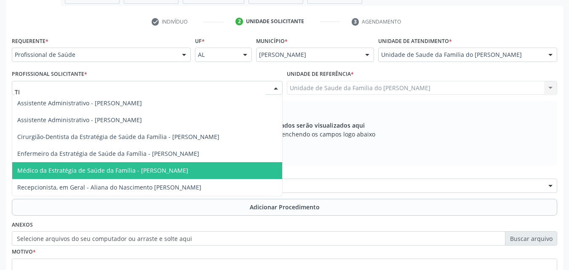
click at [125, 164] on span "Médico da Estratégia de Saúde da Família - [PERSON_NAME]" at bounding box center [147, 170] width 270 height 17
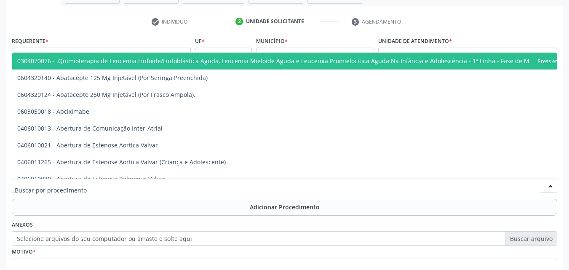
click at [125, 188] on div at bounding box center [284, 185] width 545 height 14
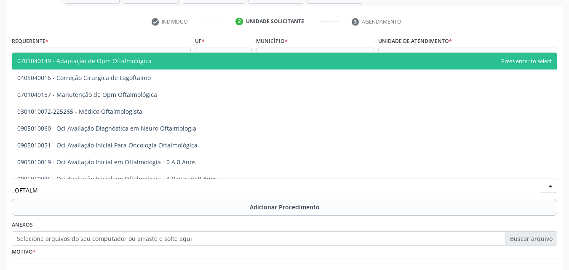
type input "OFTALMO"
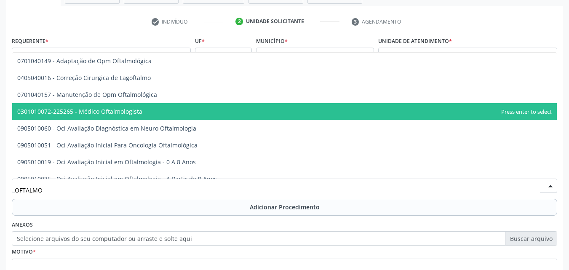
click at [143, 110] on span "0301010072-225265 - Médico Oftalmologista" at bounding box center [284, 111] width 544 height 17
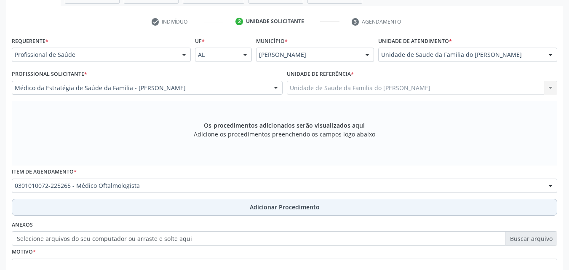
click at [108, 214] on button "Adicionar Procedimento" at bounding box center [284, 207] width 545 height 17
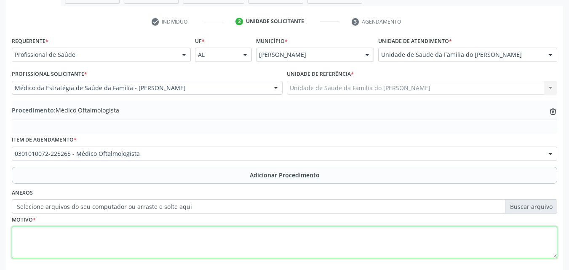
click at [94, 257] on textarea at bounding box center [284, 242] width 545 height 32
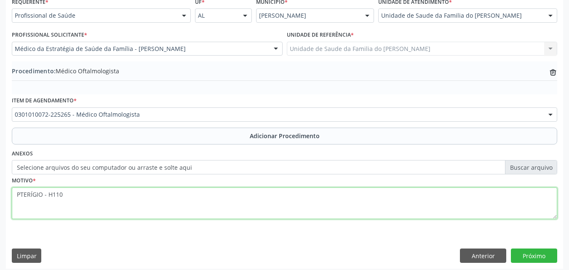
scroll to position [204, 0]
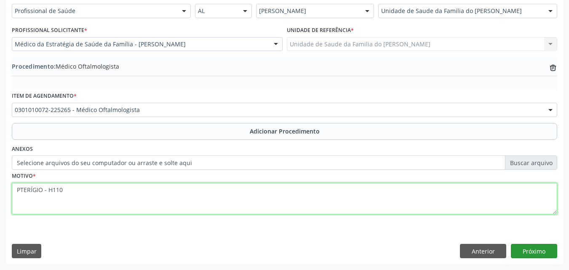
type textarea "PTERÍGIO - H110"
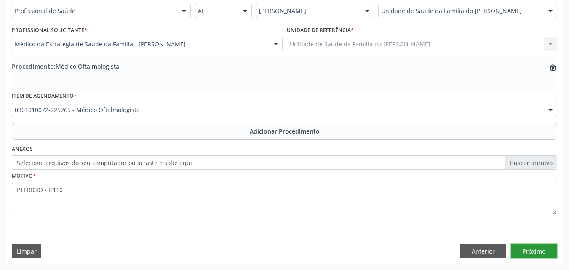
click at [533, 256] on button "Próximo" at bounding box center [534, 251] width 46 height 14
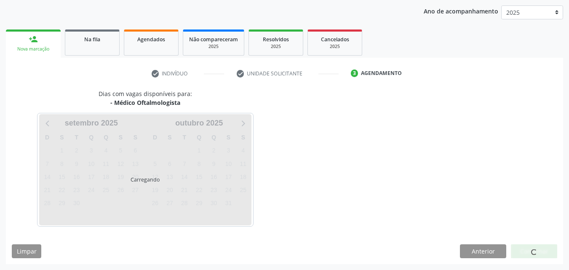
scroll to position [133, 0]
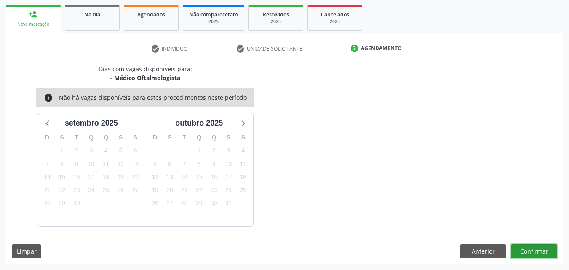
click at [523, 251] on button "Confirmar" at bounding box center [534, 251] width 46 height 14
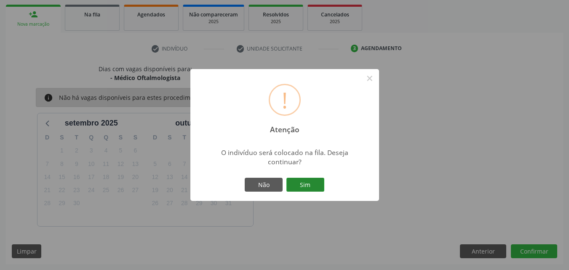
click at [322, 184] on button "Sim" at bounding box center [305, 185] width 38 height 14
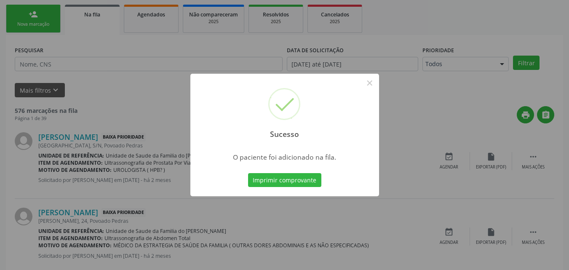
scroll to position [20, 0]
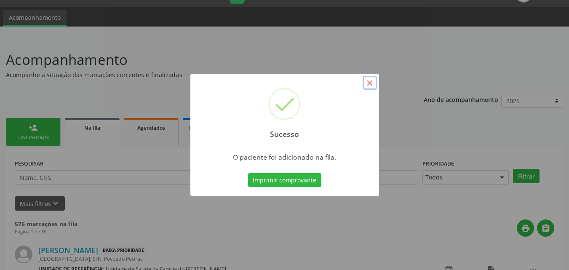
click at [375, 88] on button "×" at bounding box center [369, 83] width 14 height 14
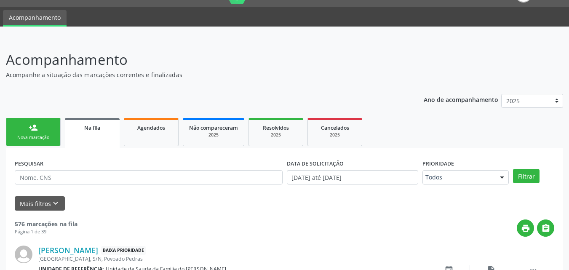
click at [49, 133] on link "person_add Nova marcação" at bounding box center [33, 132] width 55 height 28
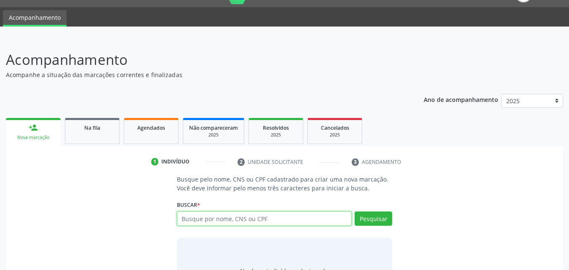
click at [186, 216] on input "text" at bounding box center [264, 218] width 175 height 14
type input "704103104932774"
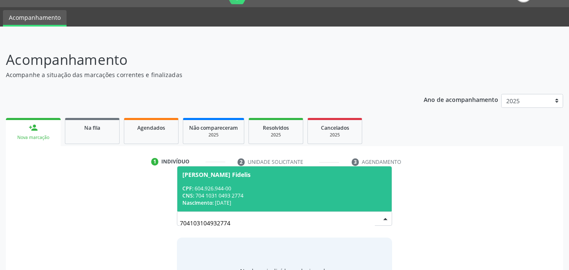
scroll to position [67, 0]
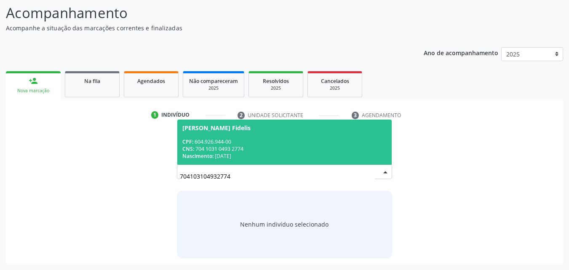
click at [290, 132] on span "[PERSON_NAME] Fidelis CPF: 604.926.944-00 CNS: 704 1031 0493 2774 Nascimento: […" at bounding box center [284, 142] width 215 height 45
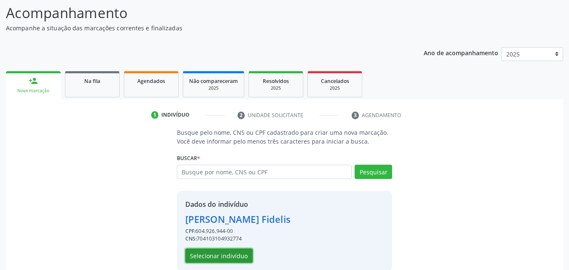
click at [236, 249] on button "Selecionar indivíduo" at bounding box center [218, 255] width 67 height 14
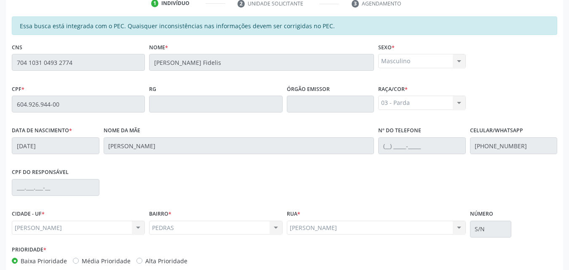
scroll to position [223, 0]
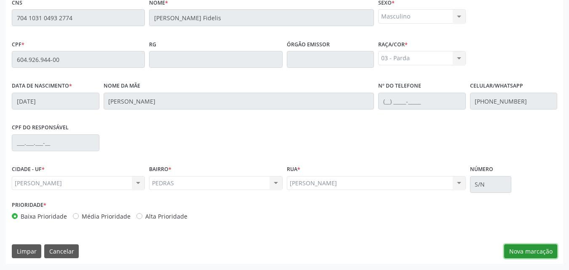
click at [530, 252] on button "Nova marcação" at bounding box center [530, 251] width 53 height 14
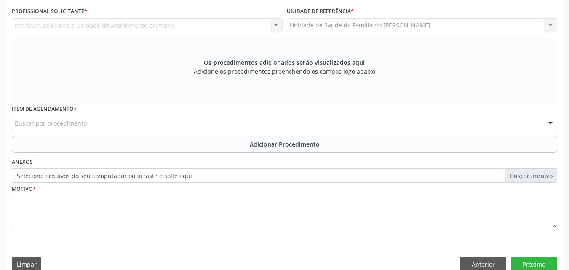
scroll to position [191, 0]
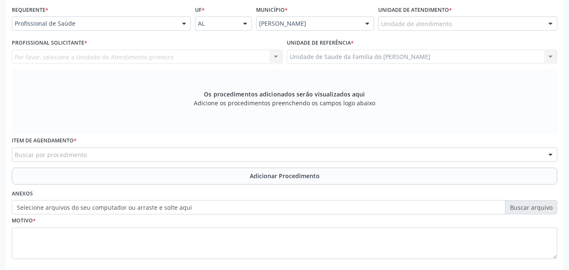
click at [462, 29] on div "Unidade de atendimento" at bounding box center [467, 23] width 179 height 14
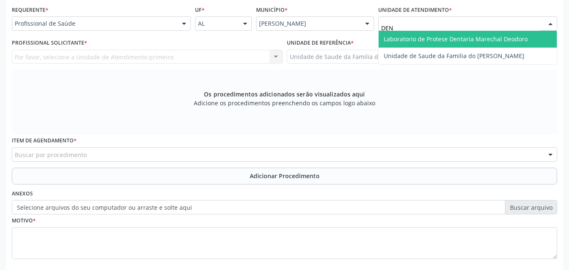
type input "DENI"
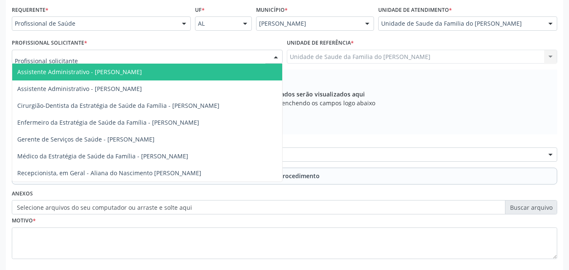
click at [192, 62] on div at bounding box center [147, 57] width 271 height 14
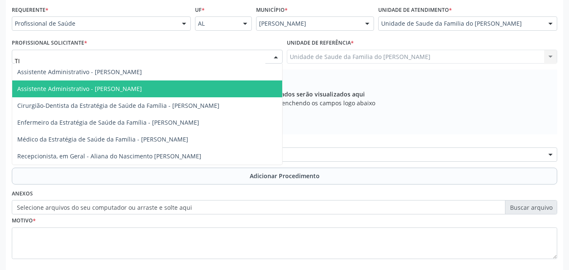
type input "TIA"
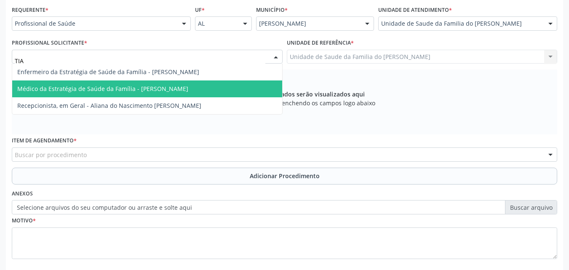
click at [165, 88] on span "Médico da Estratégia de Saúde da Família - [PERSON_NAME]" at bounding box center [102, 89] width 171 height 8
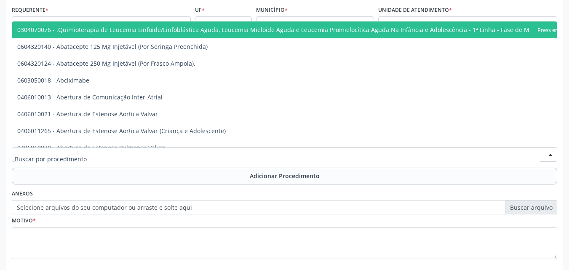
click at [159, 154] on div at bounding box center [284, 154] width 545 height 14
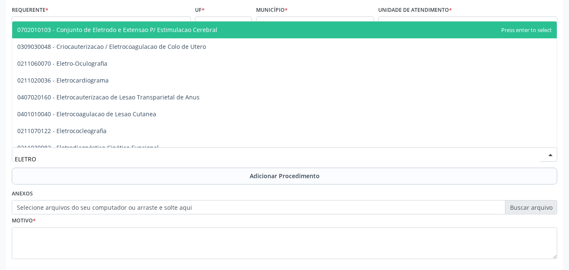
type input "ELETROC"
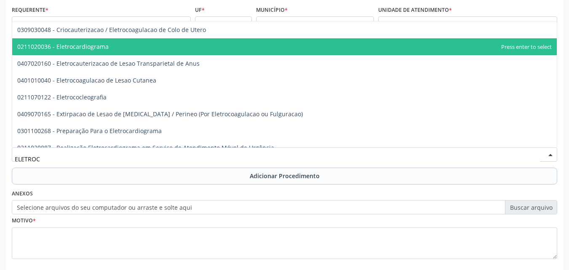
click at [153, 44] on span "0211020036 - Eletrocardiograma" at bounding box center [284, 46] width 544 height 17
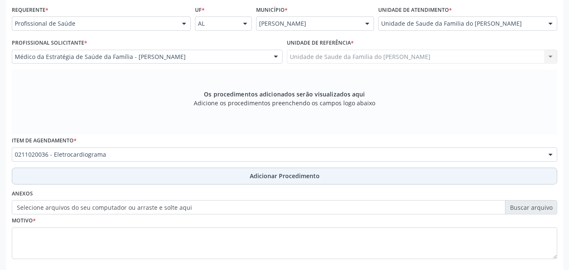
click at [146, 170] on button "Adicionar Procedimento" at bounding box center [284, 176] width 545 height 17
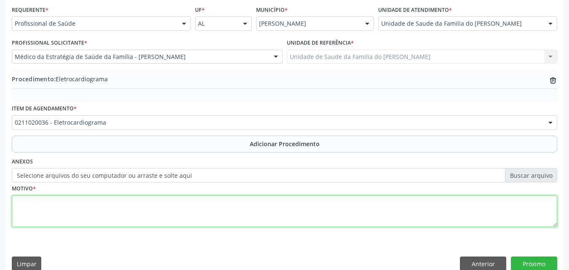
click at [122, 227] on textarea at bounding box center [284, 211] width 545 height 32
click at [83, 202] on textarea "TAQUICARDIA NÃO ESOECIFICADA" at bounding box center [284, 211] width 545 height 32
type textarea "TAQUICARDIA NÃO ESPECIFICADA"
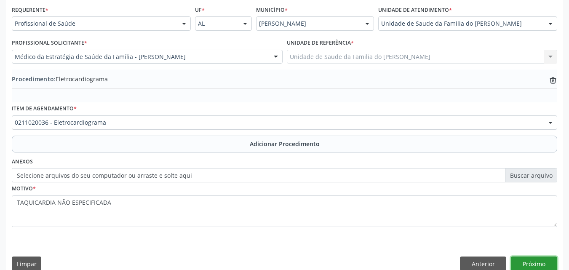
click at [521, 262] on button "Próximo" at bounding box center [534, 263] width 46 height 14
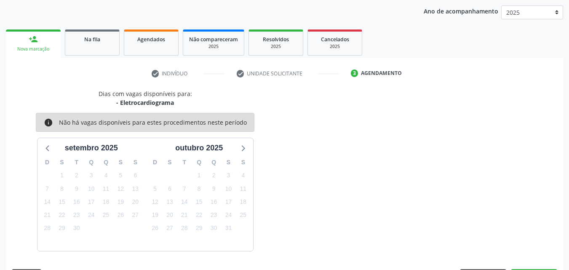
scroll to position [133, 0]
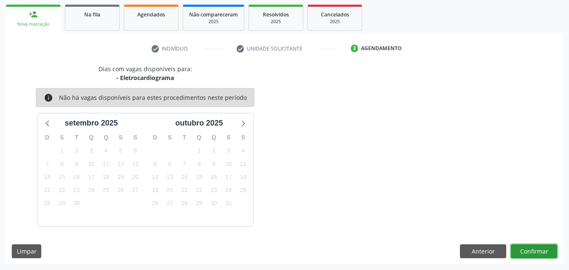
click at [524, 247] on button "Confirmar" at bounding box center [534, 251] width 46 height 14
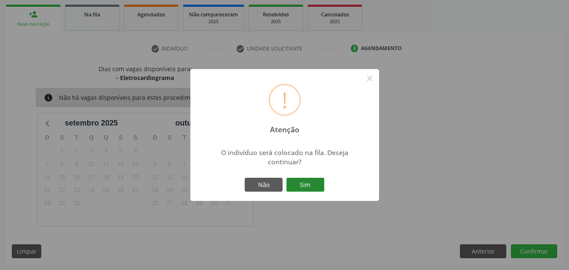
click at [298, 182] on button "Sim" at bounding box center [305, 185] width 38 height 14
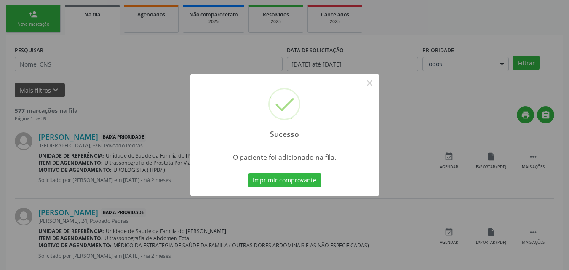
scroll to position [20, 0]
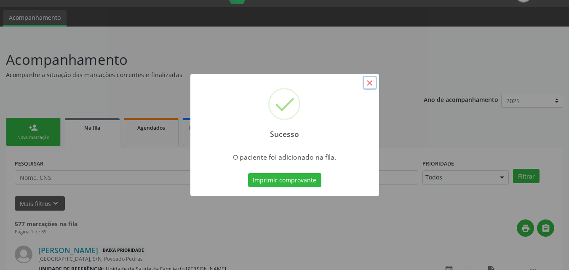
click at [367, 83] on button "×" at bounding box center [369, 83] width 14 height 14
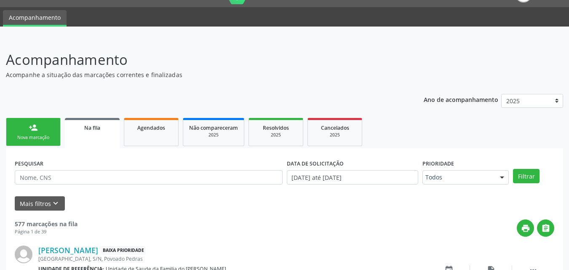
click at [41, 134] on div "Nova marcação" at bounding box center [33, 137] width 42 height 6
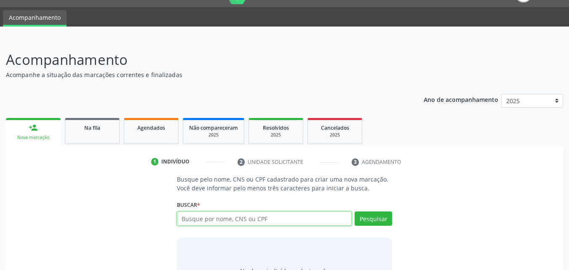
click at [187, 221] on input "text" at bounding box center [264, 218] width 175 height 14
type input "706502386501298"
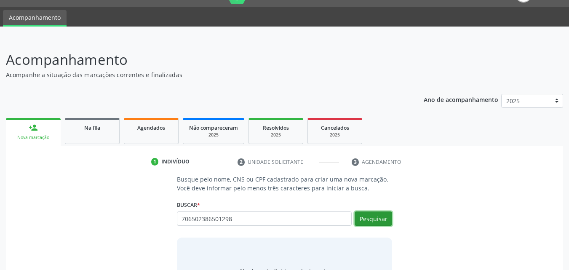
click at [375, 213] on button "Pesquisar" at bounding box center [372, 218] width 37 height 14
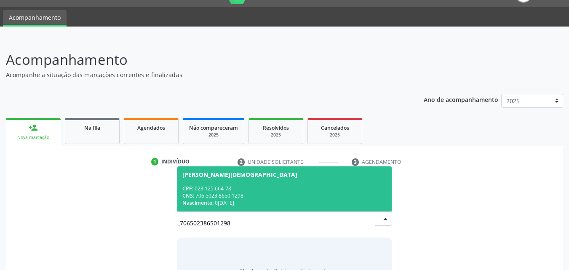
scroll to position [67, 0]
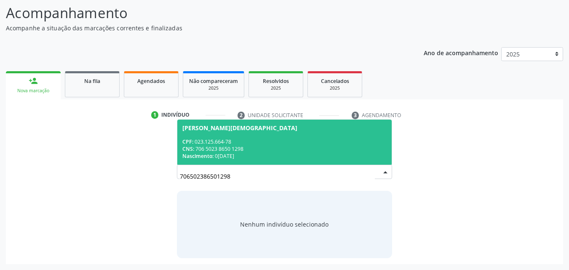
click at [306, 142] on div "CPF: 023.125.664-78" at bounding box center [284, 141] width 205 height 7
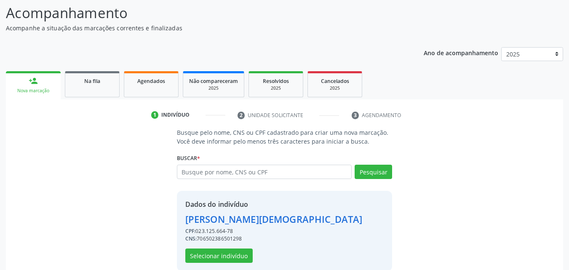
scroll to position [80, 0]
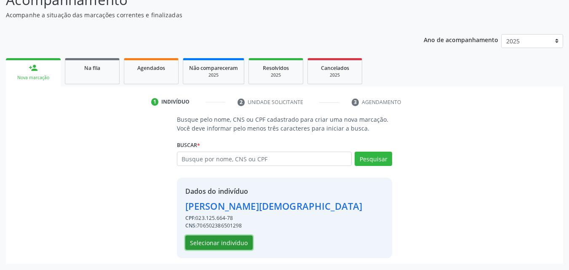
click at [240, 246] on button "Selecionar indivíduo" at bounding box center [218, 242] width 67 height 14
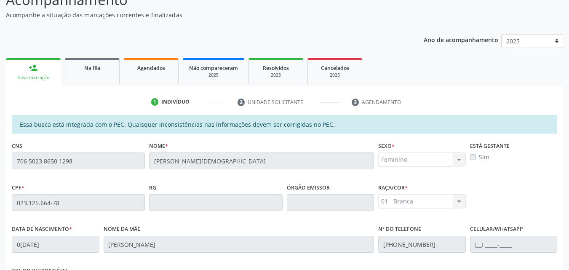
scroll to position [223, 0]
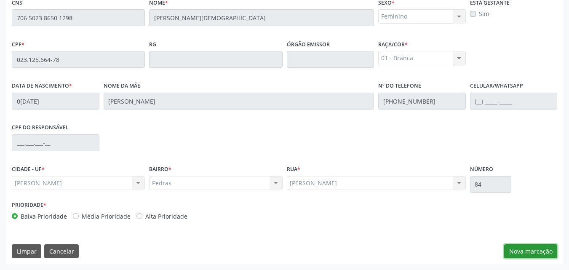
click at [525, 253] on button "Nova marcação" at bounding box center [530, 251] width 53 height 14
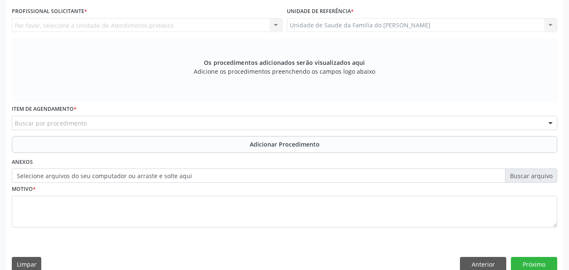
scroll to position [170, 0]
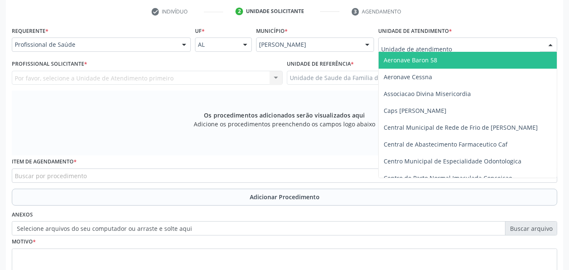
click at [451, 48] on div at bounding box center [467, 44] width 179 height 14
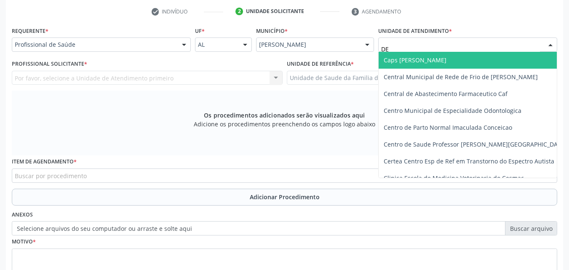
type input "DEN"
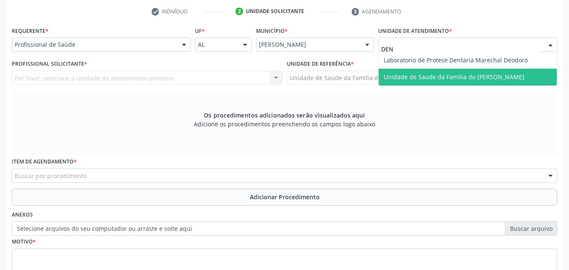
click at [461, 70] on span "Unidade de Saude da Familia do [PERSON_NAME]" at bounding box center [467, 77] width 178 height 17
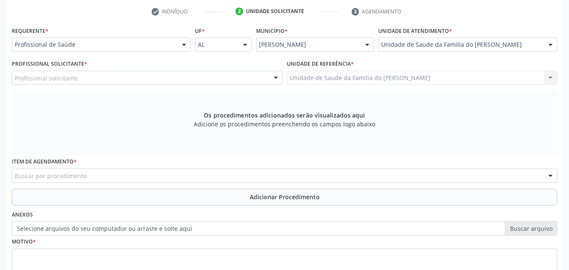
click at [218, 80] on div "Profissional solicitante" at bounding box center [147, 78] width 271 height 14
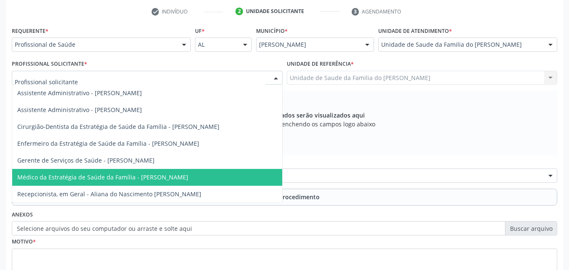
click at [188, 178] on span "Médico da Estratégia de Saúde da Família - [PERSON_NAME]" at bounding box center [102, 177] width 171 height 8
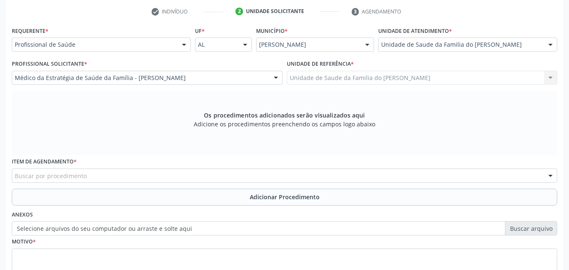
click at [197, 171] on div "Buscar por procedimento" at bounding box center [284, 175] width 545 height 14
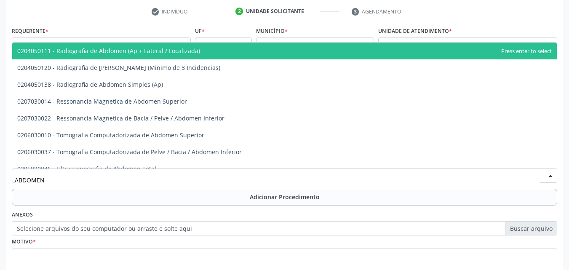
type input "ABDOMEN T"
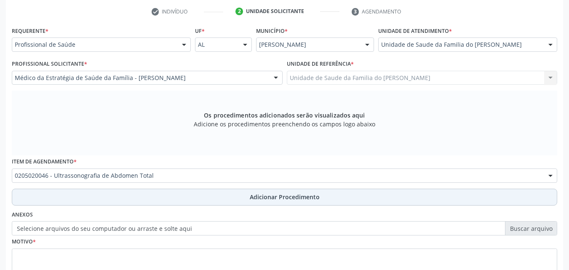
click at [202, 191] on button "Adicionar Procedimento" at bounding box center [284, 197] width 545 height 17
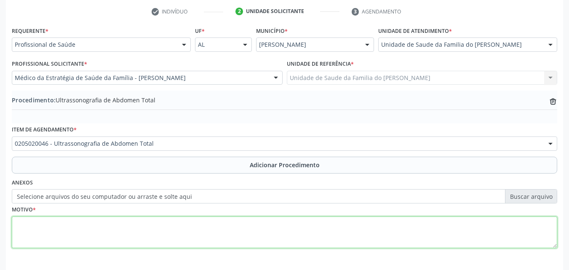
click at [333, 228] on textarea at bounding box center [284, 232] width 545 height 32
click at [282, 228] on textarea at bounding box center [284, 232] width 545 height 32
type textarea "H"
click at [23, 226] on textarea "DDR. TIAGO" at bounding box center [284, 232] width 545 height 32
click at [61, 221] on textarea "DR. TIAGO" at bounding box center [284, 232] width 545 height 32
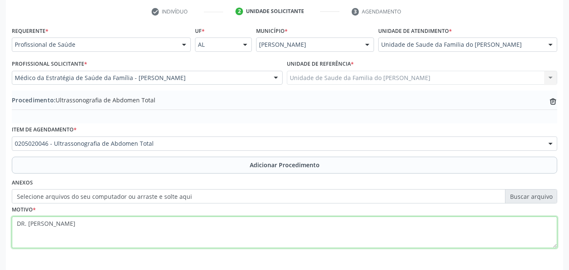
scroll to position [204, 0]
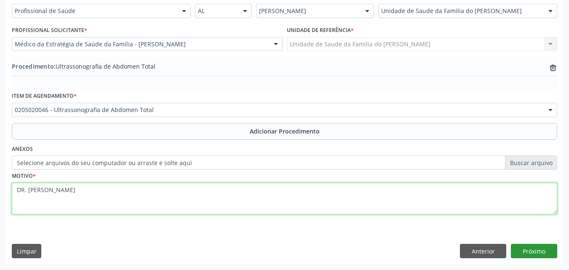
type textarea "DR. [PERSON_NAME]"
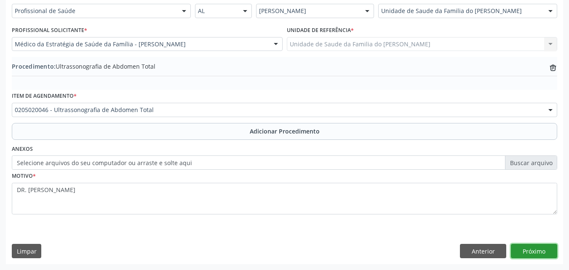
click at [540, 253] on button "Próximo" at bounding box center [534, 251] width 46 height 14
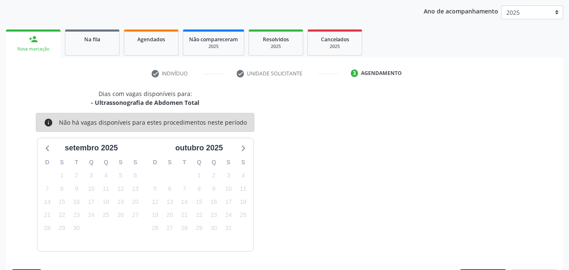
scroll to position [133, 0]
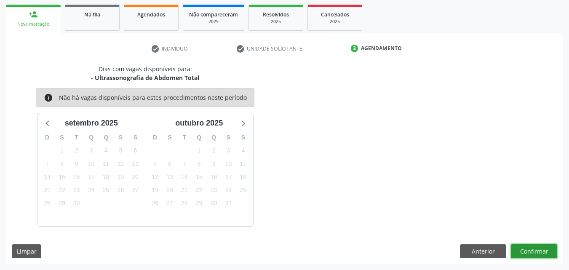
click at [526, 246] on button "Confirmar" at bounding box center [534, 251] width 46 height 14
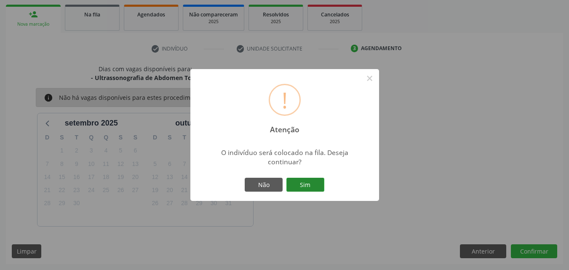
click at [311, 183] on button "Sim" at bounding box center [305, 185] width 38 height 14
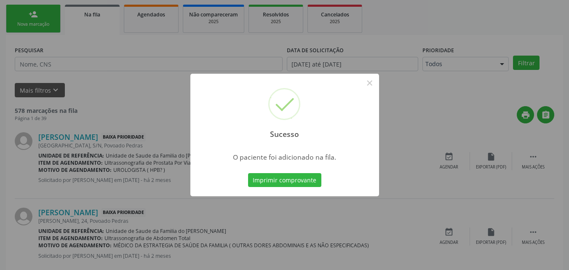
scroll to position [20, 0]
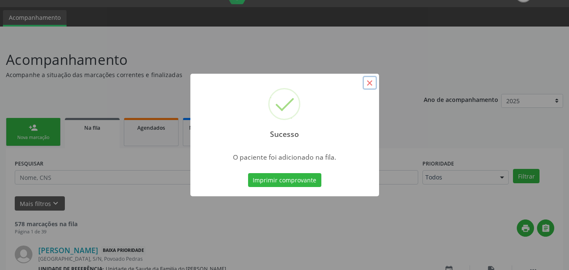
click at [374, 85] on button "×" at bounding box center [369, 83] width 14 height 14
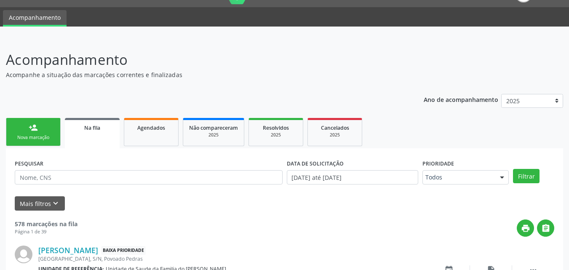
click at [39, 128] on link "person_add Nova marcação" at bounding box center [33, 132] width 55 height 28
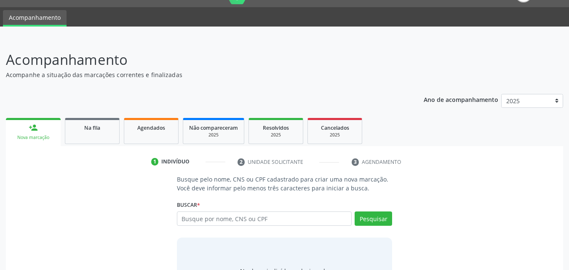
click at [43, 130] on link "person_add Nova marcação" at bounding box center [33, 132] width 55 height 28
click at [238, 224] on input "text" at bounding box center [264, 218] width 175 height 14
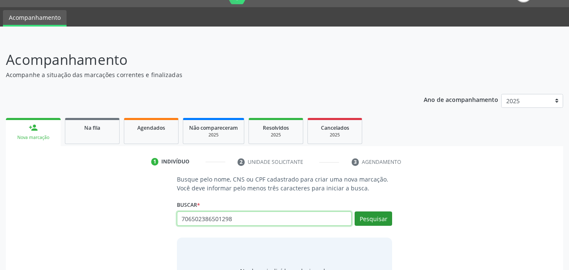
type input "706502386501298"
click at [358, 220] on button "Pesquisar" at bounding box center [372, 218] width 37 height 14
type input "706502386501298"
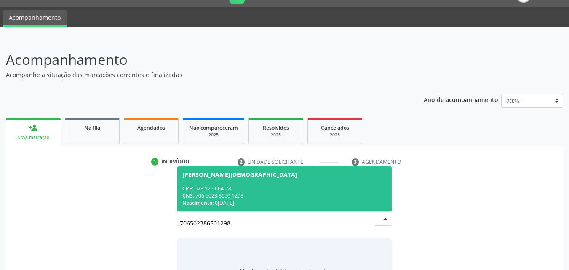
click at [295, 208] on span "[PERSON_NAME][DEMOGRAPHIC_DATA] CPF: 023.125.664-78 CNS: 706 5023 8650 1298 Nas…" at bounding box center [284, 188] width 215 height 45
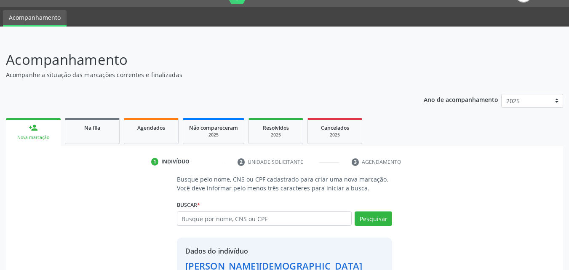
scroll to position [80, 0]
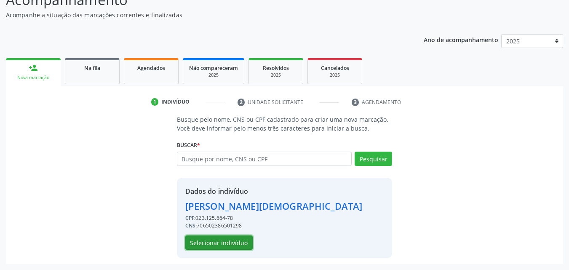
click at [203, 242] on button "Selecionar indivíduo" at bounding box center [218, 242] width 67 height 14
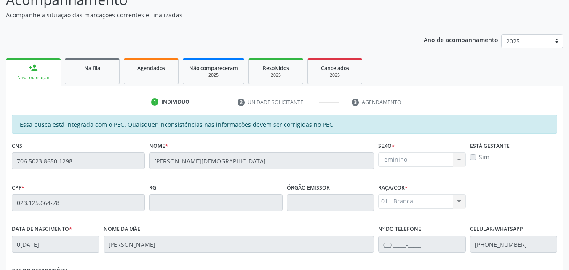
scroll to position [223, 0]
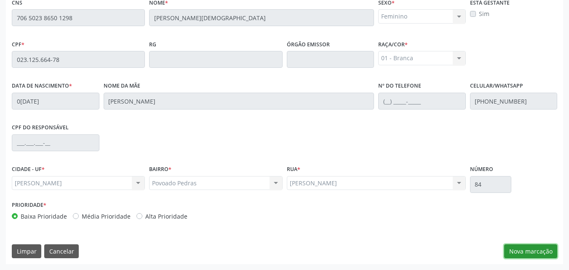
click at [530, 253] on button "Nova marcação" at bounding box center [530, 251] width 53 height 14
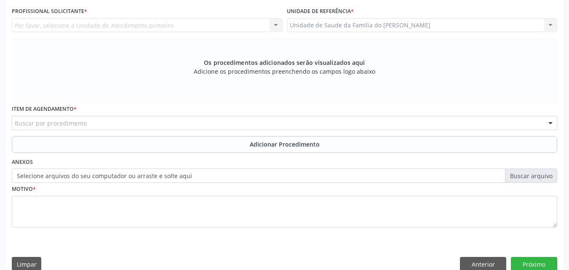
scroll to position [184, 0]
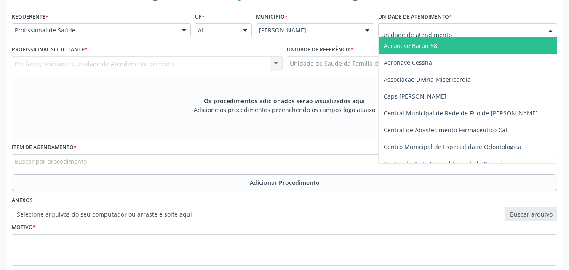
click at [465, 35] on div at bounding box center [467, 30] width 179 height 14
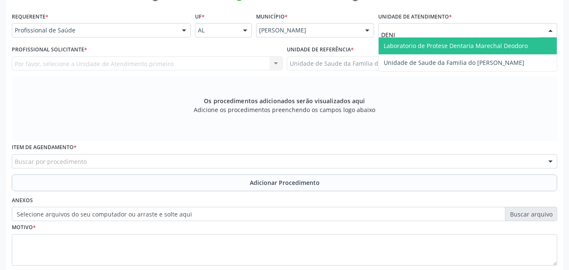
type input "[PERSON_NAME]"
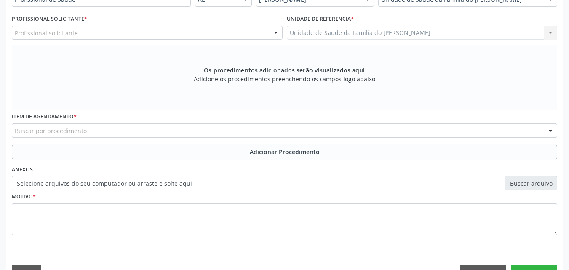
scroll to position [236, 0]
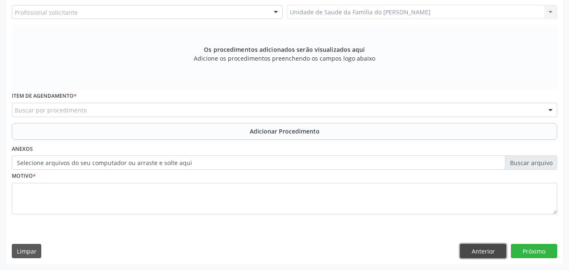
click at [481, 253] on button "Anterior" at bounding box center [483, 251] width 46 height 14
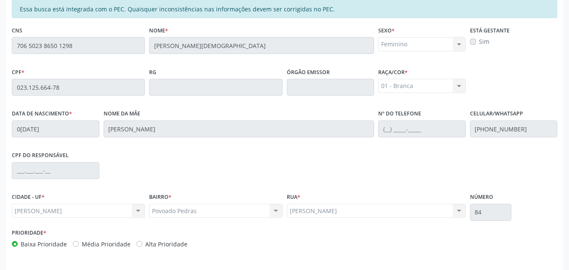
scroll to position [223, 0]
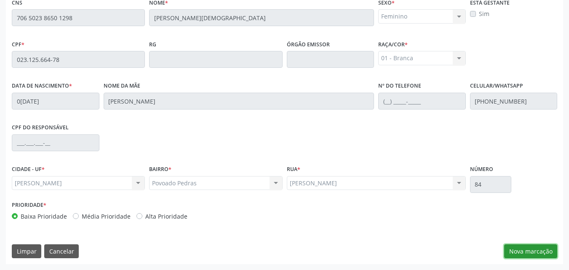
click at [519, 253] on button "Nova marcação" at bounding box center [530, 251] width 53 height 14
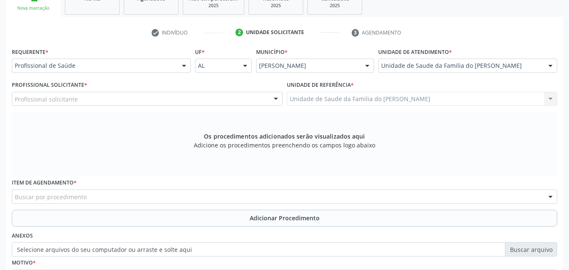
scroll to position [148, 0]
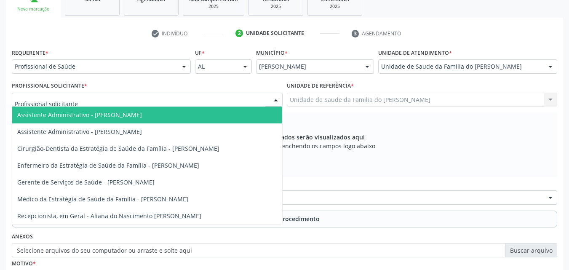
click at [254, 94] on div at bounding box center [147, 100] width 271 height 14
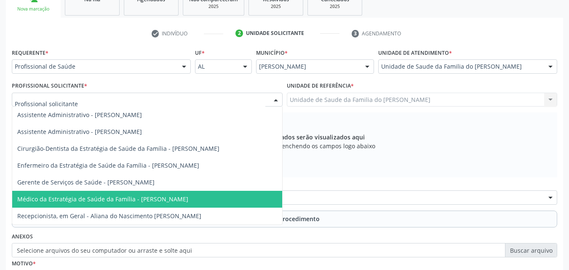
click at [231, 202] on span "Médico da Estratégia de Saúde da Família - [PERSON_NAME]" at bounding box center [147, 199] width 270 height 17
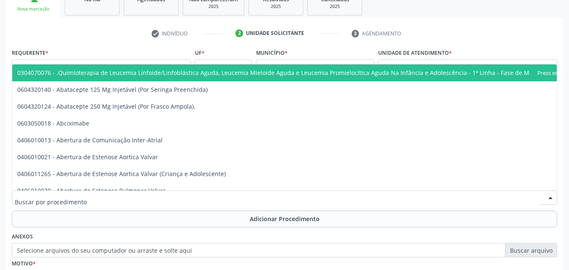
click at [237, 198] on div at bounding box center [284, 197] width 545 height 14
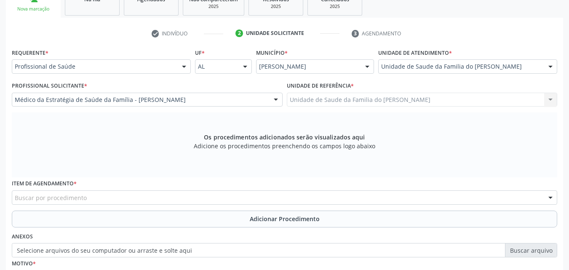
click at [227, 45] on div "check Indivíduo 2 Unidade solicitante 3 Agendamento Essa busca está integrada c…" at bounding box center [284, 189] width 557 height 325
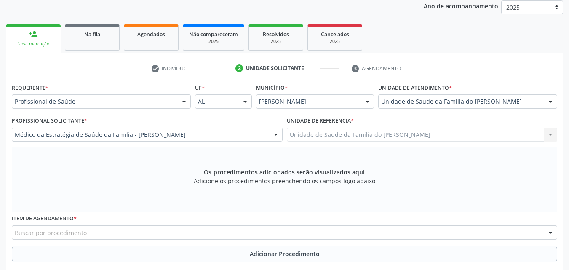
scroll to position [112, 0]
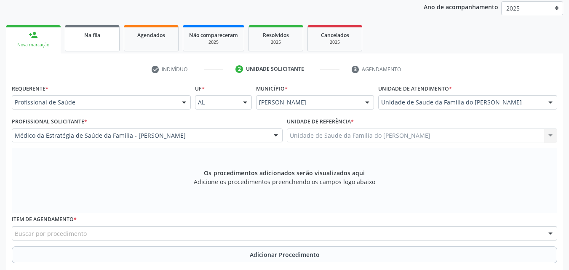
click at [116, 29] on link "Na fila" at bounding box center [92, 38] width 55 height 26
select select "8"
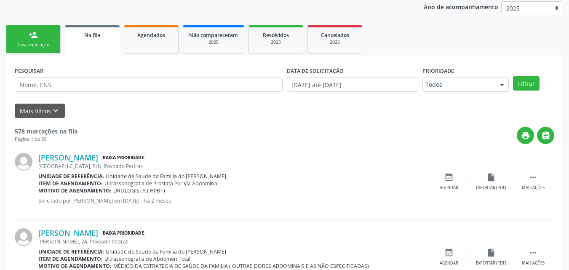
click at [101, 37] on div "Na fila" at bounding box center [92, 34] width 43 height 9
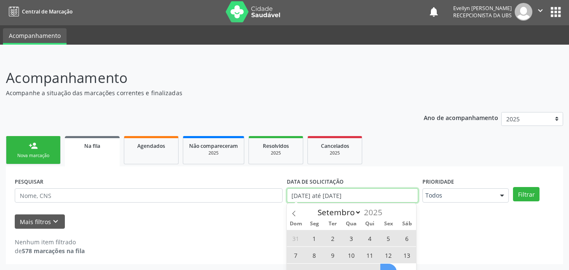
scroll to position [54, 0]
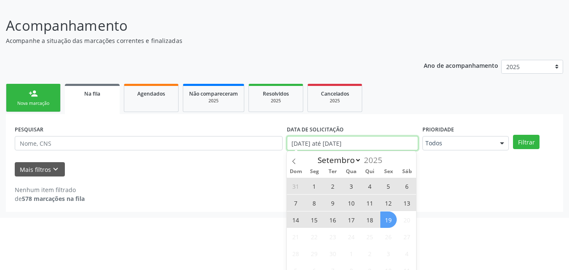
click at [381, 196] on body "Central de Marcação notifications [PERSON_NAME] Recepcionista da UBS  Configur…" at bounding box center [284, 81] width 569 height 270
click at [389, 224] on span "19" at bounding box center [388, 219] width 16 height 16
type input "[DATE]"
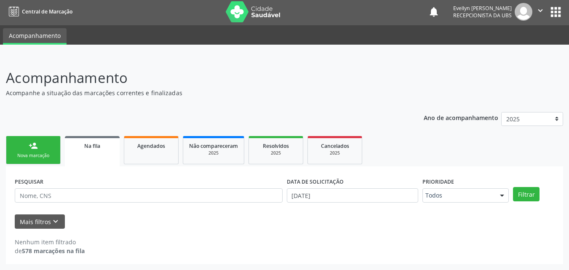
scroll to position [2, 0]
drag, startPoint x: 526, startPoint y: 185, endPoint x: 526, endPoint y: 194, distance: 9.3
click at [526, 194] on div "PESQUISAR DATA DE SOLICITAÇÃO [DATE] Prioridade Todos Todos Baixa Prioridade Mé…" at bounding box center [284, 191] width 543 height 33
click at [526, 194] on button "Filtrar" at bounding box center [526, 194] width 27 height 14
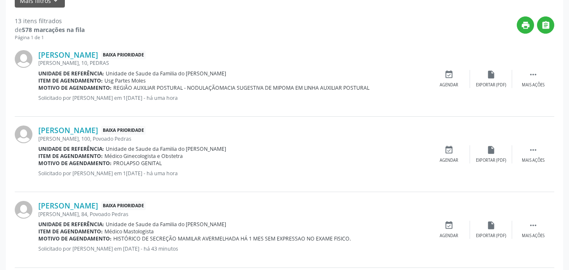
scroll to position [0, 0]
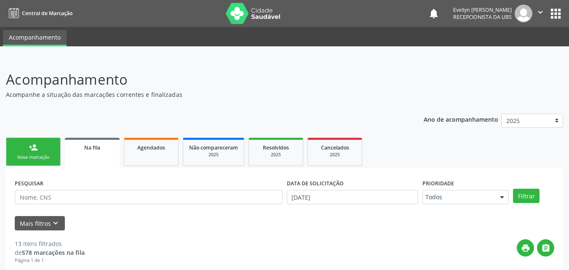
click at [53, 147] on link "person_add Nova marcação" at bounding box center [33, 152] width 55 height 28
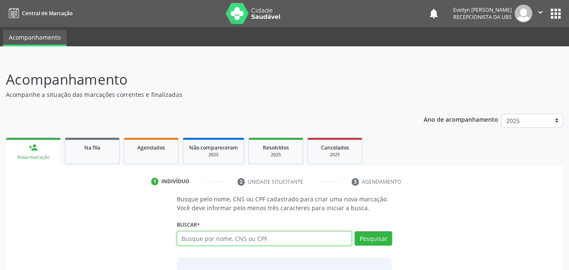
click at [248, 237] on input "text" at bounding box center [264, 238] width 175 height 14
type input "706000326333340"
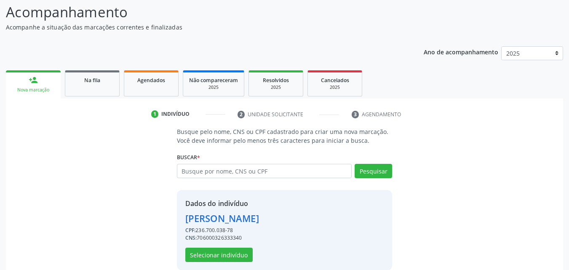
scroll to position [80, 0]
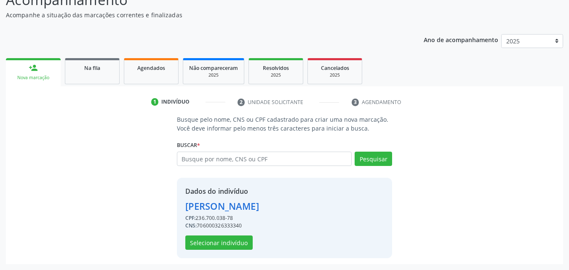
click at [218, 250] on div "Dados do indivíduo [PERSON_NAME] CPF: 236.700.038-78 CNS: 706000326333340 Selec…" at bounding box center [285, 218] width 216 height 80
click at [213, 242] on button "Selecionar indivíduo" at bounding box center [218, 242] width 67 height 14
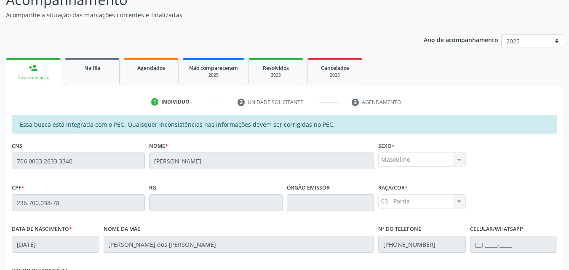
scroll to position [223, 0]
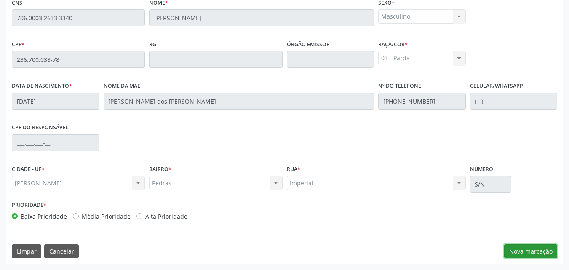
click at [529, 257] on button "Nova marcação" at bounding box center [530, 251] width 53 height 14
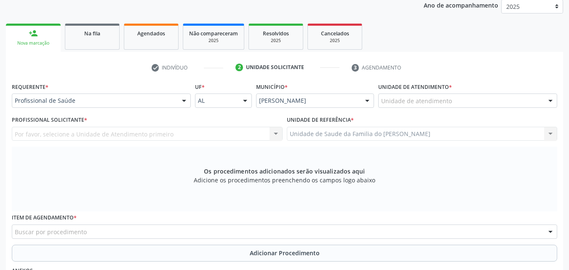
scroll to position [96, 0]
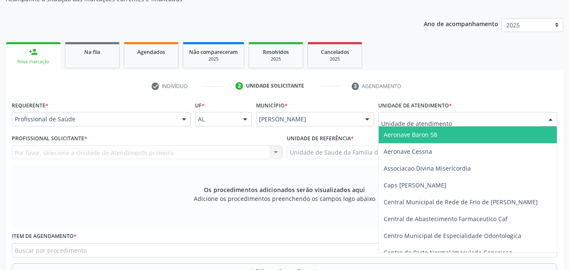
click at [476, 118] on div at bounding box center [467, 119] width 179 height 14
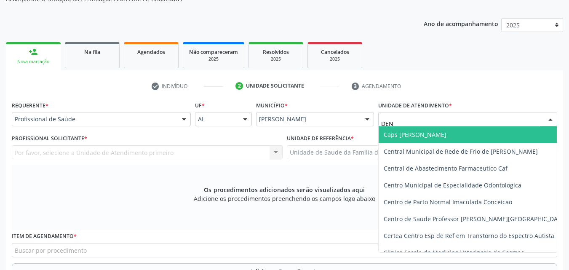
type input "DENI"
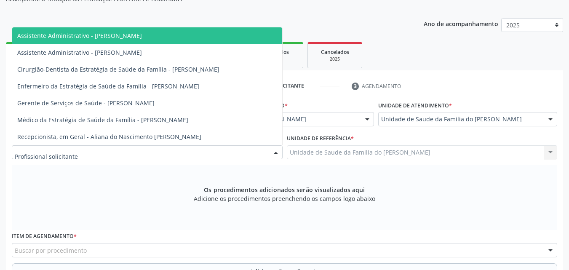
click at [167, 154] on div at bounding box center [147, 152] width 271 height 14
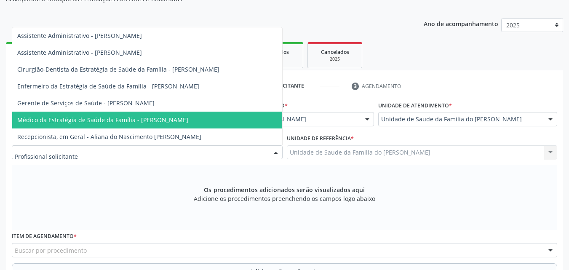
click at [182, 125] on span "Médico da Estratégia de Saúde da Família - [PERSON_NAME]" at bounding box center [147, 120] width 270 height 17
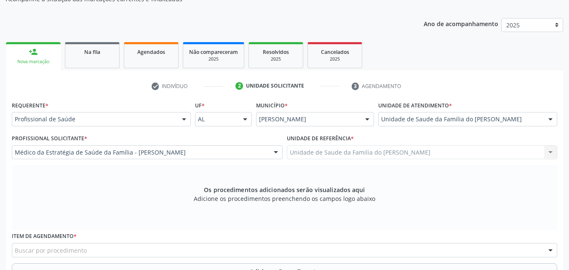
scroll to position [204, 0]
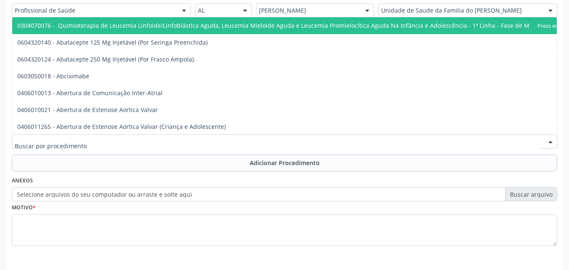
click at [370, 138] on div at bounding box center [284, 141] width 545 height 14
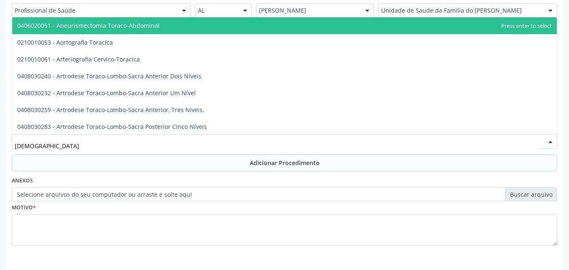
type input "TORAX"
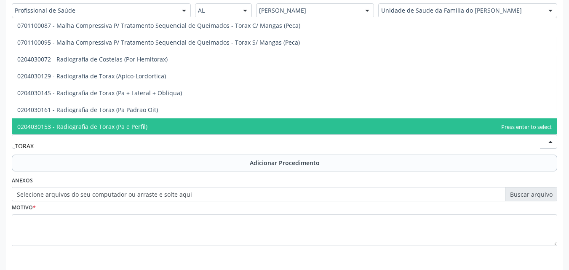
click at [335, 128] on span "0204030153 - Radiografia de Torax (Pa e Perfil)" at bounding box center [284, 126] width 544 height 17
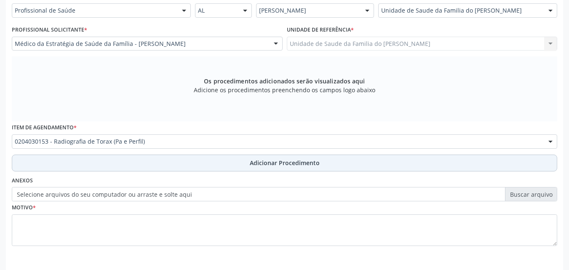
click at [287, 168] on button "Adicionar Procedimento" at bounding box center [284, 162] width 545 height 17
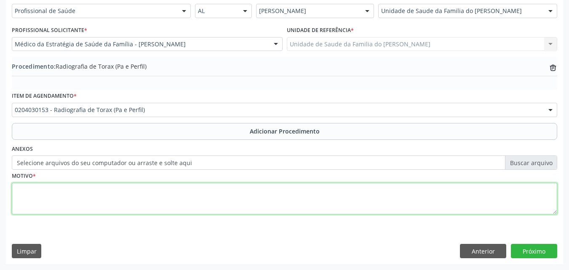
click at [271, 205] on textarea at bounding box center [284, 199] width 545 height 32
type textarea "TOSSE SECA INTERMITENTE COM HISTORICO DE TABAGISMO"
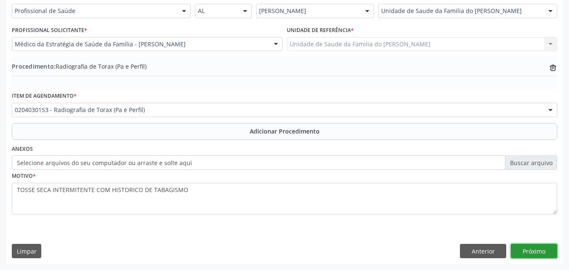
click at [521, 246] on button "Próximo" at bounding box center [534, 251] width 46 height 14
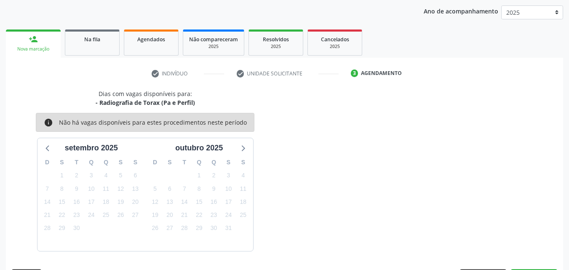
scroll to position [133, 0]
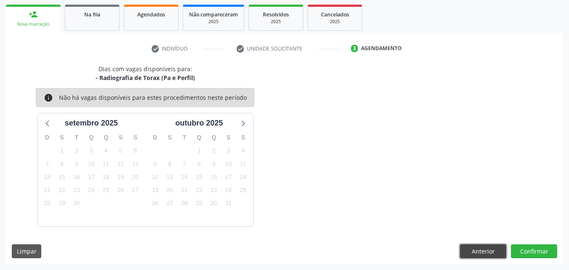
click at [497, 253] on button "Anterior" at bounding box center [483, 251] width 46 height 14
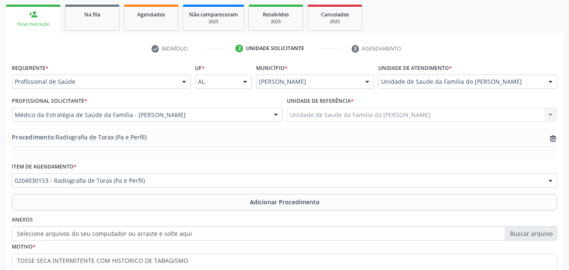
scroll to position [204, 0]
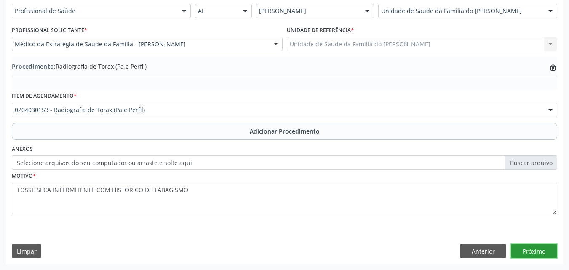
click at [532, 250] on button "Próximo" at bounding box center [534, 251] width 46 height 14
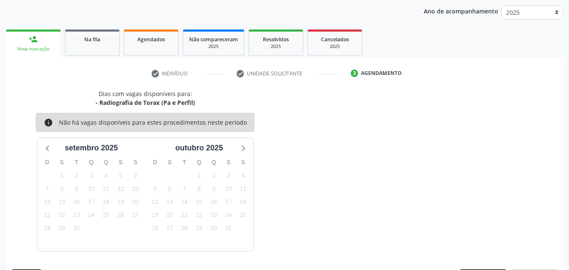
scroll to position [133, 0]
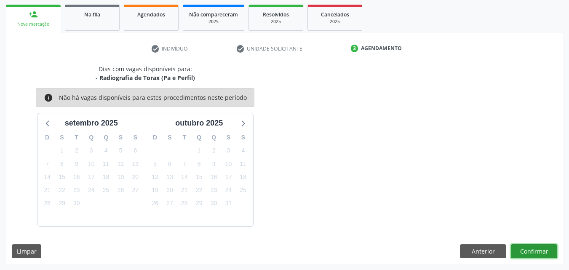
click at [519, 250] on button "Confirmar" at bounding box center [534, 251] width 46 height 14
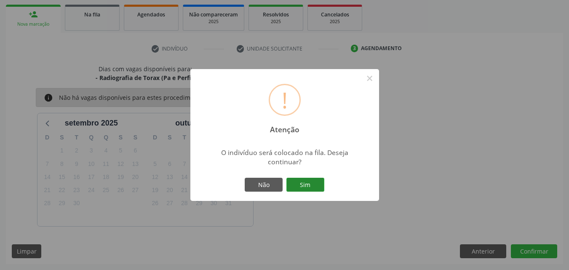
click at [308, 186] on button "Sim" at bounding box center [305, 185] width 38 height 14
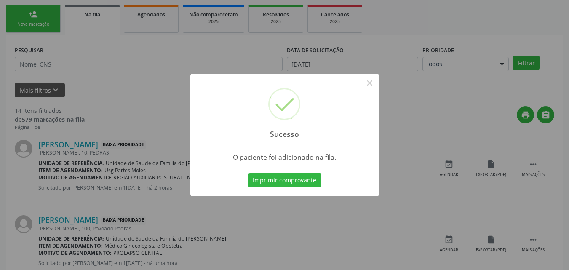
scroll to position [20, 0]
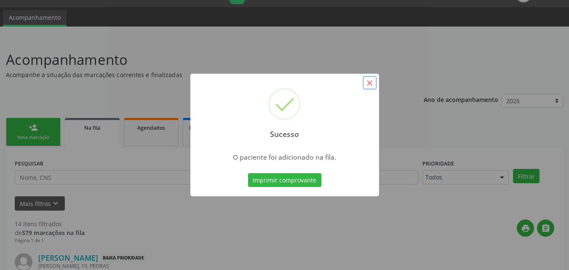
click at [370, 86] on button "×" at bounding box center [369, 83] width 14 height 14
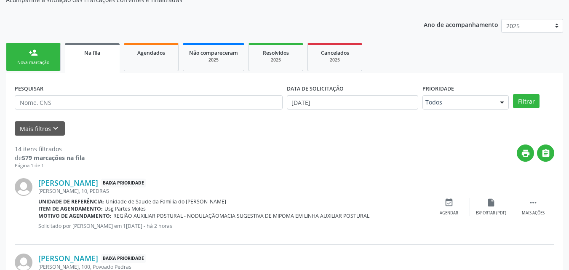
scroll to position [0, 0]
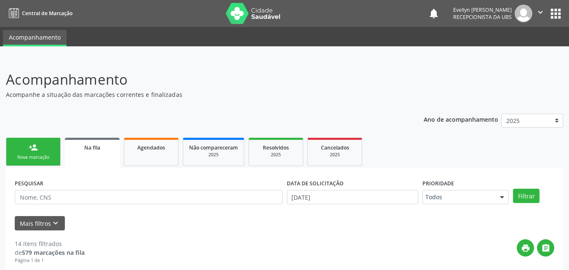
click at [38, 152] on link "person_add Nova marcação" at bounding box center [33, 152] width 55 height 28
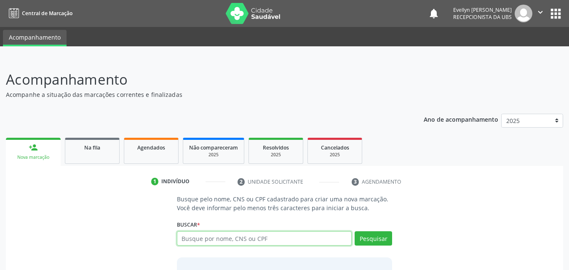
click at [242, 236] on input "text" at bounding box center [264, 238] width 175 height 14
type input "706000326333340"
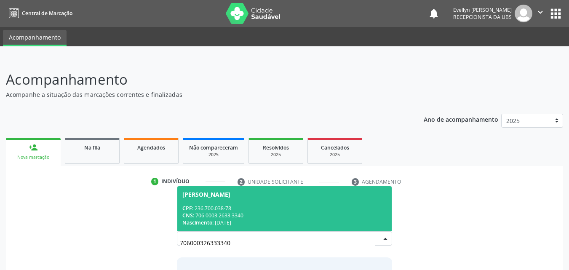
click at [345, 217] on div "CNS: 706 0003 2633 3340" at bounding box center [284, 215] width 205 height 7
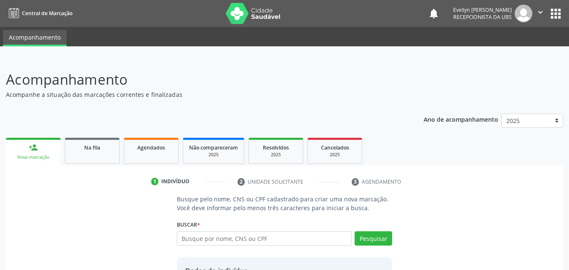
scroll to position [69, 0]
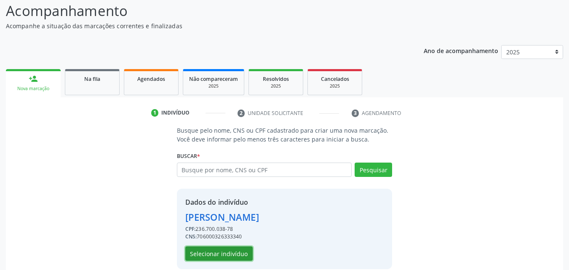
click at [227, 258] on button "Selecionar indivíduo" at bounding box center [218, 253] width 67 height 14
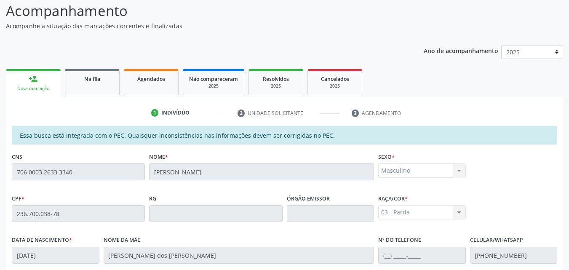
drag, startPoint x: 567, startPoint y: 145, endPoint x: 575, endPoint y: 147, distance: 7.5
click at [568, 147] on html "Central de Marcação notifications Evellyn Suellem Santos Avelino da Silva Recep…" at bounding box center [284, 66] width 569 height 270
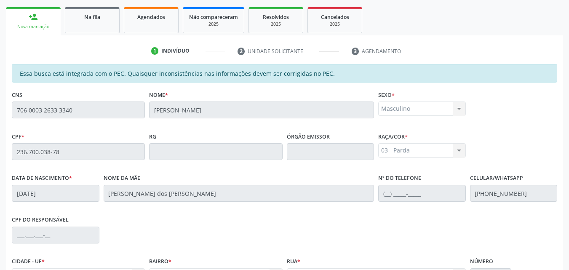
scroll to position [223, 0]
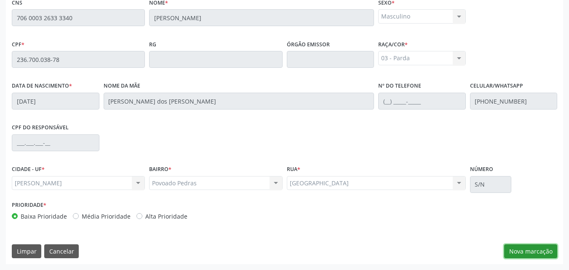
click at [539, 256] on button "Nova marcação" at bounding box center [530, 251] width 53 height 14
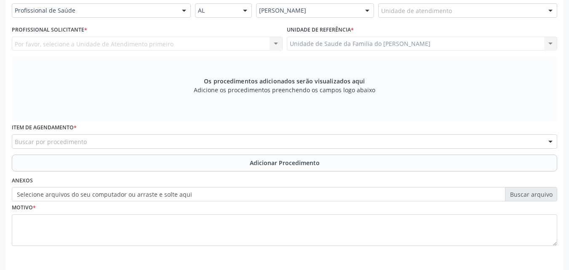
scroll to position [201, 0]
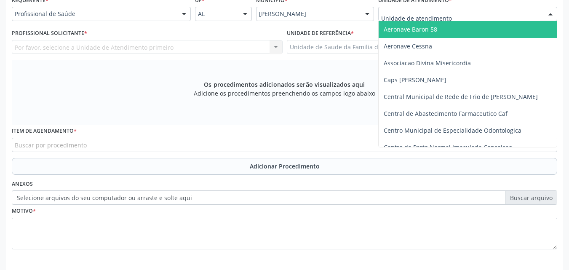
click at [482, 8] on div at bounding box center [467, 14] width 179 height 14
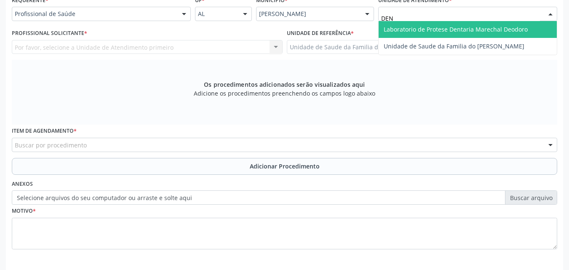
type input "DENI"
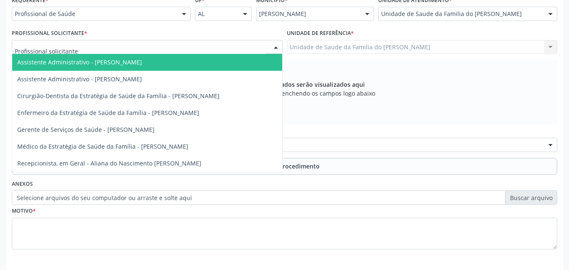
click at [251, 43] on div at bounding box center [147, 47] width 271 height 14
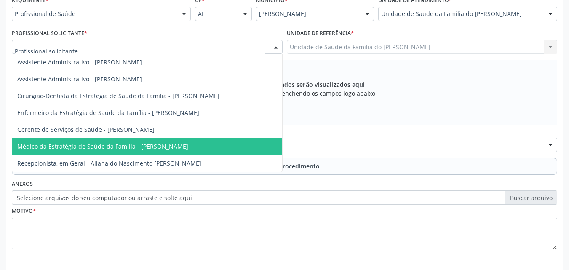
click at [208, 145] on span "Médico da Estratégia de Saúde da Família - Tiago Barros da Rocha" at bounding box center [147, 146] width 270 height 17
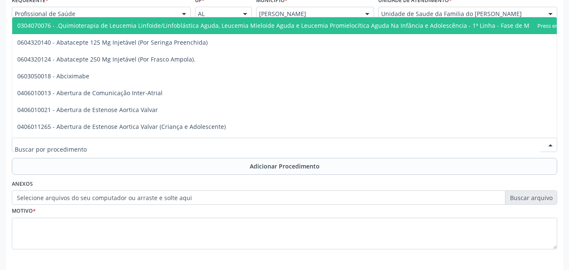
click at [208, 145] on div at bounding box center [284, 145] width 545 height 14
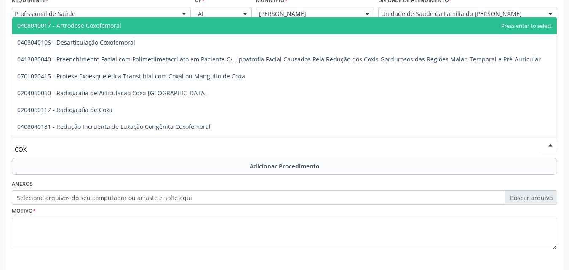
type input "COXA"
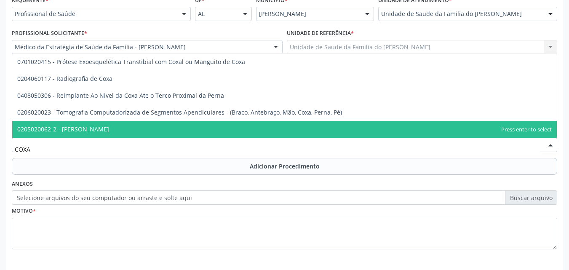
click at [208, 136] on span "0205020062-2 - Usg Coxa" at bounding box center [284, 129] width 544 height 17
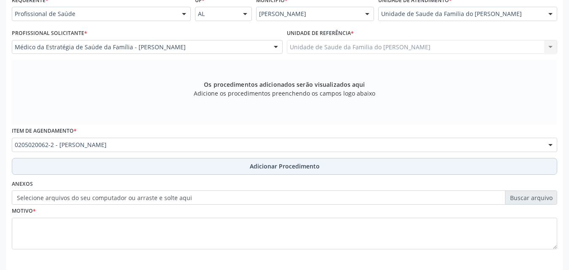
click at [208, 172] on div "Requerente * Profissional de Saúde Profissional de Saúde Paciente Nenhum result…" at bounding box center [284, 127] width 545 height 267
click at [208, 172] on button "Adicionar Procedimento" at bounding box center [284, 166] width 545 height 17
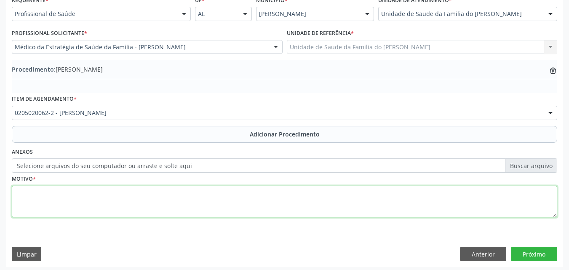
click at [205, 208] on textarea at bounding box center [284, 202] width 545 height 32
click at [45, 194] on textarea "REGIÃO D COXA ESQUERDA" at bounding box center [284, 202] width 545 height 32
click at [109, 192] on textarea "REGIÃO DE COXA ESQUERDA" at bounding box center [284, 202] width 545 height 32
type textarea "REGIÃO DE COXA ESQUERDA (POSTERIOR)"
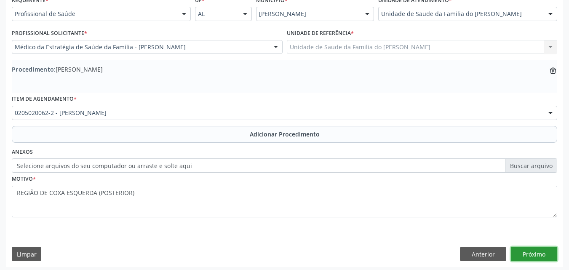
click at [536, 254] on button "Próximo" at bounding box center [534, 254] width 46 height 14
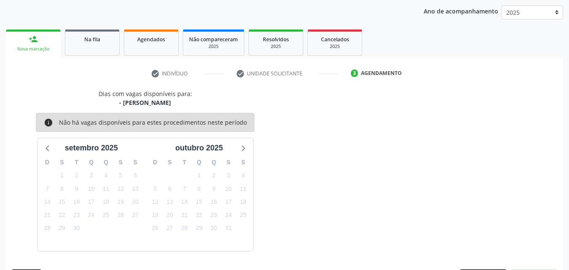
scroll to position [133, 0]
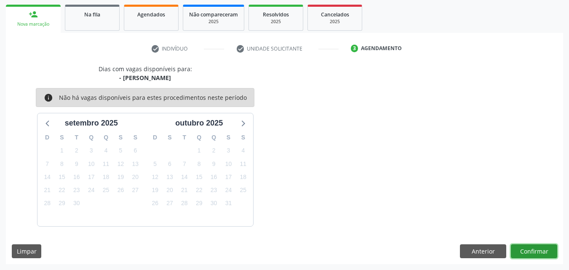
click at [549, 248] on button "Confirmar" at bounding box center [534, 251] width 46 height 14
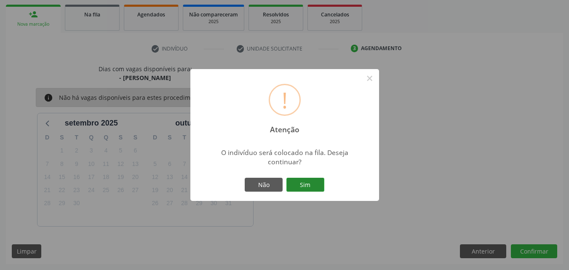
click at [314, 192] on button "Sim" at bounding box center [305, 185] width 38 height 14
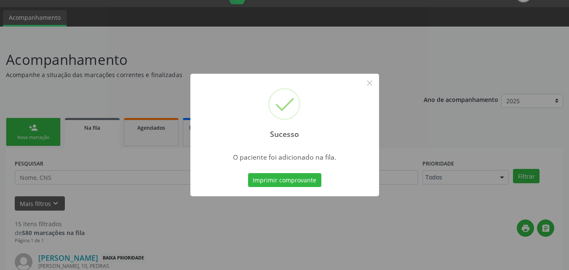
scroll to position [0, 0]
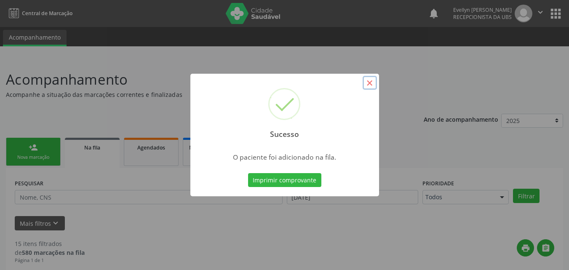
click at [371, 83] on button "×" at bounding box center [369, 83] width 14 height 14
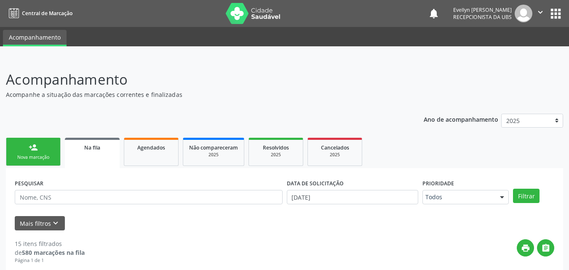
click at [48, 138] on link "person_add Nova marcação" at bounding box center [33, 152] width 55 height 28
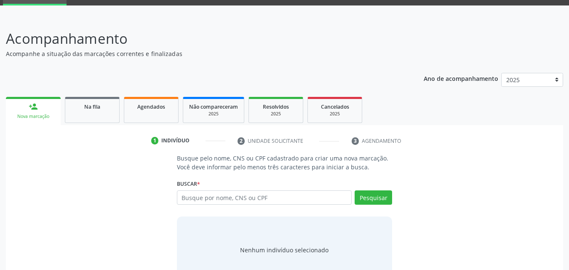
scroll to position [60, 0]
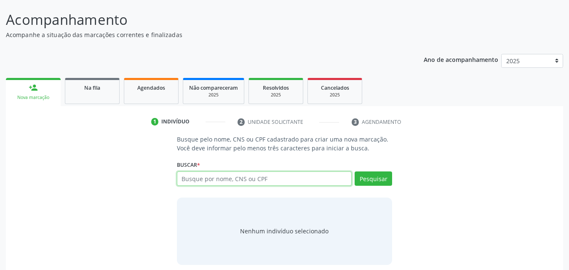
click at [307, 178] on input "text" at bounding box center [264, 178] width 175 height 14
type input "898005908780229"
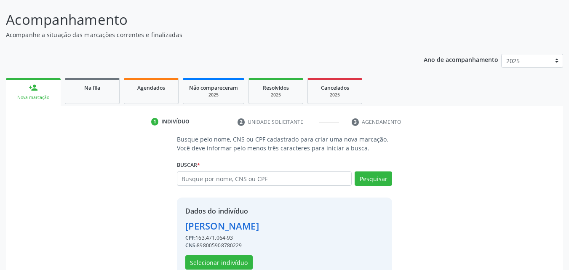
scroll to position [80, 0]
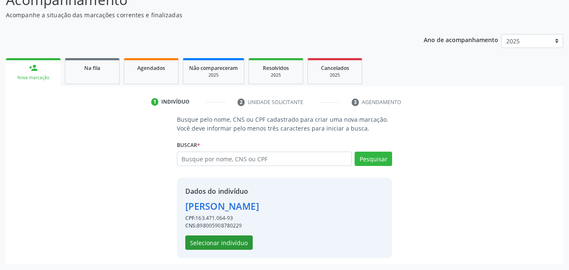
drag, startPoint x: 242, startPoint y: 251, endPoint x: 240, endPoint y: 242, distance: 9.0
click at [240, 242] on div "Dados do indivíduo Leonardo da Silva Santos CPF: 163.471.064-93 CNS: 8980059087…" at bounding box center [285, 218] width 216 height 80
click at [240, 242] on button "Selecionar indivíduo" at bounding box center [218, 242] width 67 height 14
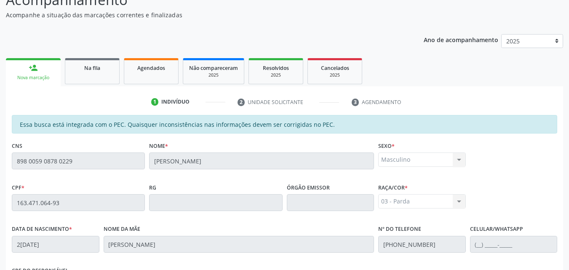
scroll to position [211, 0]
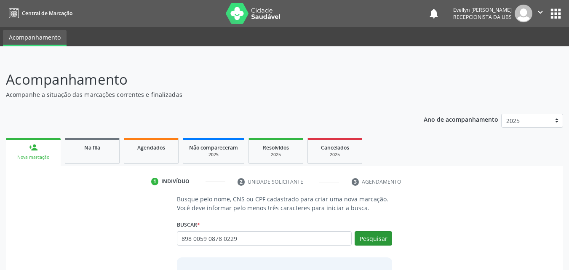
type input "898 0059 0878 0229"
click at [384, 240] on button "Pesquisar" at bounding box center [372, 238] width 37 height 14
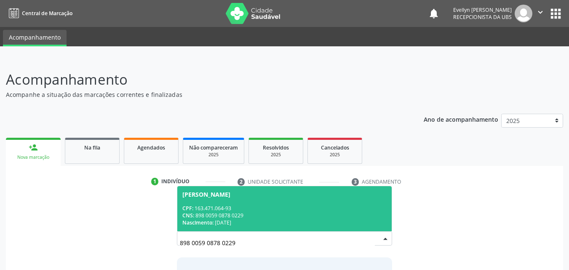
scroll to position [67, 0]
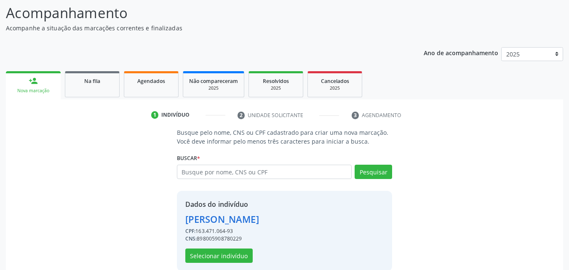
click at [184, 256] on div "Dados do indivíduo [PERSON_NAME] CPF: 163.471.064-93 CNS: 898005908780229 Selec…" at bounding box center [285, 231] width 216 height 80
click at [192, 257] on button "Selecionar indivíduo" at bounding box center [218, 255] width 67 height 14
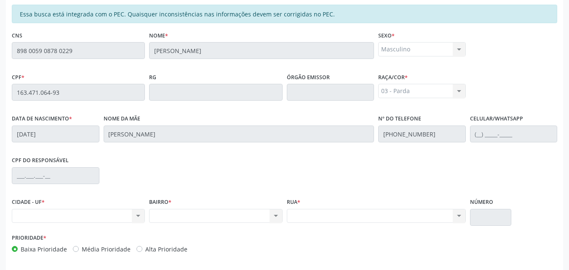
scroll to position [223, 0]
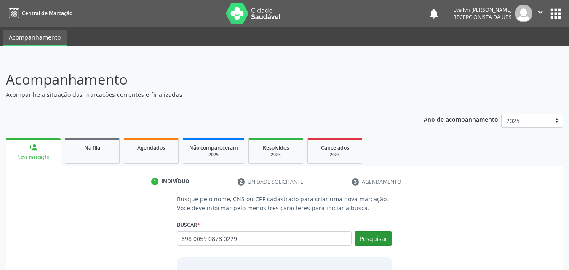
type input "898 0059 0878 0229"
click at [383, 235] on button "Pesquisar" at bounding box center [372, 238] width 37 height 14
click at [365, 231] on button "Pesquisar" at bounding box center [372, 238] width 37 height 14
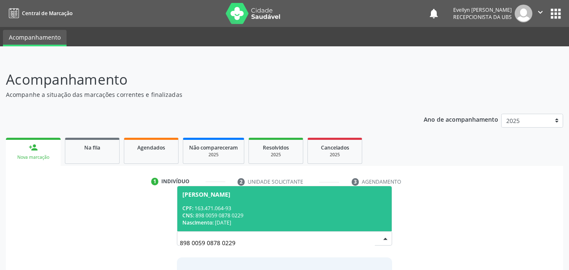
click at [345, 224] on div "Nascimento: [DATE]" at bounding box center [284, 222] width 205 height 7
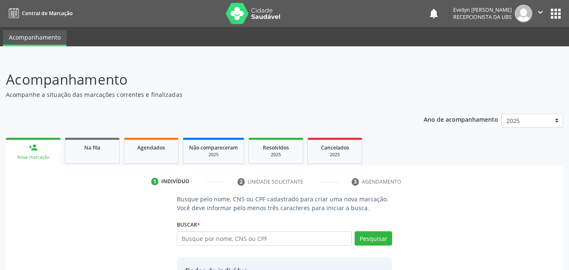
scroll to position [80, 0]
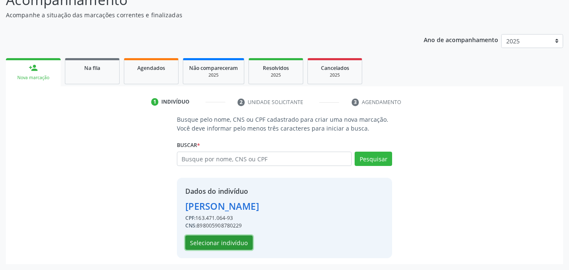
click at [192, 249] on button "Selecionar indivíduo" at bounding box center [218, 242] width 67 height 14
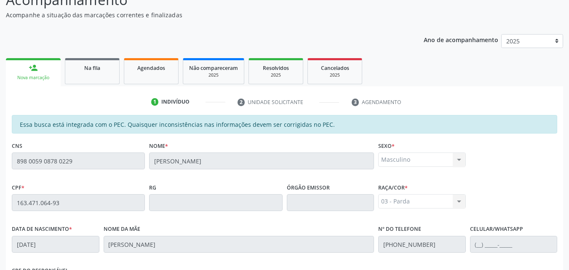
scroll to position [223, 0]
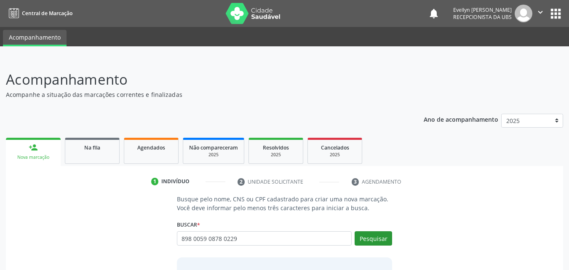
type input "898 0059 0878 0229"
click at [370, 242] on button "Pesquisar" at bounding box center [372, 238] width 37 height 14
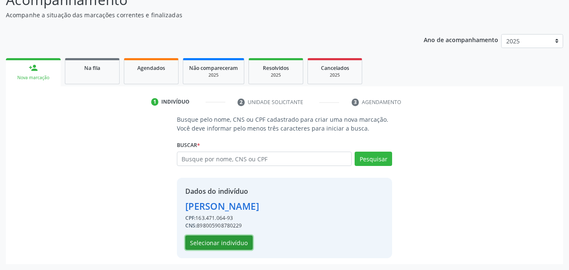
click at [226, 244] on button "Selecionar indivíduo" at bounding box center [218, 242] width 67 height 14
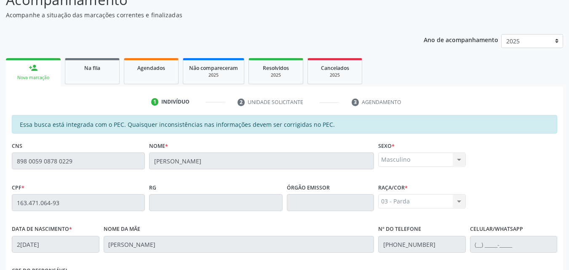
scroll to position [223, 0]
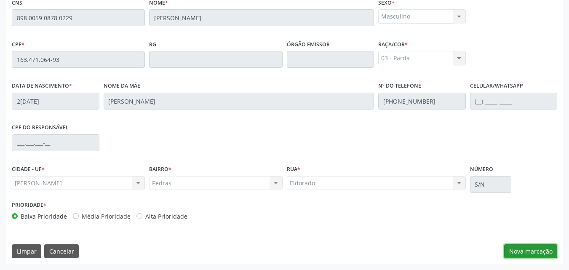
click at [535, 257] on button "Nova marcação" at bounding box center [530, 251] width 53 height 14
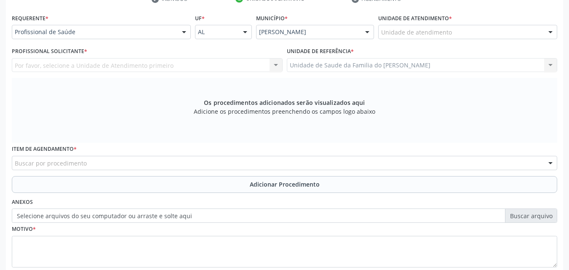
scroll to position [182, 0]
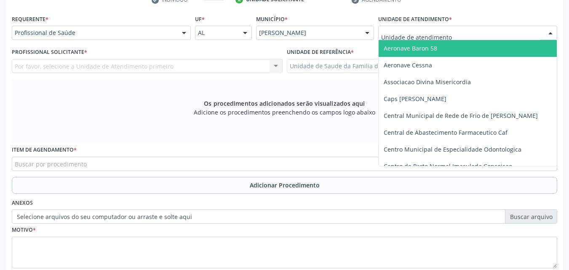
click at [450, 31] on div at bounding box center [467, 33] width 179 height 14
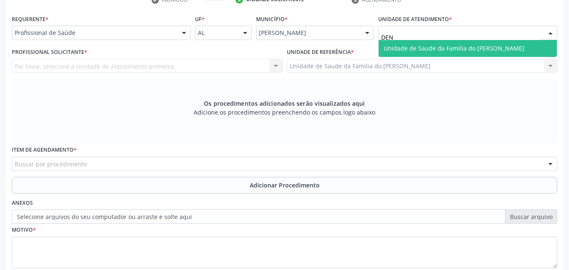
type input "DENI"
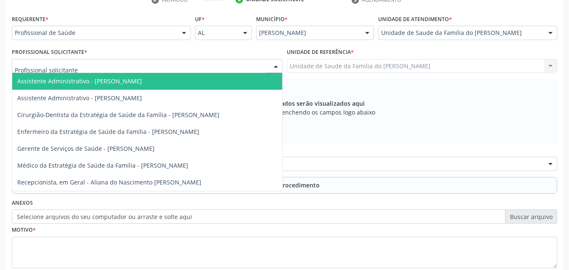
click at [229, 62] on div at bounding box center [147, 66] width 271 height 14
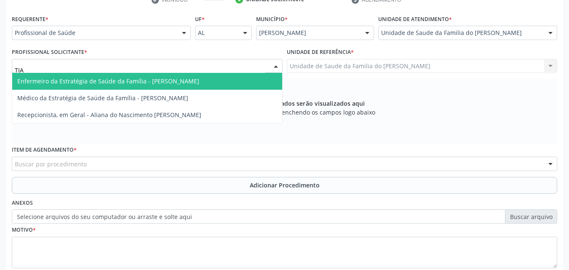
type input "TIAG"
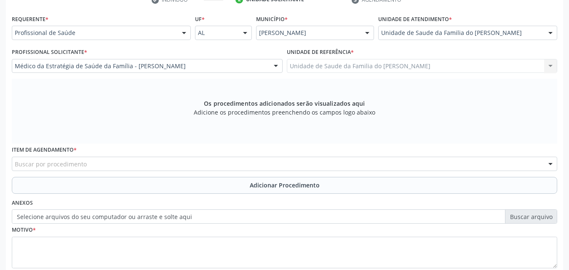
click at [232, 162] on div "Buscar por procedimento" at bounding box center [284, 164] width 545 height 14
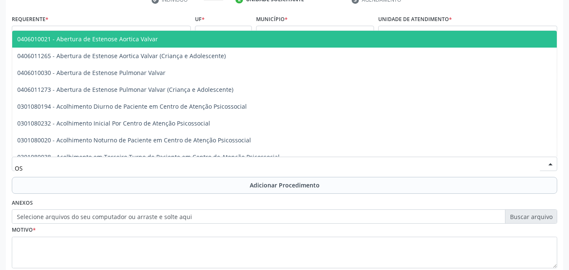
type input "O"
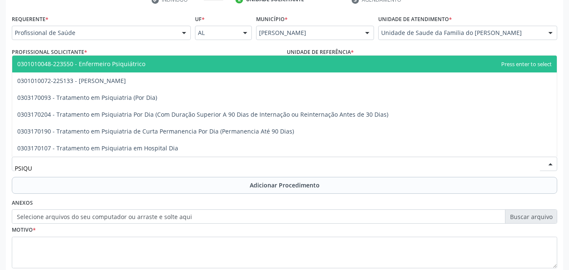
type input "PSIQUI"
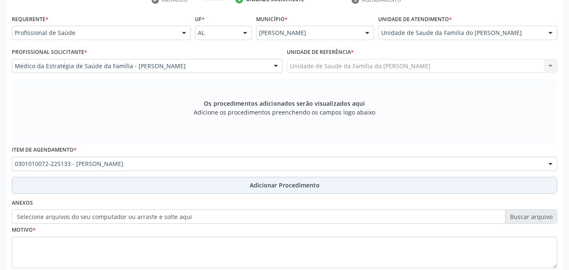
click at [230, 184] on button "Adicionar Procedimento" at bounding box center [284, 185] width 545 height 17
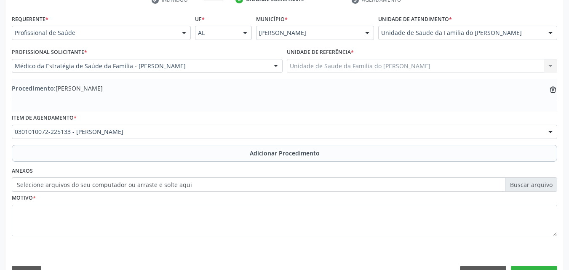
click at [213, 202] on div "Motivo *" at bounding box center [284, 214] width 545 height 45
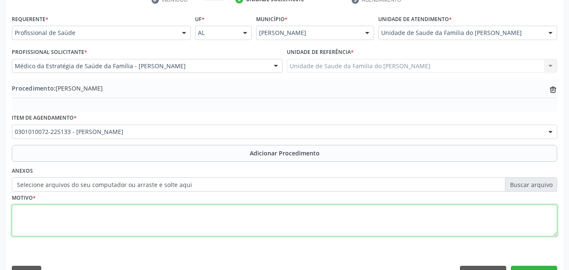
click at [211, 212] on textarea at bounding box center [284, 221] width 545 height 32
click at [293, 223] on textarea "PSIQUIATRA INFANTIL DISTÚBIOS DA ATIVIDADE E DA ATENÇÃO - F900 + DISTURBIO DESA…" at bounding box center [284, 221] width 545 height 32
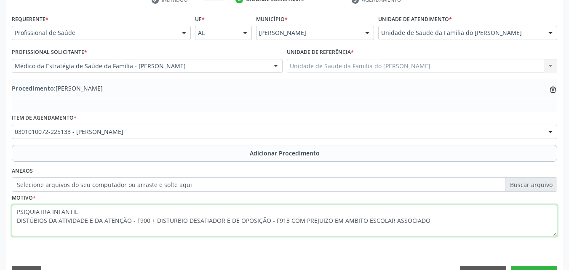
scroll to position [199, 0]
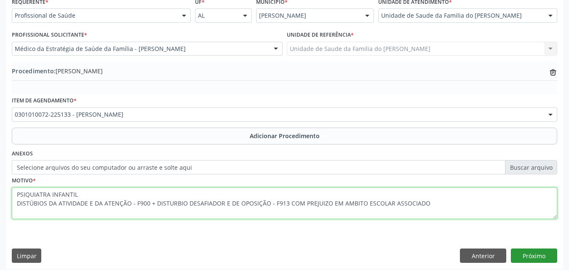
type textarea "PSIQUIATRA INFANTIL DISTÚBIOS DA ATIVIDADE E DA ATENÇÃO - F900 + DISTURBIO DESA…"
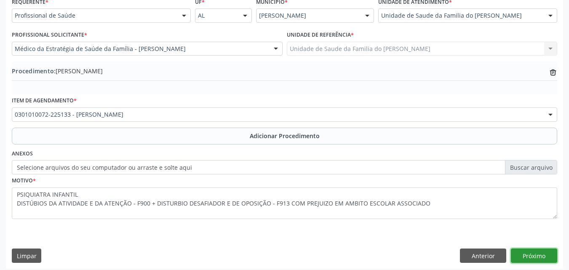
click at [530, 253] on button "Próximo" at bounding box center [534, 255] width 46 height 14
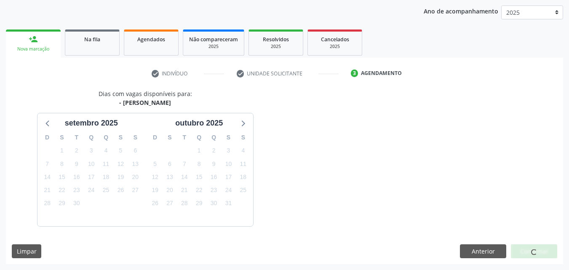
scroll to position [133, 0]
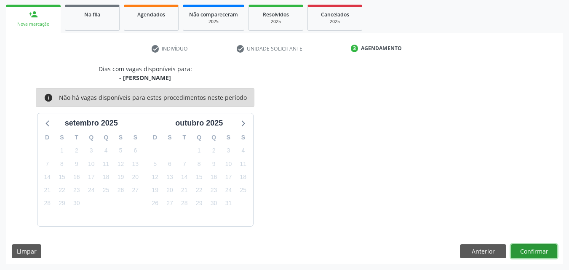
click at [519, 249] on button "Confirmar" at bounding box center [534, 251] width 46 height 14
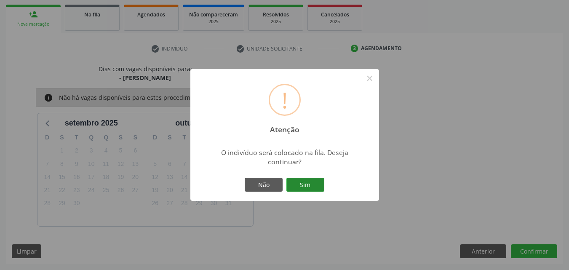
click at [312, 184] on button "Sim" at bounding box center [305, 185] width 38 height 14
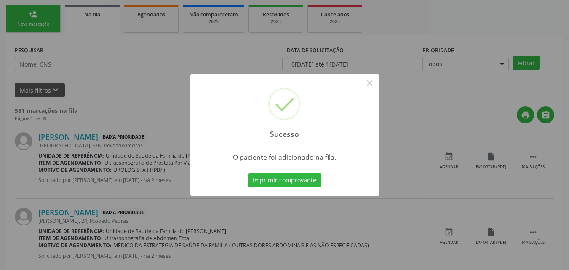
scroll to position [20, 0]
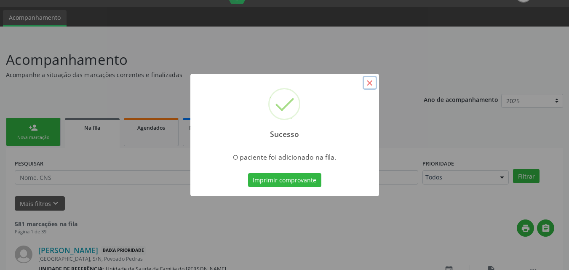
click at [374, 82] on button "×" at bounding box center [369, 83] width 14 height 14
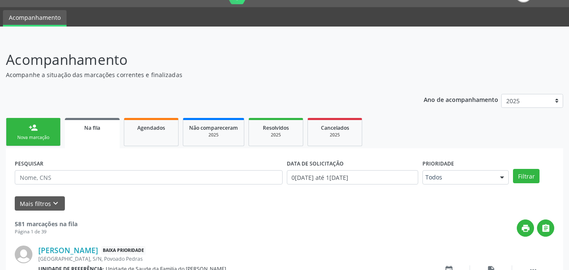
click at [50, 122] on link "person_add Nova marcação" at bounding box center [33, 132] width 55 height 28
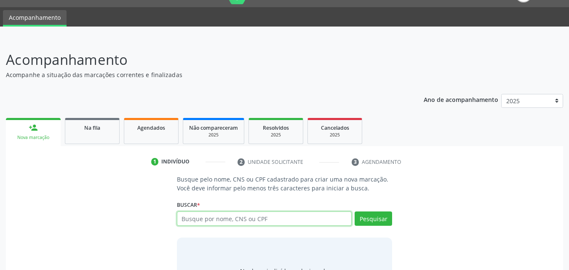
click at [214, 217] on input "text" at bounding box center [264, 218] width 175 height 14
type input "700604493622961"
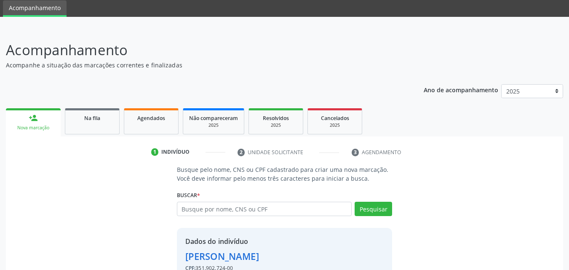
scroll to position [80, 0]
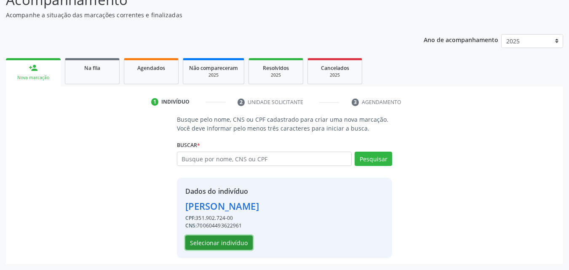
click at [237, 239] on button "Selecionar indivíduo" at bounding box center [218, 242] width 67 height 14
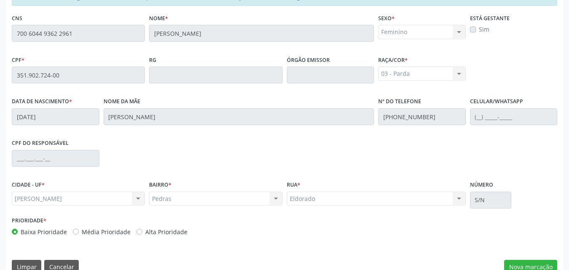
scroll to position [223, 0]
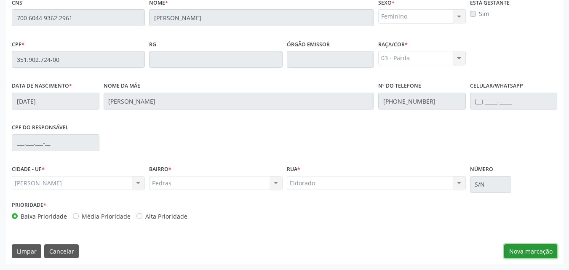
click at [538, 254] on button "Nova marcação" at bounding box center [530, 251] width 53 height 14
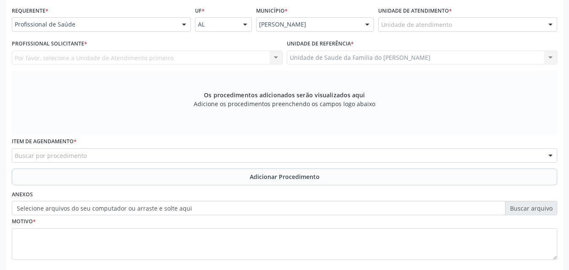
scroll to position [188, 0]
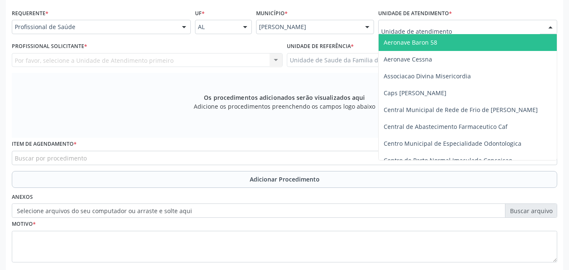
click at [465, 26] on div at bounding box center [467, 27] width 179 height 14
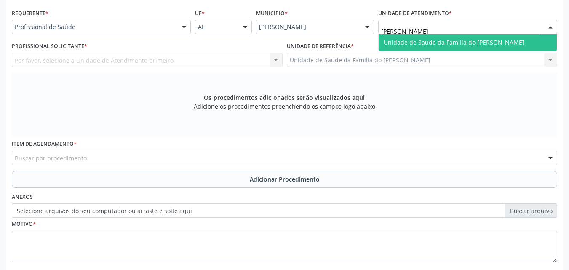
type input "[PERSON_NAME]"
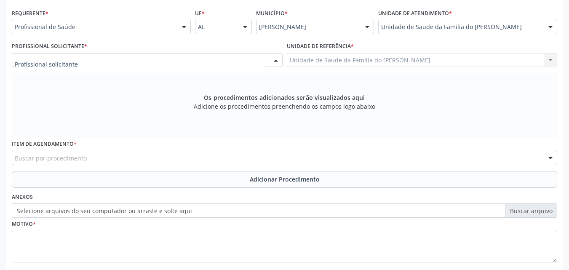
click at [189, 58] on div at bounding box center [147, 60] width 271 height 14
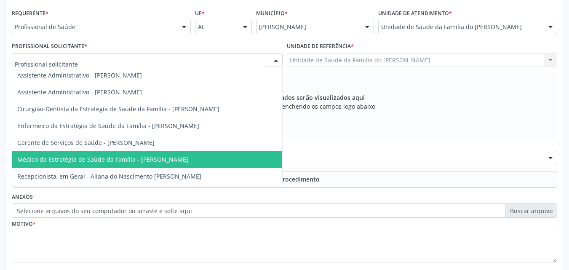
click at [185, 156] on span "Médico da Estratégia de Saúde da Família - [PERSON_NAME]" at bounding box center [102, 159] width 171 height 8
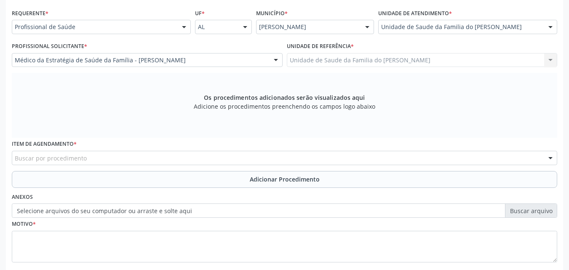
click at [185, 156] on div "Requerente * Profissional de Saúde Profissional de Saúde Paciente Nenhum result…" at bounding box center [284, 140] width 545 height 267
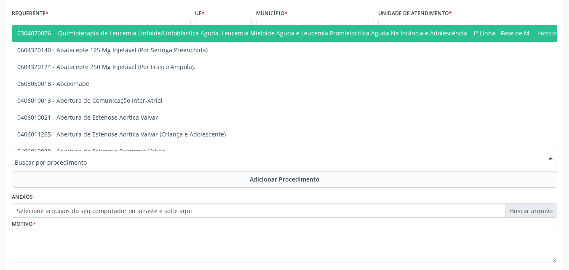
click at [185, 156] on div at bounding box center [284, 158] width 545 height 14
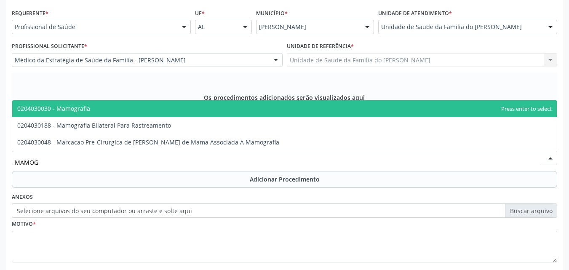
type input "MAMOGR"
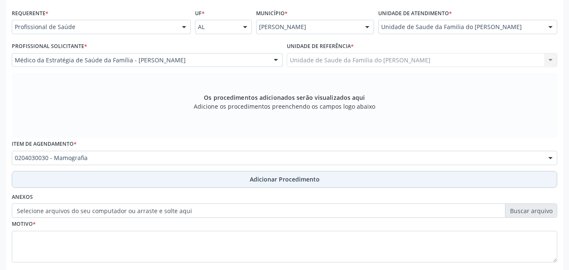
click at [187, 183] on button "Adicionar Procedimento" at bounding box center [284, 179] width 545 height 17
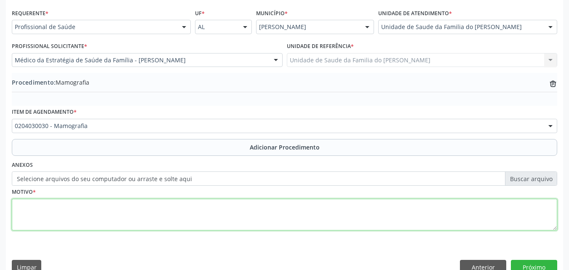
click at [186, 202] on textarea at bounding box center [284, 215] width 545 height 32
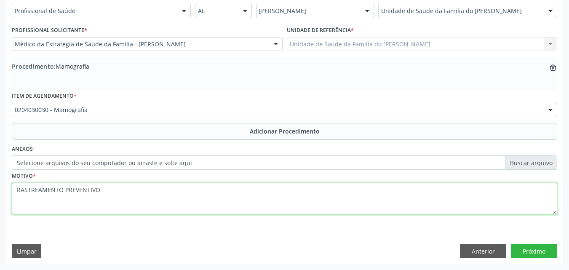
click at [85, 192] on textarea "RASTREAMENTO PREVENTIVO" at bounding box center [284, 199] width 545 height 32
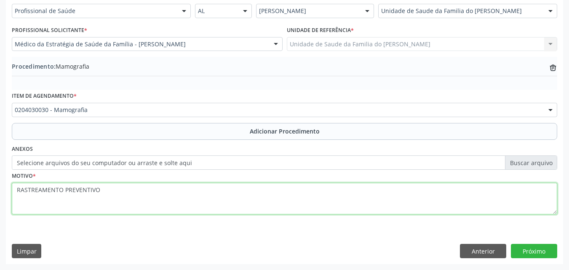
click at [105, 192] on textarea "RASTREAMENTO PREVENTIVO" at bounding box center [284, 199] width 545 height 32
click at [64, 190] on textarea "RASTREAMENTO PREVENTIVO" at bounding box center [284, 199] width 545 height 32
click at [136, 189] on textarea "RASTREAMENTO PARA PREVENTIVO" at bounding box center [284, 199] width 545 height 32
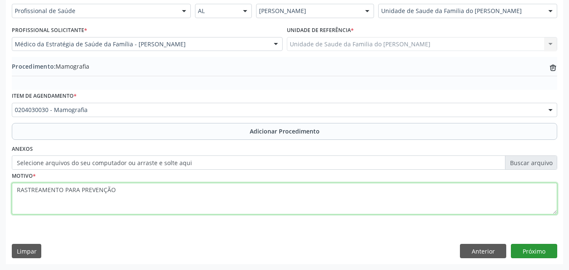
type textarea "RASTREAMENTO PARA PREVENÇÃO"
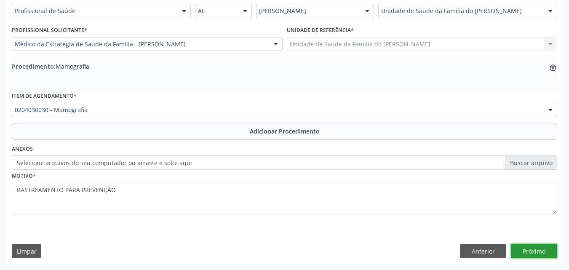
click at [551, 246] on button "Próximo" at bounding box center [534, 251] width 46 height 14
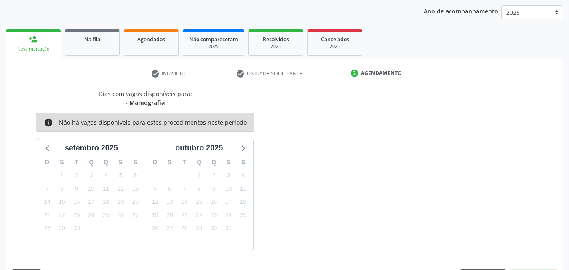
scroll to position [133, 0]
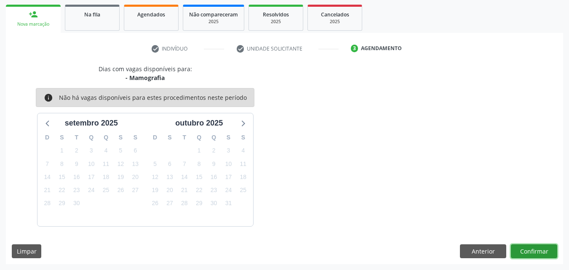
click at [531, 252] on button "Confirmar" at bounding box center [534, 251] width 46 height 14
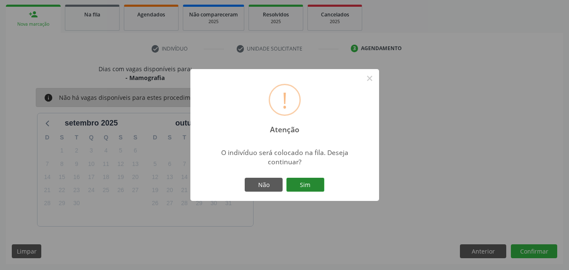
click at [316, 188] on button "Sim" at bounding box center [305, 185] width 38 height 14
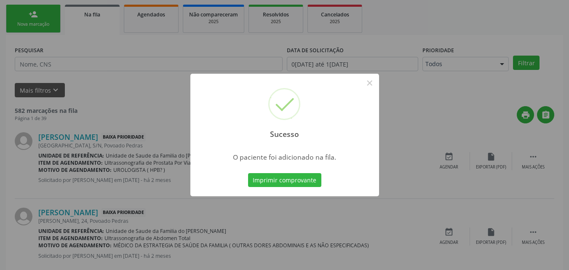
scroll to position [20, 0]
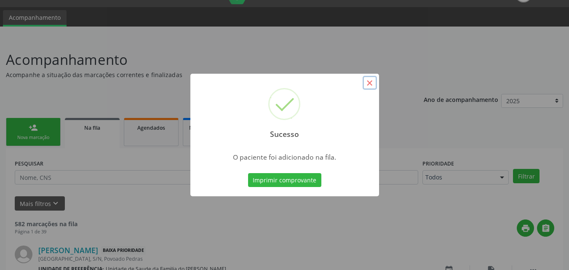
click at [370, 89] on button "×" at bounding box center [369, 83] width 14 height 14
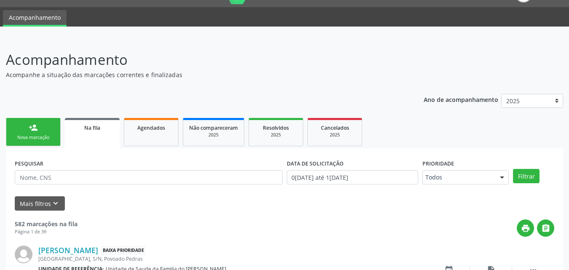
click at [19, 132] on link "person_add Nova marcação" at bounding box center [33, 132] width 55 height 28
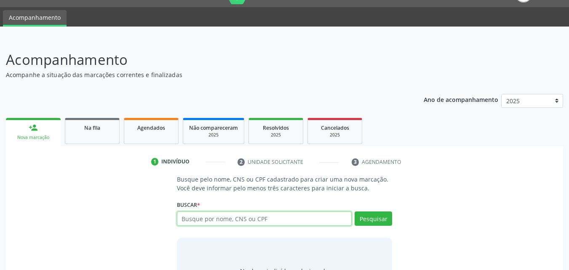
click at [200, 215] on input "text" at bounding box center [264, 218] width 175 height 14
type input "28520385877"
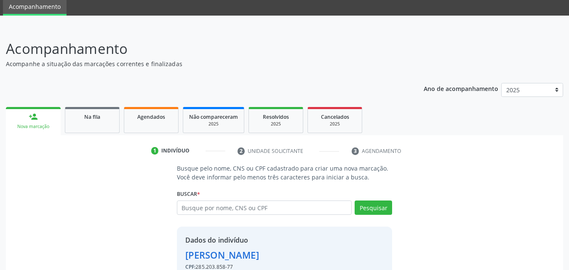
scroll to position [80, 0]
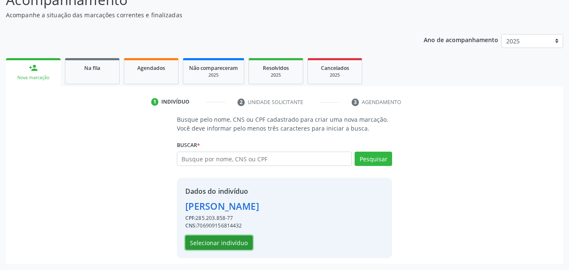
click at [228, 241] on button "Selecionar indivíduo" at bounding box center [218, 242] width 67 height 14
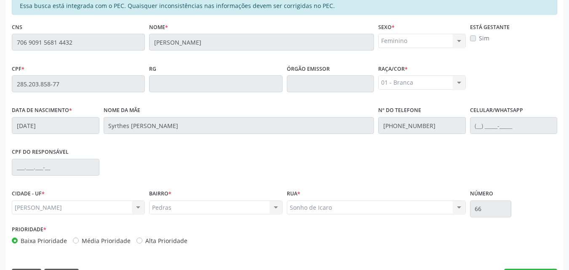
scroll to position [223, 0]
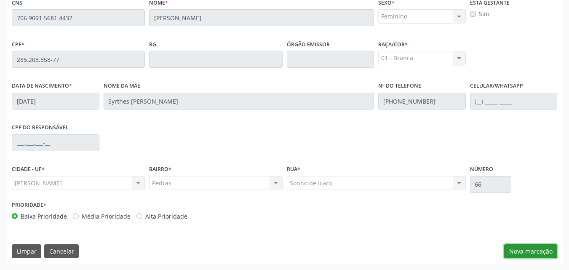
click at [537, 252] on button "Nova marcação" at bounding box center [530, 251] width 53 height 14
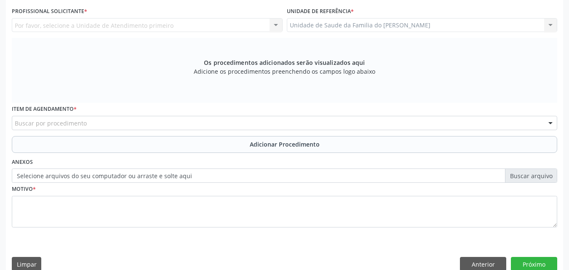
scroll to position [154, 0]
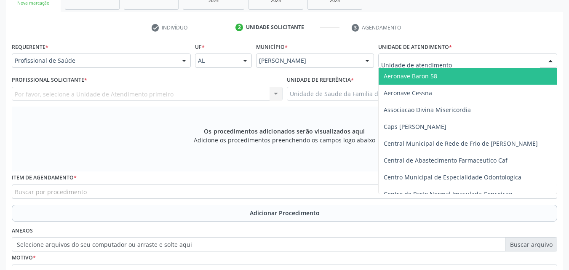
click at [468, 60] on div at bounding box center [467, 60] width 179 height 14
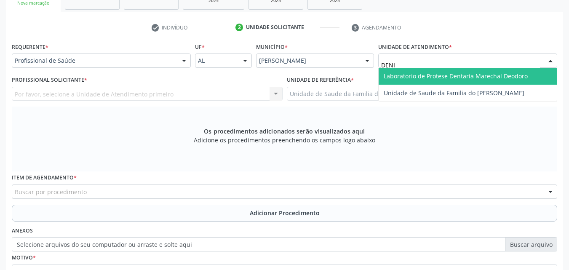
type input "[PERSON_NAME]"
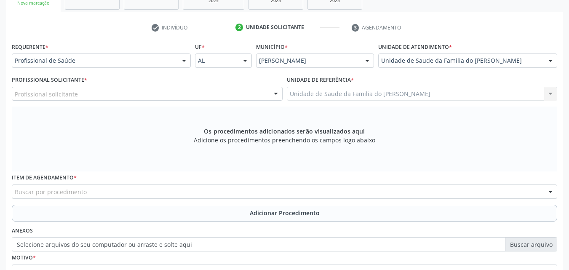
click at [205, 97] on div "Profissional solicitante" at bounding box center [147, 94] width 271 height 14
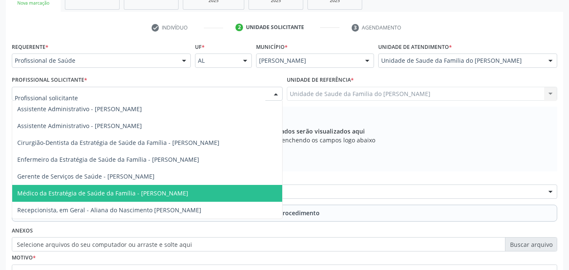
click at [171, 191] on span "Médico da Estratégia de Saúde da Família - [PERSON_NAME]" at bounding box center [102, 193] width 171 height 8
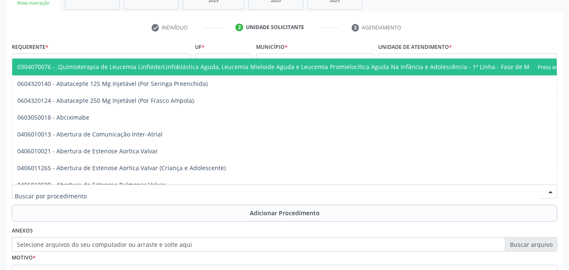
click at [171, 191] on div at bounding box center [284, 191] width 545 height 14
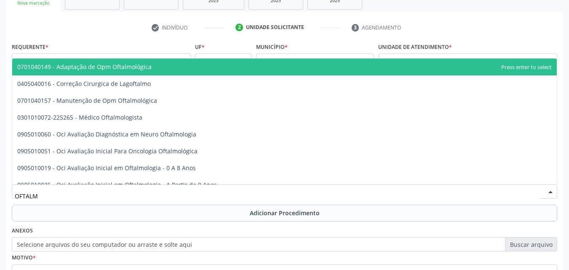
type input "OFTALMO"
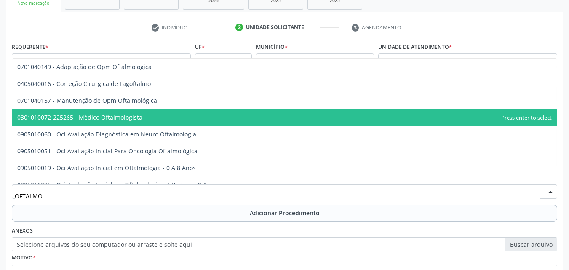
click at [162, 120] on span "0301010072-225265 - Médico Oftalmologista" at bounding box center [284, 117] width 544 height 17
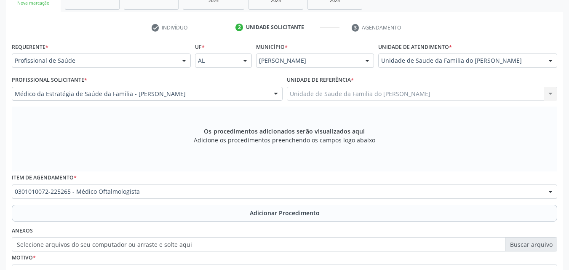
scroll to position [223, 0]
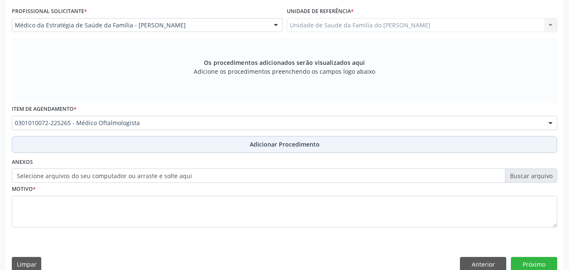
click at [310, 146] on span "Adicionar Procedimento" at bounding box center [285, 144] width 70 height 9
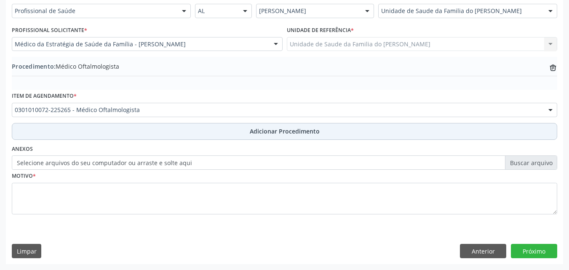
scroll to position [204, 0]
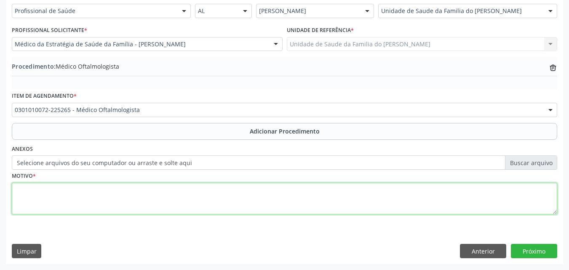
click at [236, 208] on textarea at bounding box center [284, 199] width 545 height 32
type textarea "OUTROS TRANSTORNOS DA REFRAÇÃO"
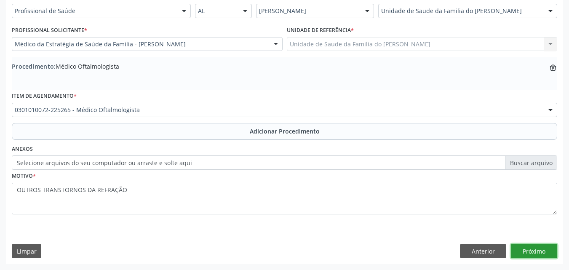
click at [537, 253] on button "Próximo" at bounding box center [534, 251] width 46 height 14
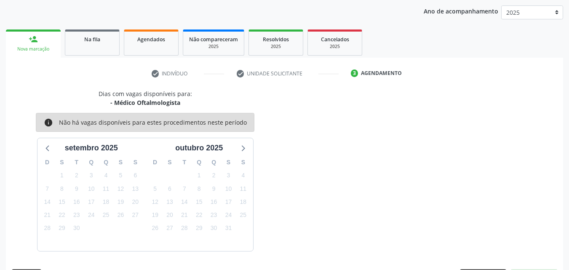
scroll to position [133, 0]
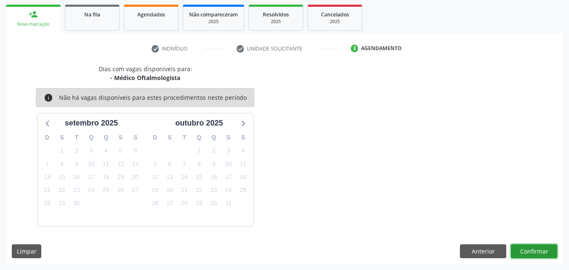
click at [546, 249] on button "Confirmar" at bounding box center [534, 251] width 46 height 14
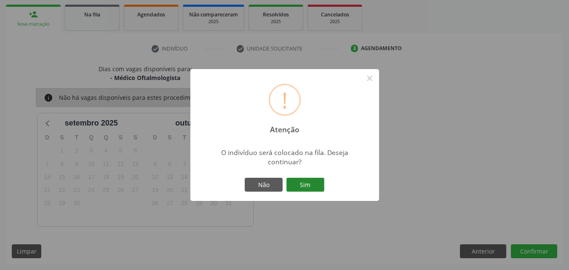
click at [306, 187] on button "Sim" at bounding box center [305, 185] width 38 height 14
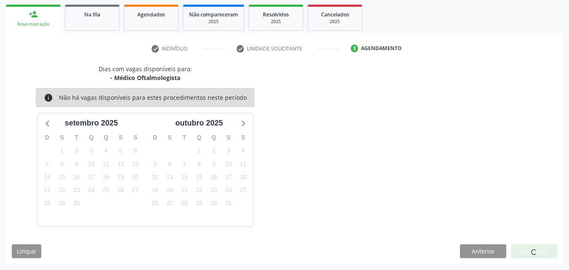
scroll to position [20, 0]
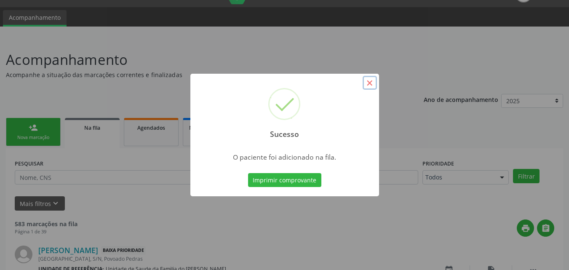
click at [371, 81] on button "×" at bounding box center [369, 83] width 14 height 14
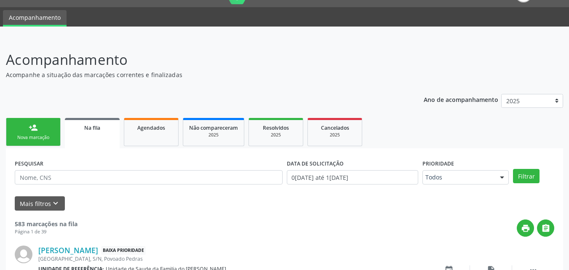
click at [46, 125] on link "person_add Nova marcação" at bounding box center [33, 132] width 55 height 28
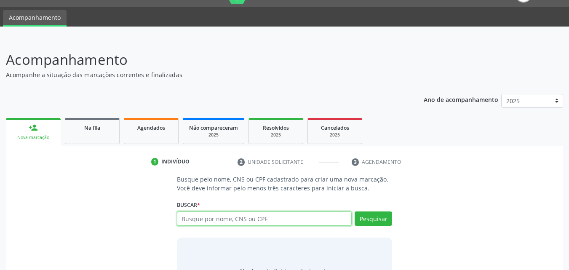
click at [221, 219] on input "text" at bounding box center [264, 218] width 175 height 14
click at [221, 219] on input "ABDOMEN TOTAL" at bounding box center [264, 218] width 175 height 14
type input "706909156814432"
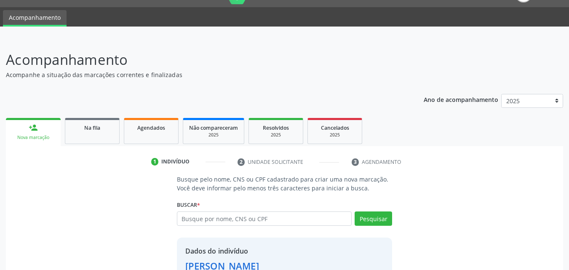
scroll to position [80, 0]
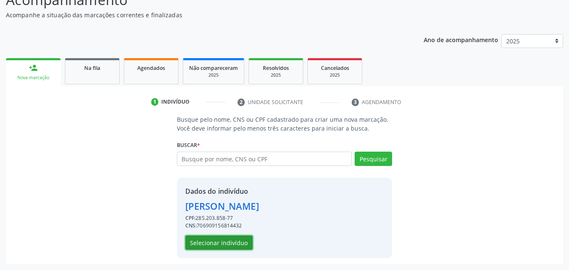
click at [247, 246] on button "Selecionar indivíduo" at bounding box center [218, 242] width 67 height 14
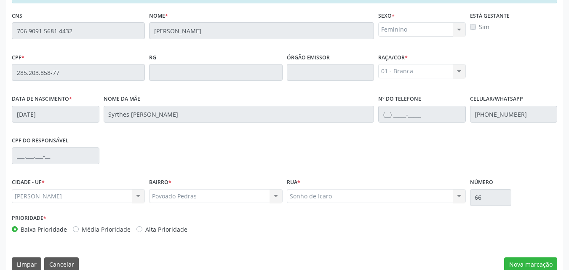
scroll to position [223, 0]
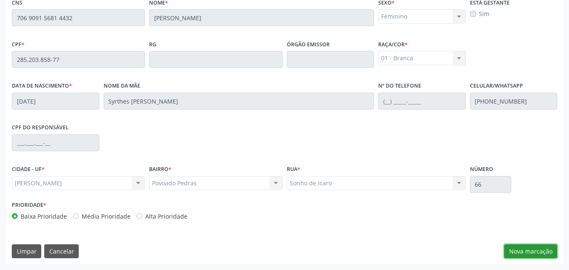
click at [516, 254] on button "Nova marcação" at bounding box center [530, 251] width 53 height 14
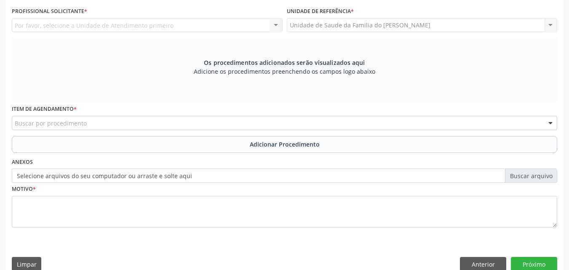
scroll to position [161, 0]
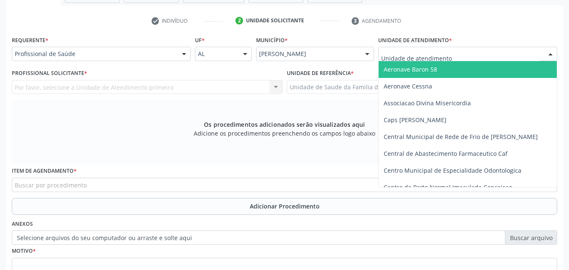
click at [486, 57] on div at bounding box center [467, 54] width 179 height 14
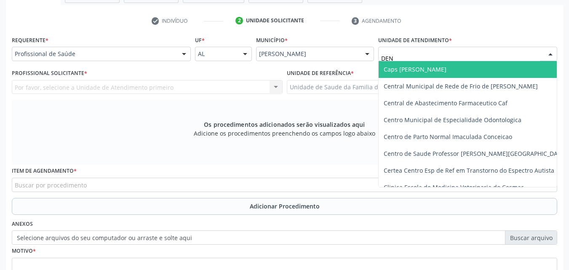
type input "DENI"
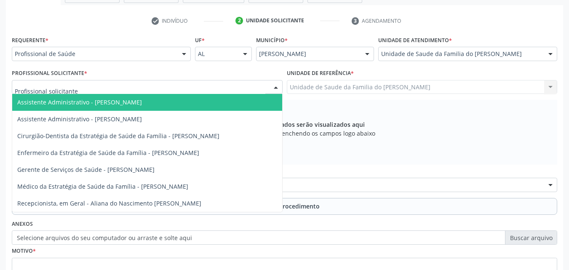
click at [247, 85] on div at bounding box center [147, 87] width 271 height 14
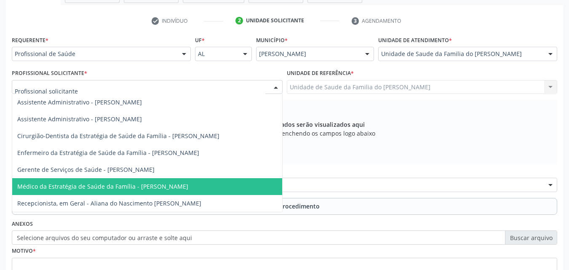
click at [208, 180] on span "Médico da Estratégia de Saúde da Família - [PERSON_NAME]" at bounding box center [147, 186] width 270 height 17
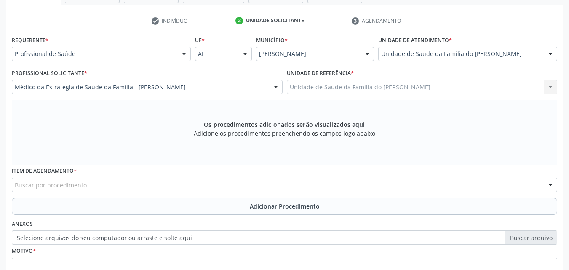
click at [208, 180] on div "Buscar por procedimento" at bounding box center [284, 185] width 545 height 14
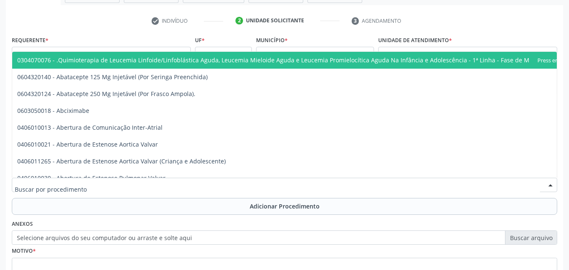
paste input "ABDOMEN TOTAL"
type input "ABDOMEN TOTAL"
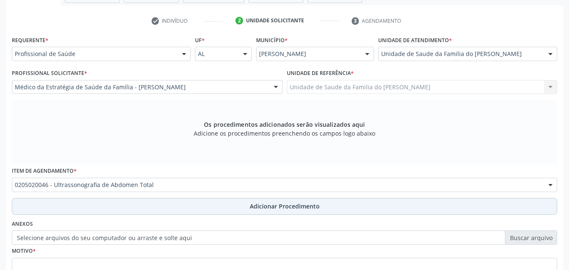
click at [208, 207] on button "Adicionar Procedimento" at bounding box center [284, 206] width 545 height 17
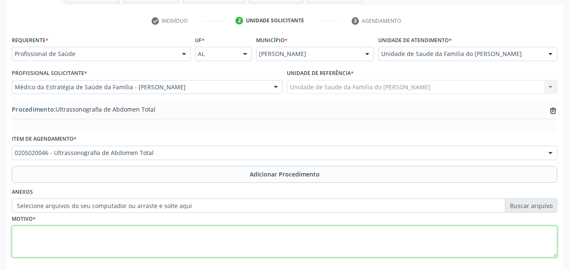
click at [207, 237] on textarea at bounding box center [284, 242] width 545 height 32
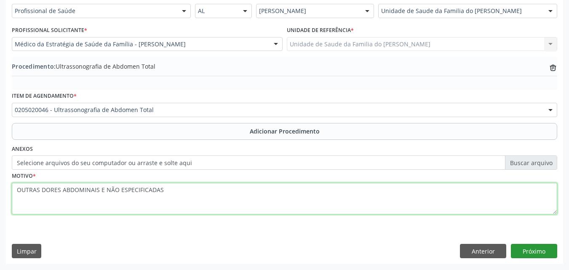
type textarea "OUTRAS DORES ABDOMINAIS E NÃO ESPECIFICADAS"
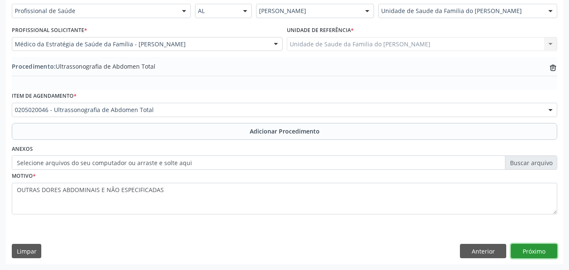
click at [535, 250] on button "Próximo" at bounding box center [534, 251] width 46 height 14
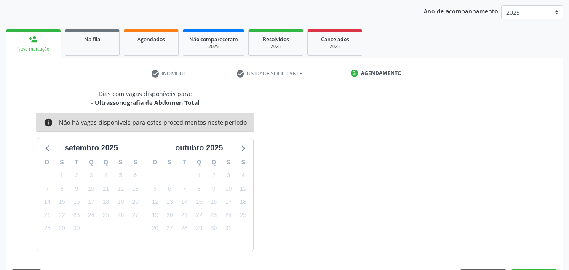
scroll to position [133, 0]
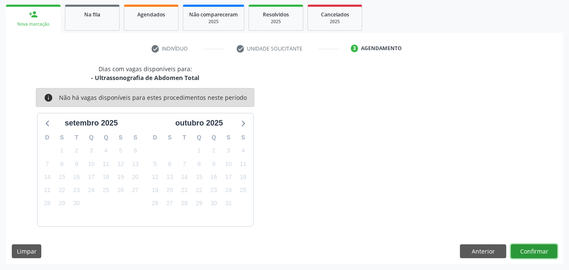
click at [535, 250] on button "Confirmar" at bounding box center [534, 251] width 46 height 14
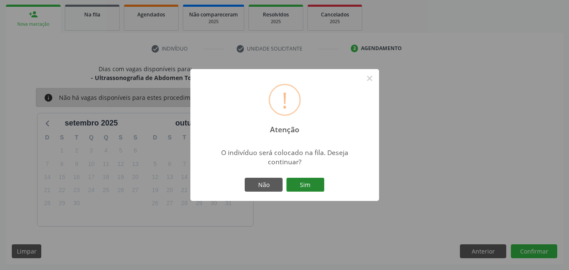
click at [314, 183] on button "Sim" at bounding box center [305, 185] width 38 height 14
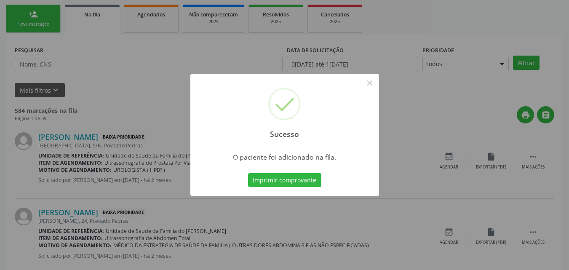
scroll to position [20, 0]
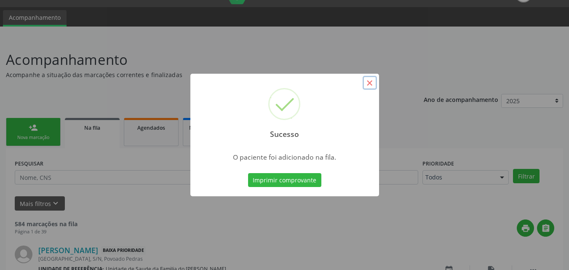
click at [370, 87] on button "×" at bounding box center [369, 83] width 14 height 14
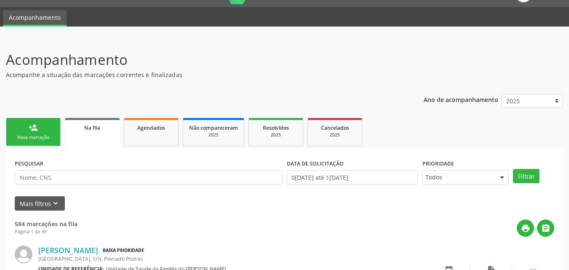
click at [37, 137] on div "Nova marcação" at bounding box center [33, 137] width 42 height 6
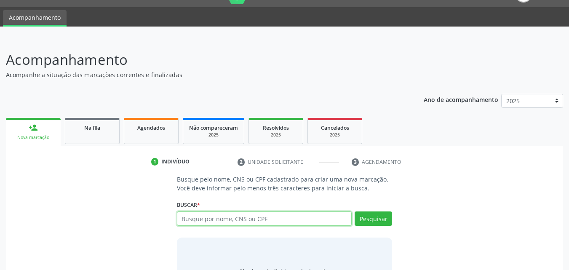
click at [196, 221] on input "text" at bounding box center [264, 218] width 175 height 14
type input "706909156814432"
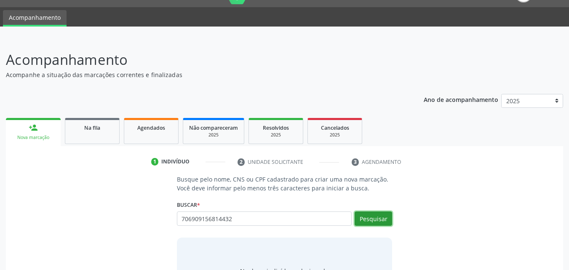
click at [381, 218] on button "Pesquisar" at bounding box center [372, 218] width 37 height 14
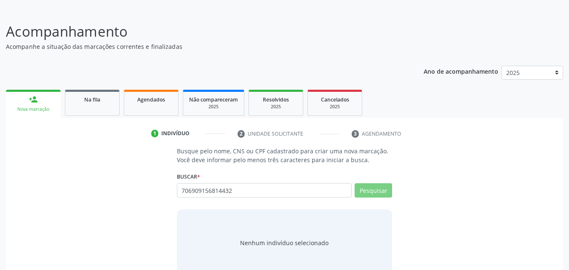
scroll to position [67, 0]
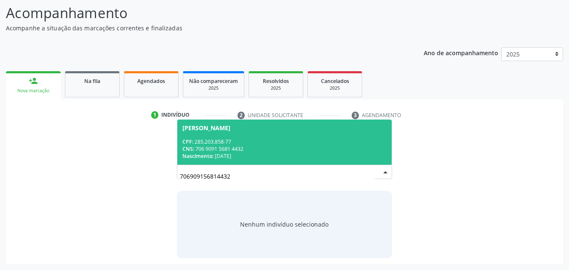
click at [311, 136] on span "[PERSON_NAME] CPF: 285.203.858-77 CNS: 706 9091 5681 4432 Nascimento: [DATE]" at bounding box center [284, 142] width 215 height 45
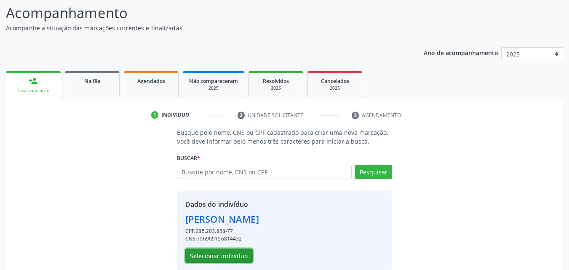
click at [229, 249] on button "Selecionar indivíduo" at bounding box center [218, 255] width 67 height 14
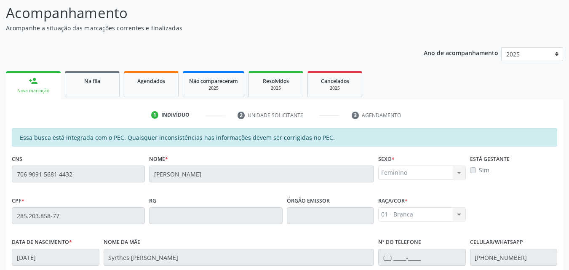
scroll to position [210, 0]
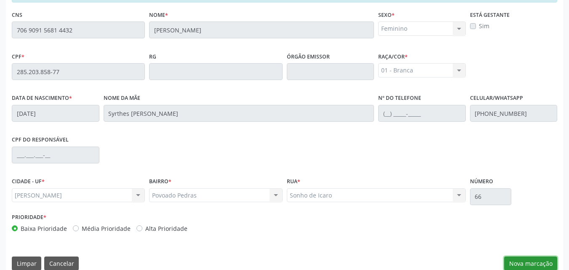
click at [528, 265] on button "Nova marcação" at bounding box center [530, 263] width 53 height 14
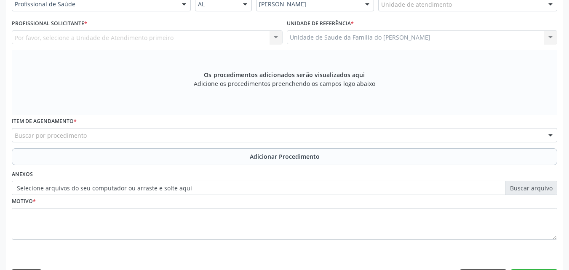
scroll to position [187, 0]
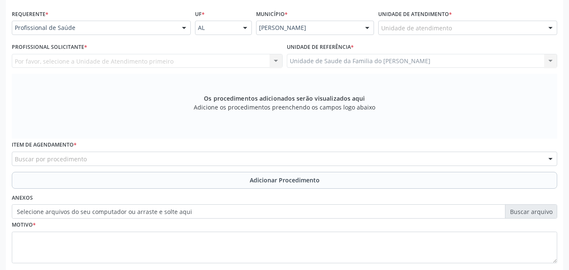
click at [488, 35] on div "Unidade de atendimento * Unidade de atendimento Aeronave Baron 58 Aeronave Cess…" at bounding box center [467, 24] width 183 height 33
click at [488, 35] on div "Unidade de atendimento Aeronave Baron 58 Aeronave Cessna Associacao Divina Mise…" at bounding box center [467, 28] width 179 height 14
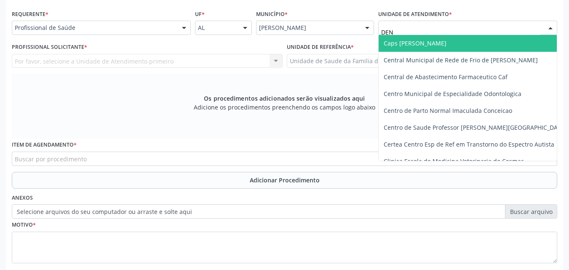
type input "DENI"
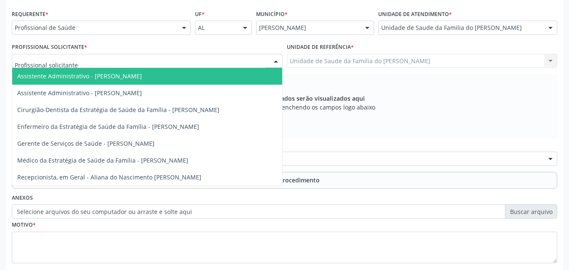
click at [210, 67] on div at bounding box center [147, 61] width 271 height 14
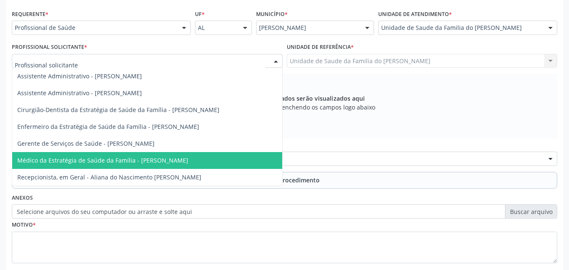
click at [173, 162] on span "Médico da Estratégia de Saúde da Família - [PERSON_NAME]" at bounding box center [102, 160] width 171 height 8
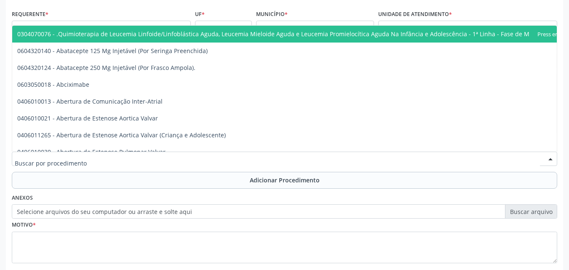
click at [173, 162] on div at bounding box center [284, 159] width 545 height 14
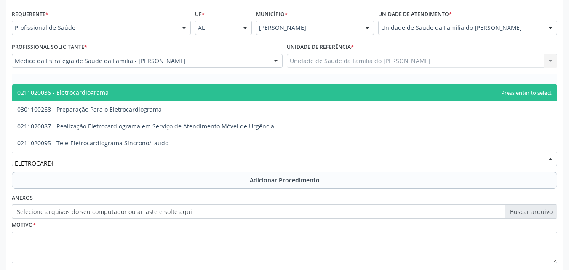
type input "ELETROCARDIO"
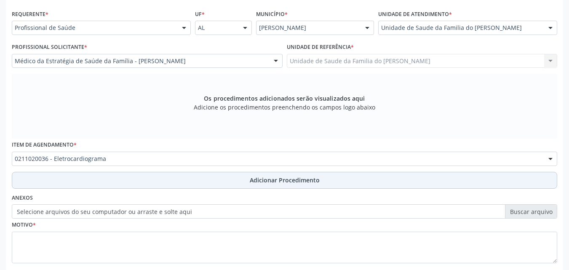
click at [174, 186] on button "Adicionar Procedimento" at bounding box center [284, 180] width 545 height 17
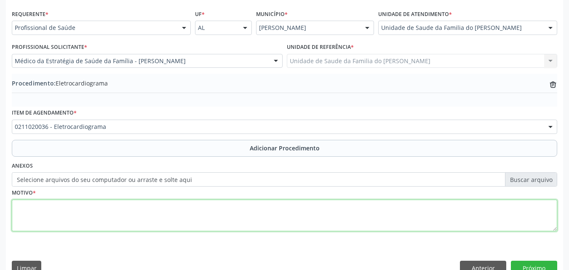
click at [170, 205] on textarea at bounding box center [284, 216] width 545 height 32
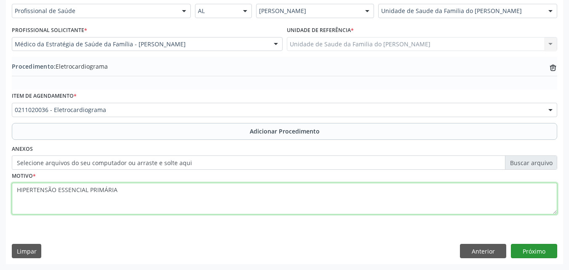
type textarea "HIPERTENSÃO ESSENCIAL PRIMÁRIA"
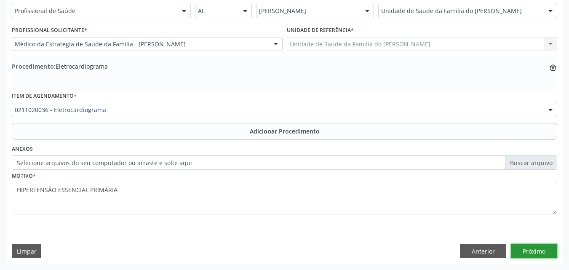
click at [520, 250] on button "Próximo" at bounding box center [534, 251] width 46 height 14
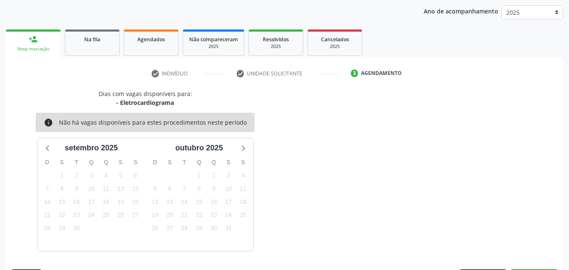
scroll to position [133, 0]
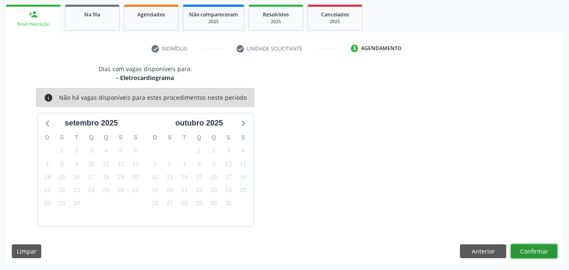
click at [520, 250] on button "Confirmar" at bounding box center [534, 251] width 46 height 14
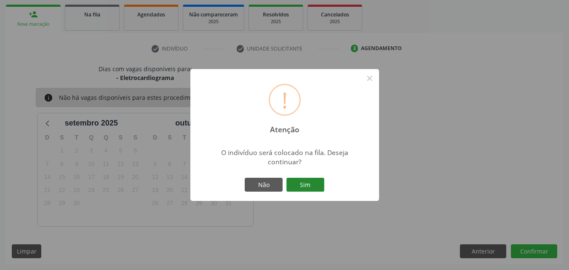
click at [311, 188] on button "Sim" at bounding box center [305, 185] width 38 height 14
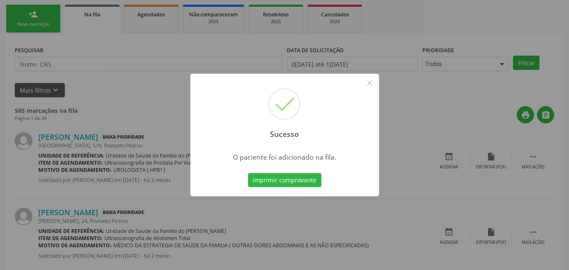
scroll to position [20, 0]
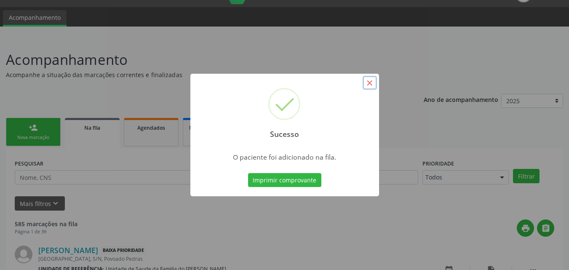
click at [373, 80] on button "×" at bounding box center [369, 83] width 14 height 14
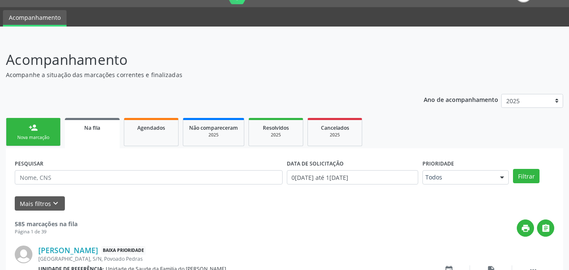
click at [40, 126] on link "person_add Nova marcação" at bounding box center [33, 132] width 55 height 28
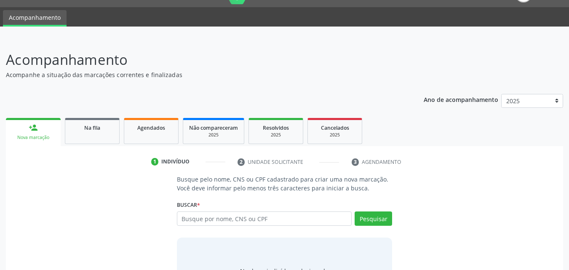
click at [40, 126] on link "person_add Nova marcação" at bounding box center [33, 132] width 55 height 28
click at [199, 213] on input "text" at bounding box center [264, 218] width 175 height 14
type input "02921257475"
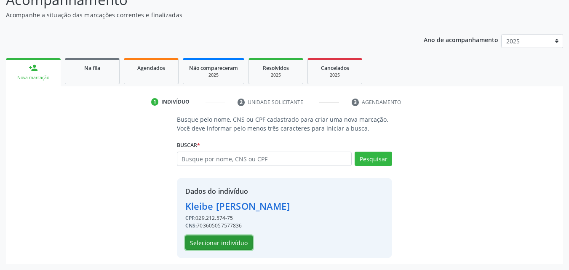
click at [229, 248] on button "Selecionar indivíduo" at bounding box center [218, 242] width 67 height 14
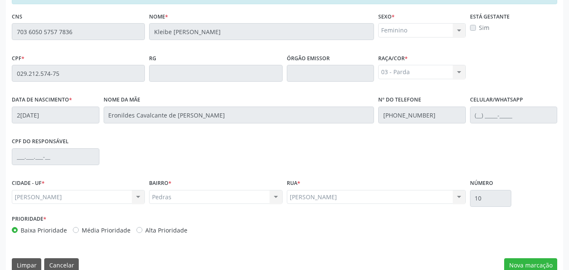
scroll to position [223, 0]
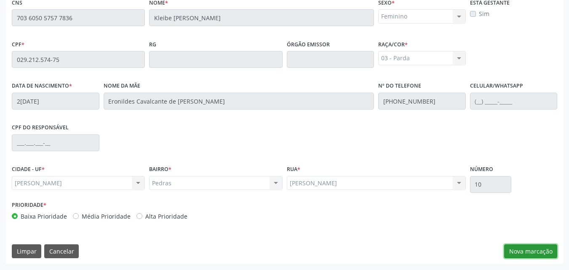
click at [520, 256] on button "Nova marcação" at bounding box center [530, 251] width 53 height 14
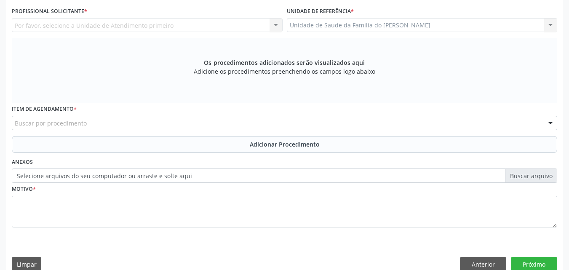
scroll to position [136, 0]
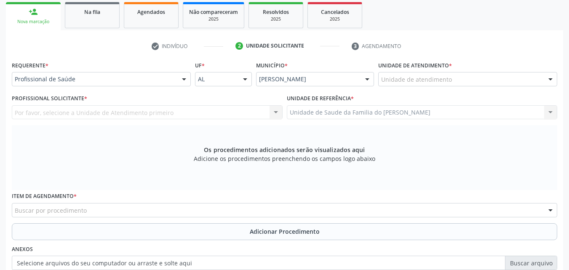
click at [447, 86] on div "Unidade de atendimento * Unidade de atendimento Aeronave Baron 58 Aeronave Cess…" at bounding box center [467, 75] width 183 height 33
click at [459, 71] on div "Unidade de atendimento * Unidade de atendimento Aeronave Baron 58 Aeronave Cess…" at bounding box center [467, 72] width 179 height 27
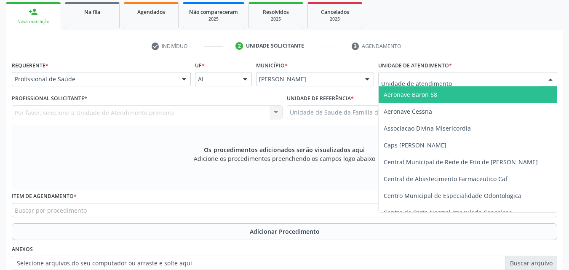
click at [460, 78] on div at bounding box center [467, 79] width 179 height 14
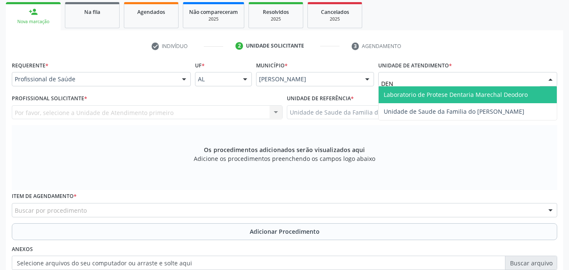
type input "DENI"
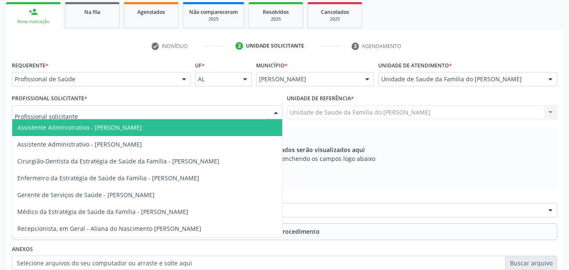
click at [83, 116] on div at bounding box center [147, 112] width 271 height 14
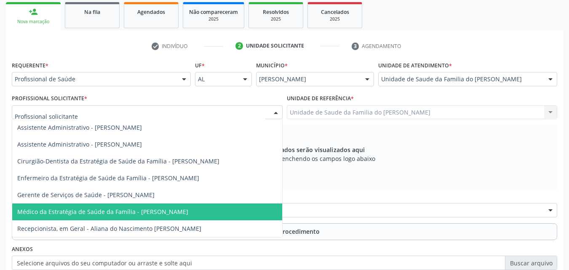
click at [98, 213] on span "Médico da Estratégia de Saúde da Família - [PERSON_NAME]" at bounding box center [102, 212] width 171 height 8
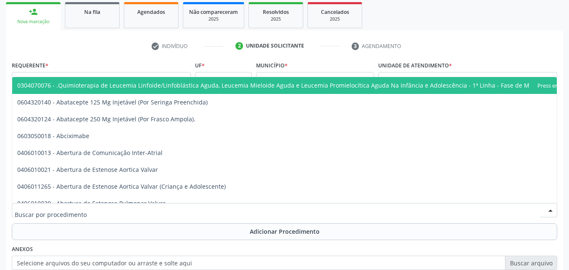
click at [98, 213] on div at bounding box center [284, 210] width 545 height 14
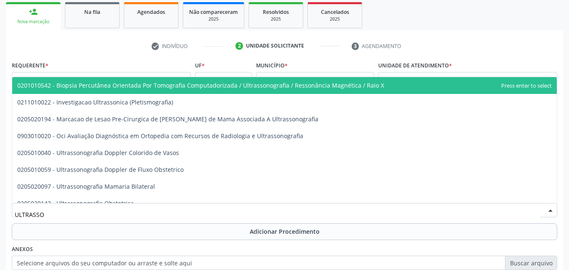
type input "ULTRASSON"
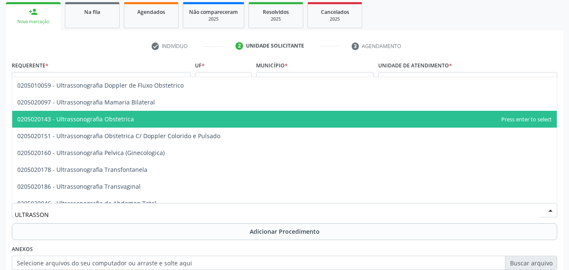
scroll to position [67, 0]
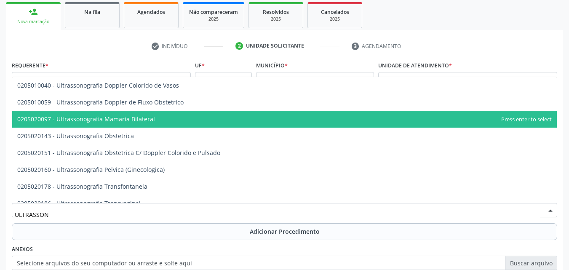
click at [149, 118] on span "0205020097 - Ultrassonografia Mamaria Bilateral" at bounding box center [86, 119] width 138 height 8
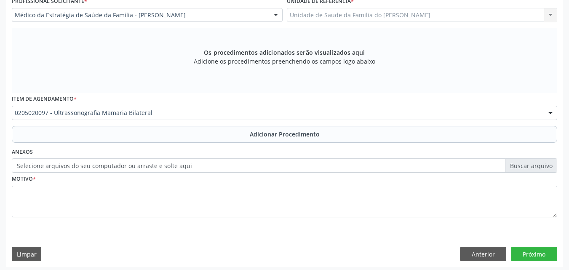
scroll to position [236, 0]
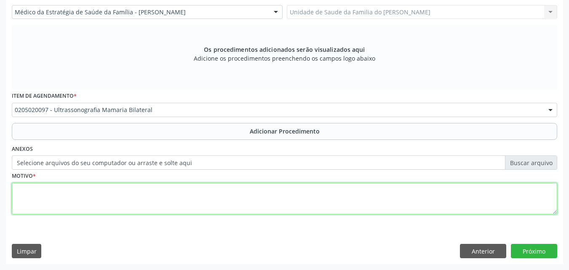
click at [329, 191] on textarea at bounding box center [284, 199] width 545 height 32
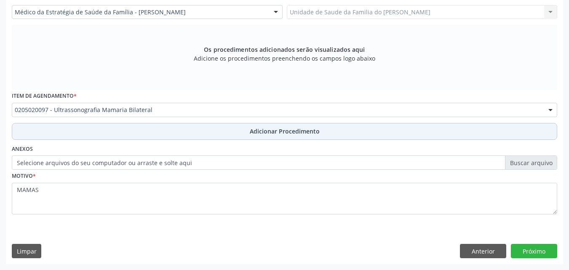
click at [391, 132] on button "Adicionar Procedimento" at bounding box center [284, 131] width 545 height 17
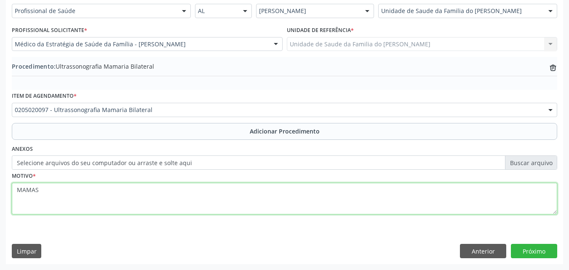
click at [347, 188] on textarea "MAMAS" at bounding box center [284, 199] width 545 height 32
type textarea "MAMAS + AXILIAS BILATERAL"
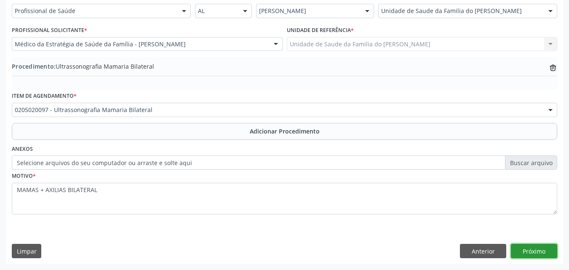
click at [531, 250] on button "Próximo" at bounding box center [534, 251] width 46 height 14
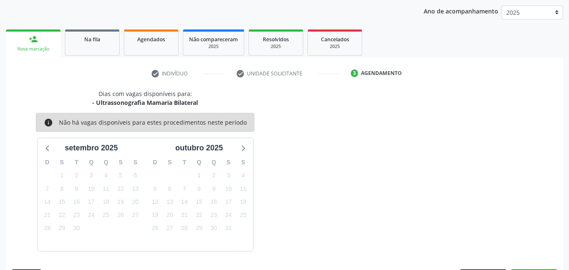
scroll to position [133, 0]
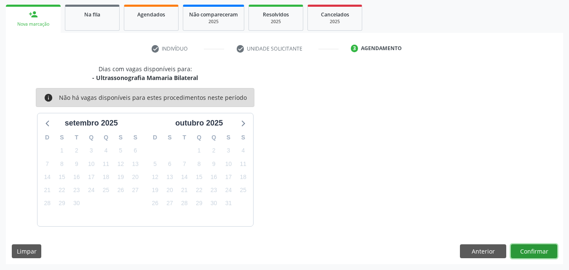
click at [536, 247] on button "Confirmar" at bounding box center [534, 251] width 46 height 14
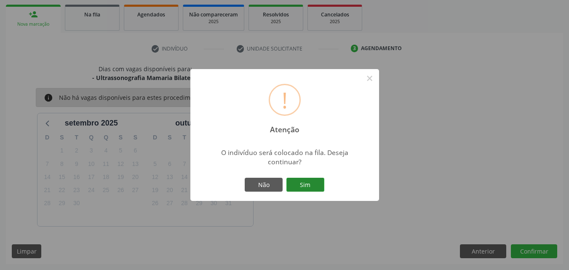
click at [307, 179] on button "Sim" at bounding box center [305, 185] width 38 height 14
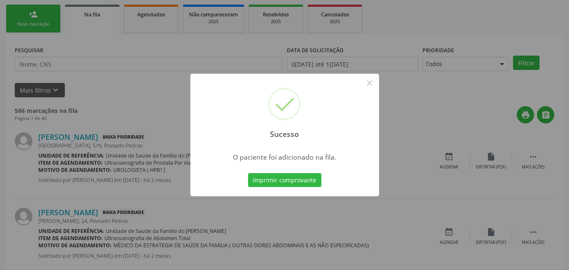
scroll to position [20, 0]
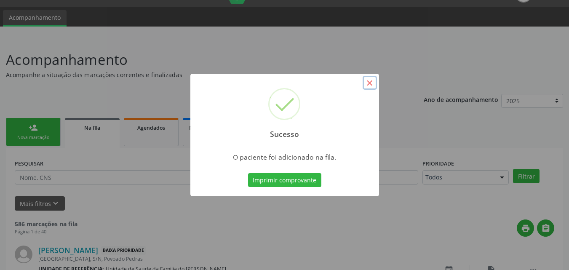
click at [365, 84] on button "×" at bounding box center [369, 83] width 14 height 14
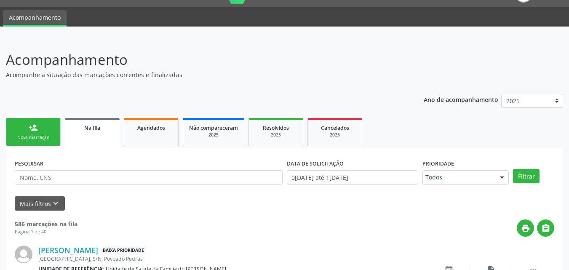
click at [30, 129] on div "person_add" at bounding box center [33, 127] width 9 height 9
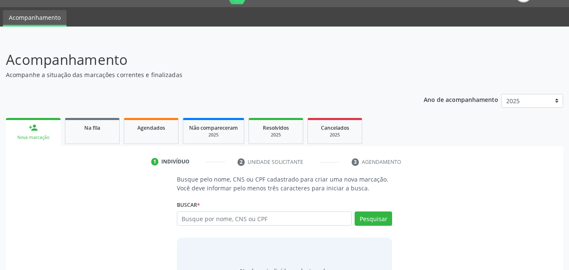
click at [30, 129] on div "person_add" at bounding box center [33, 127] width 9 height 9
click at [193, 221] on input "text" at bounding box center [264, 218] width 175 height 14
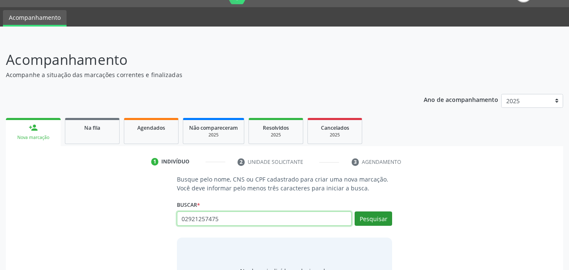
type input "02921257475"
click at [363, 218] on button "Pesquisar" at bounding box center [372, 218] width 37 height 14
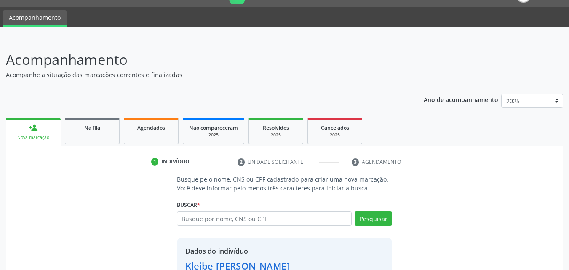
scroll to position [80, 0]
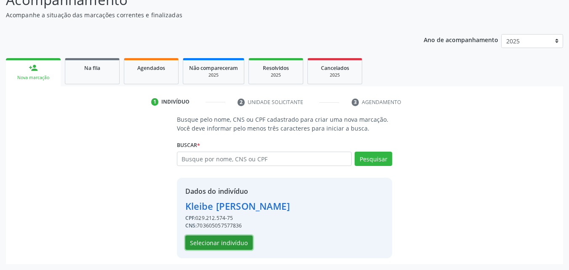
click at [210, 242] on button "Selecionar indivíduo" at bounding box center [218, 242] width 67 height 14
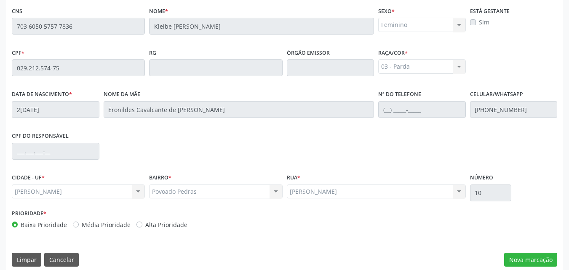
scroll to position [223, 0]
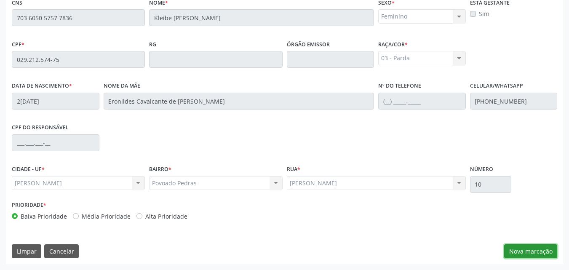
click at [542, 257] on button "Nova marcação" at bounding box center [530, 251] width 53 height 14
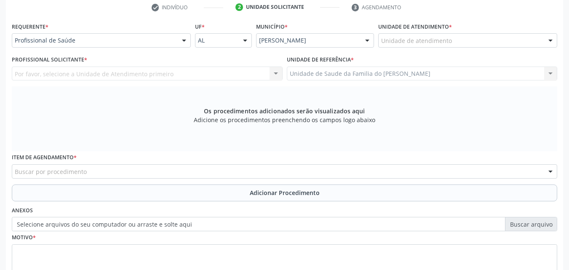
scroll to position [173, 0]
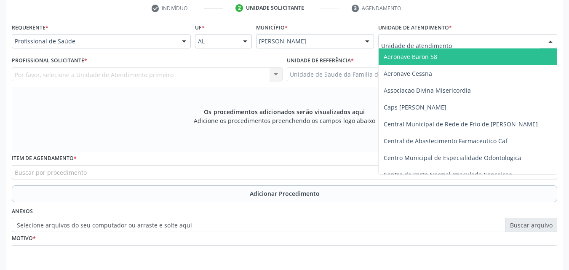
click at [523, 48] on div "Aeronave Baron 58 Aeronave Cessna Associacao Divina Misericordia Caps [PERSON_N…" at bounding box center [467, 41] width 179 height 14
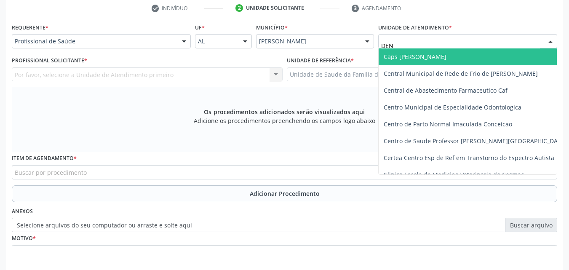
type input "DENI"
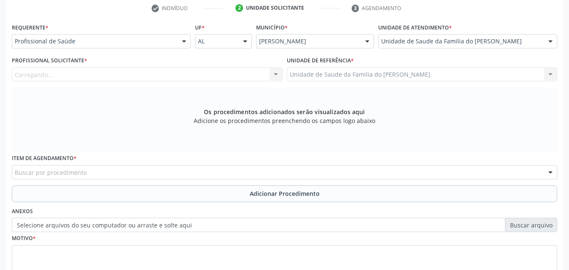
click at [166, 72] on div "Carregando... Nenhum resultado encontrado para: " " Não há nenhuma opção para s…" at bounding box center [147, 74] width 271 height 14
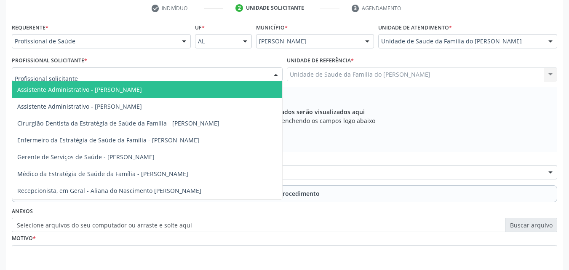
click at [165, 76] on div at bounding box center [147, 74] width 271 height 14
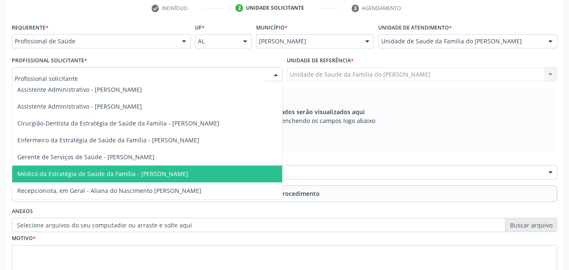
click at [171, 176] on span "Médico da Estratégia de Saúde da Família - [PERSON_NAME]" at bounding box center [102, 174] width 171 height 8
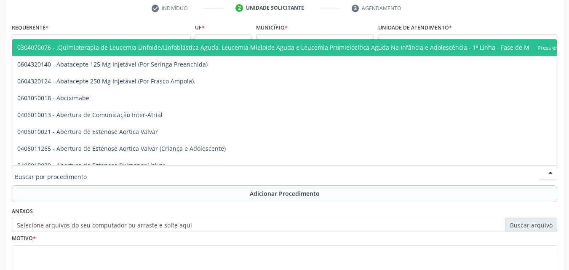
click at [171, 176] on div at bounding box center [284, 172] width 545 height 14
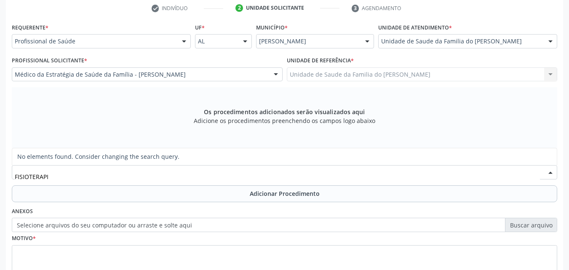
type input "FISIOTERAP"
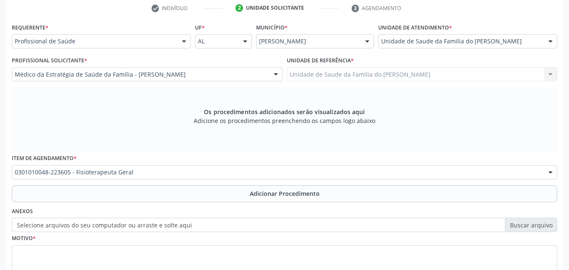
scroll to position [0, 0]
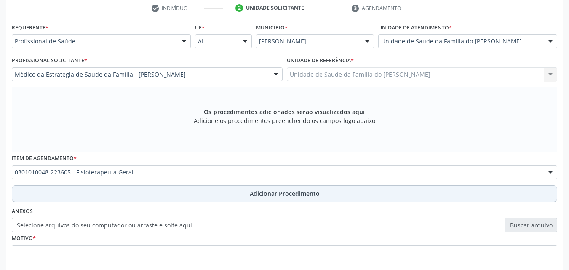
click at [176, 191] on button "Adicionar Procedimento" at bounding box center [284, 193] width 545 height 17
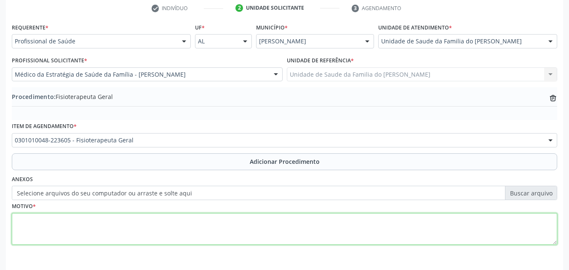
click at [178, 221] on textarea at bounding box center [284, 229] width 545 height 32
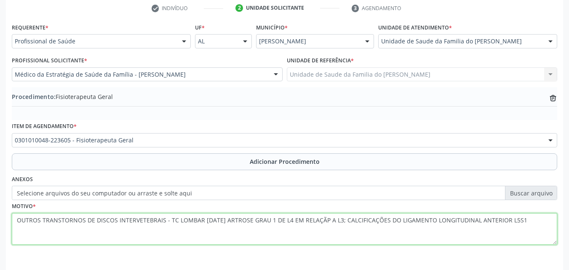
scroll to position [204, 0]
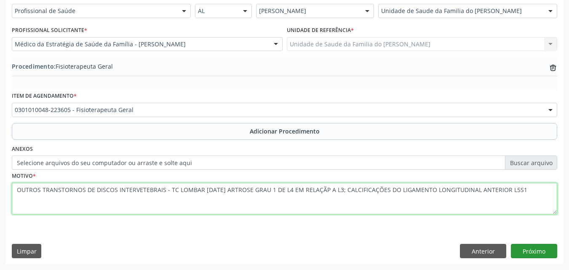
type textarea "OUTROS TRANSTORNOS DE DISCOS INTERVETEBRAIS - TC LOMBAR [DATE] ARTROSE GRAU 1 D…"
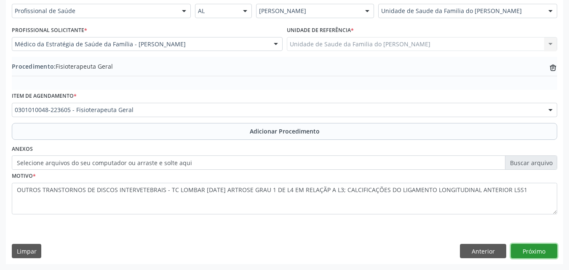
click at [543, 251] on button "Próximo" at bounding box center [534, 251] width 46 height 14
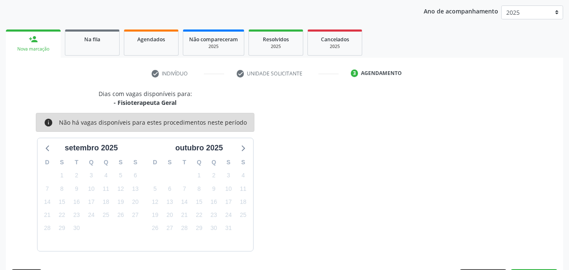
scroll to position [133, 0]
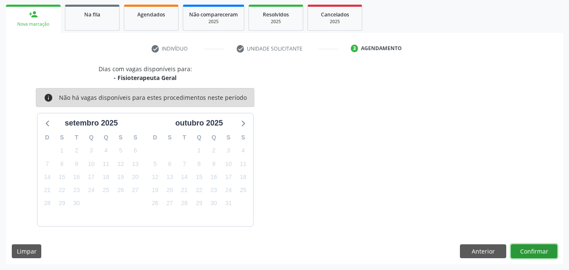
click at [528, 254] on button "Confirmar" at bounding box center [534, 251] width 46 height 14
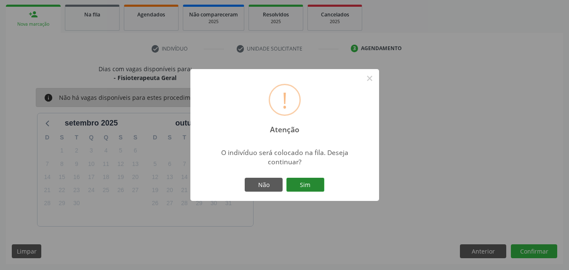
click at [315, 181] on button "Sim" at bounding box center [305, 185] width 38 height 14
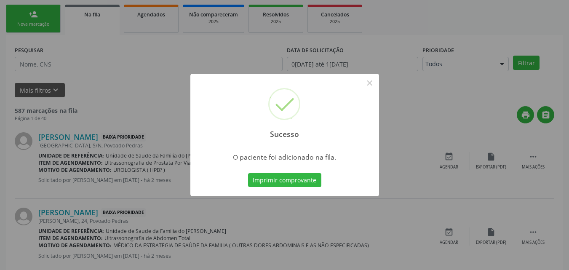
scroll to position [20, 0]
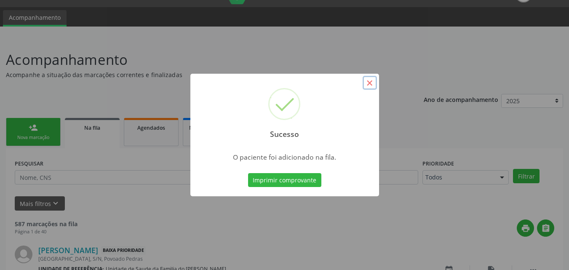
click at [370, 82] on button "×" at bounding box center [369, 83] width 14 height 14
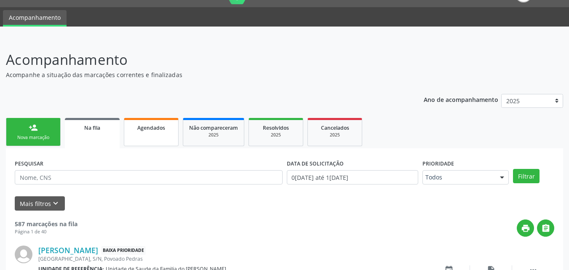
click at [136, 136] on link "Agendados" at bounding box center [151, 132] width 55 height 28
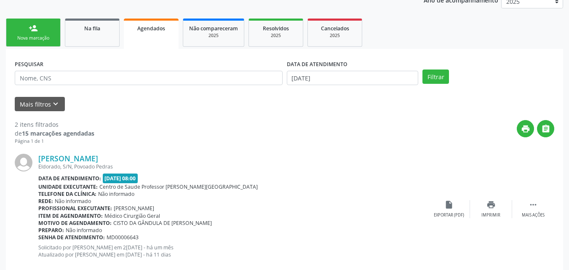
scroll to position [91, 0]
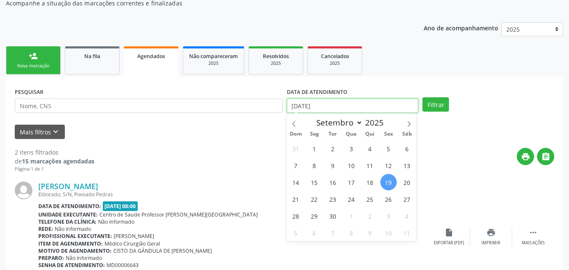
click at [399, 112] on input "[DATE]" at bounding box center [353, 105] width 132 height 14
click at [294, 122] on icon at bounding box center [293, 123] width 3 height 5
select select "6"
click at [335, 149] on span "1" at bounding box center [333, 148] width 16 height 16
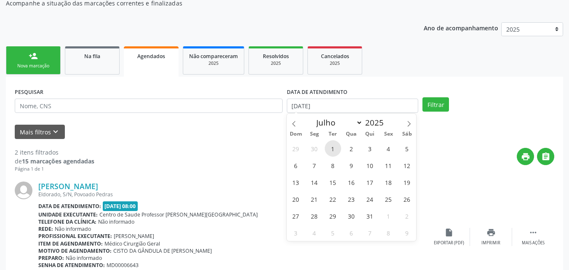
type input "0[DATE]"
click at [410, 125] on icon at bounding box center [409, 124] width 6 height 6
